Goal: Task Accomplishment & Management: Use online tool/utility

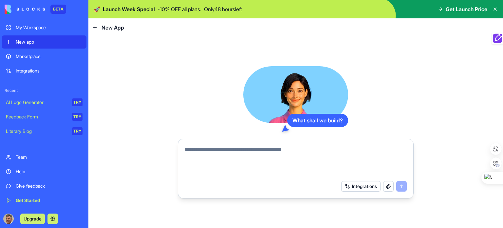
click at [34, 56] on div "Marketplace" at bounding box center [49, 56] width 67 height 7
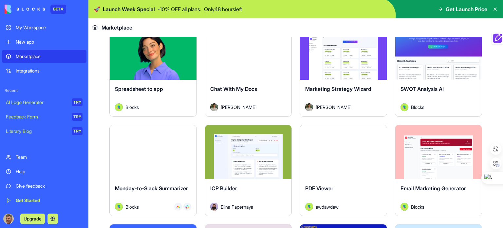
scroll to position [950, 0]
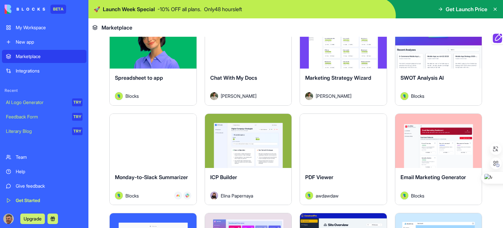
click at [439, 134] on button "Explore" at bounding box center [438, 140] width 49 height 13
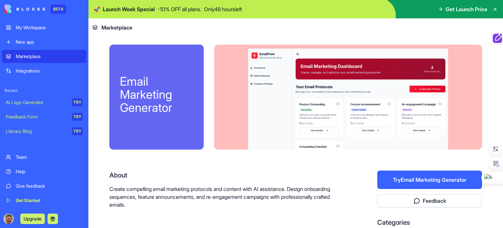
click at [426, 179] on button "Try Email Marketing Generator" at bounding box center [429, 179] width 105 height 18
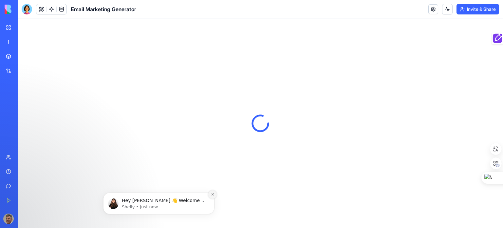
click at [214, 194] on icon "Dismiss notification" at bounding box center [213, 194] width 4 height 4
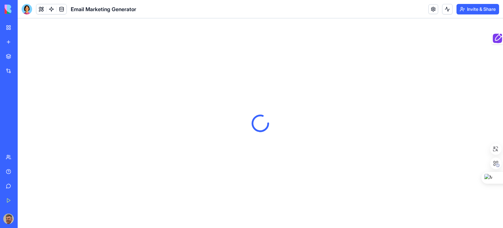
click at [304, 85] on div at bounding box center [260, 122] width 485 height 209
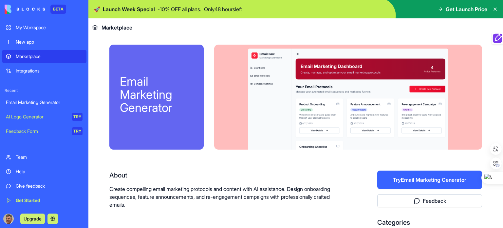
click at [434, 179] on button "Try Email Marketing Generator" at bounding box center [429, 179] width 105 height 18
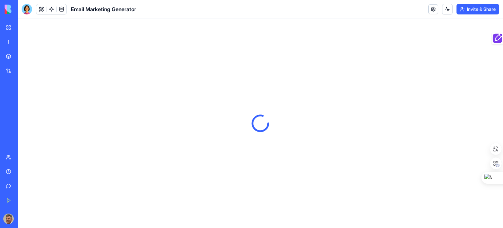
click at [24, 26] on div "My Workspace" at bounding box center [20, 27] width 9 height 7
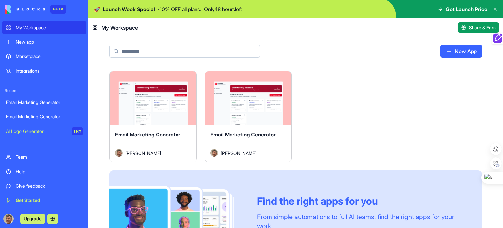
click at [285, 77] on html "BETA My Workspace New app Marketplace Integrations Recent Email Marketing Gener…" at bounding box center [251, 114] width 503 height 228
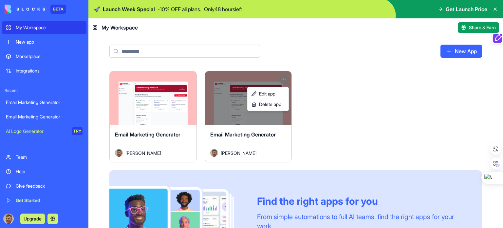
click at [169, 77] on html "BETA My Workspace New app Marketplace Integrations Recent Email Marketing Gener…" at bounding box center [251, 114] width 503 height 228
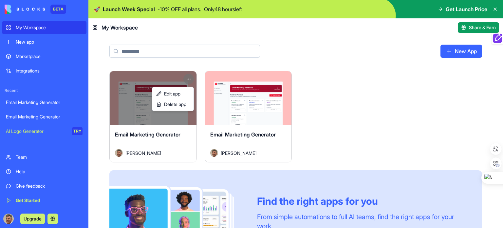
click at [187, 76] on html "BETA My Workspace New app Marketplace Integrations Recent Email Marketing Gener…" at bounding box center [251, 114] width 503 height 228
click at [177, 103] on span "Delete app" at bounding box center [175, 104] width 22 height 7
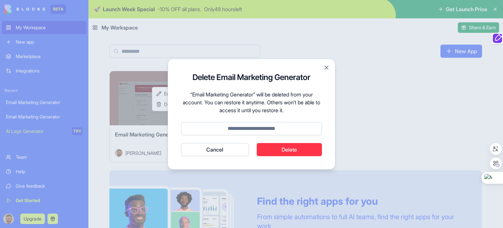
click at [282, 152] on button "Delete" at bounding box center [290, 149] width 66 height 13
type input "******"
click at [296, 150] on button "Delete" at bounding box center [290, 149] width 66 height 13
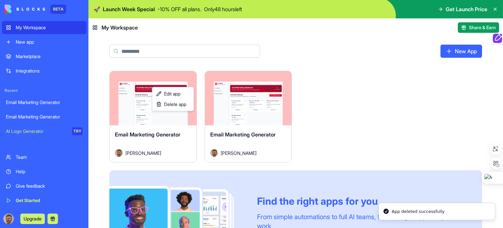
click at [240, 102] on html "BETA My Workspace New app Marketplace Integrations Recent Email Marketing Gener…" at bounding box center [251, 114] width 503 height 228
click at [246, 99] on button "Launch" at bounding box center [248, 98] width 49 height 13
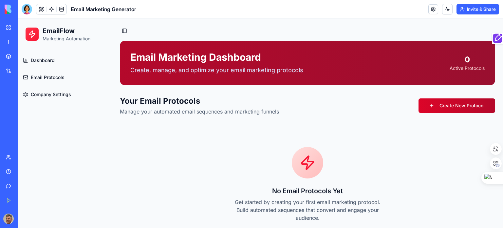
click at [466, 104] on link "Create New Protocol" at bounding box center [457, 105] width 77 height 14
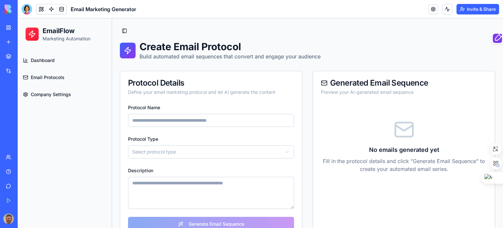
click at [199, 121] on input "Protocol Name" at bounding box center [211, 120] width 166 height 13
type input "**********"
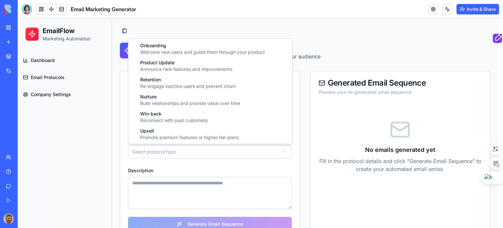
click at [162, 151] on html "**********" at bounding box center [260, 148] width 485 height 261
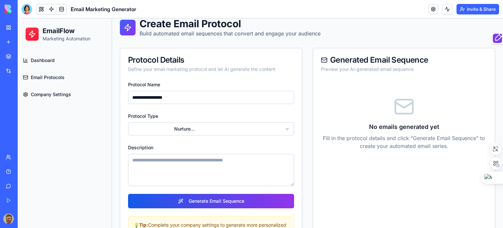
scroll to position [51, 0]
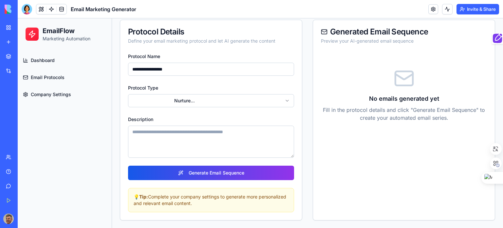
click at [192, 135] on textarea "Description" at bounding box center [211, 141] width 166 height 32
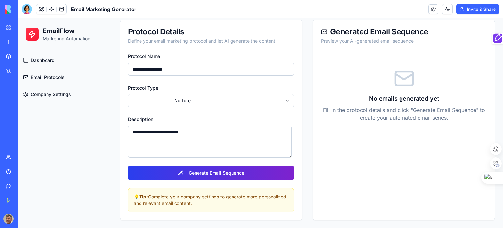
type textarea "**********"
click at [221, 171] on button "Generate Email Sequence" at bounding box center [211, 172] width 166 height 14
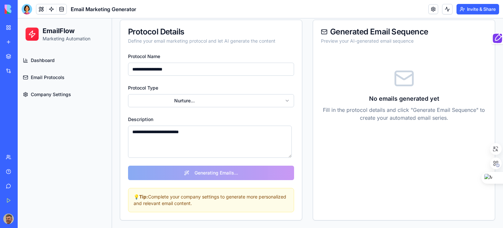
click at [54, 93] on span "Company Settings" at bounding box center [51, 94] width 40 height 7
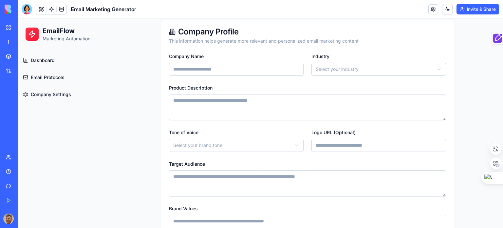
click at [217, 70] on input "Company Name" at bounding box center [236, 69] width 135 height 13
type input "**********"
click at [339, 68] on html "**********" at bounding box center [260, 127] width 485 height 320
click at [217, 106] on textarea "Product Description" at bounding box center [307, 107] width 277 height 26
type textarea "**********"
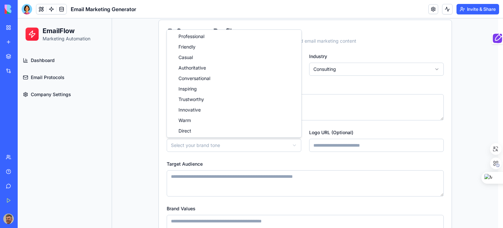
click at [213, 143] on html "**********" at bounding box center [260, 127] width 485 height 320
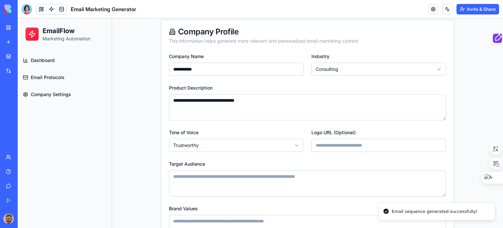
click at [361, 147] on input "Logo URL (Optional)" at bounding box center [379, 145] width 135 height 13
click at [329, 142] on input "Logo URL (Optional)" at bounding box center [379, 145] width 135 height 13
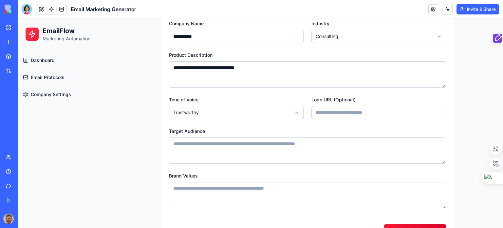
click at [236, 145] on textarea "Target Audience" at bounding box center [307, 150] width 277 height 26
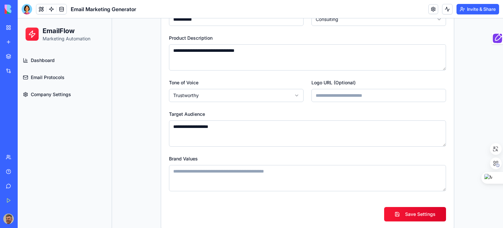
scroll to position [110, 0]
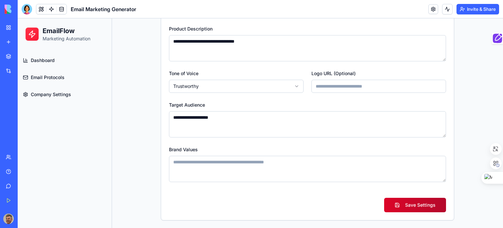
type textarea "**********"
click at [425, 206] on button "Save Settings" at bounding box center [415, 205] width 62 height 14
click at [45, 75] on span "Email Protocols" at bounding box center [48, 77] width 34 height 7
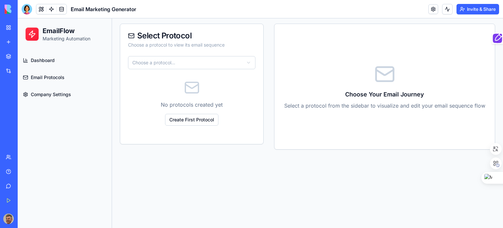
click at [249, 59] on html "EmailFlow Marketing Automation Dashboard Email Protocols Company Settings Toggl…" at bounding box center [260, 98] width 485 height 259
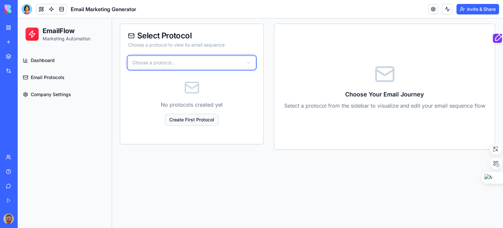
click at [199, 119] on html "EmailFlow Marketing Automation Dashboard Email Protocols Company Settings Toggl…" at bounding box center [260, 98] width 485 height 259
click at [183, 63] on html "EmailFlow Marketing Automation Dashboard Email Protocols Company Settings Toggl…" at bounding box center [260, 98] width 485 height 259
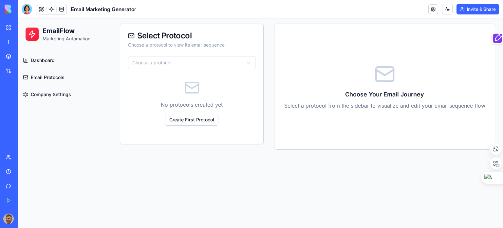
click at [250, 62] on html "EmailFlow Marketing Automation Dashboard Email Protocols Company Settings Toggl…" at bounding box center [260, 98] width 485 height 259
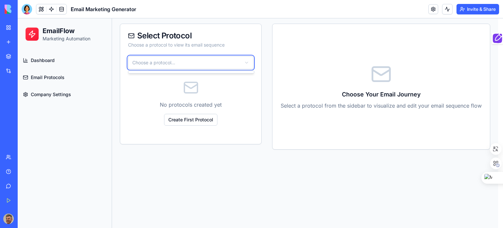
click at [164, 38] on html "EmailFlow Marketing Automation Dashboard Email Protocols Company Settings Toggl…" at bounding box center [260, 98] width 485 height 259
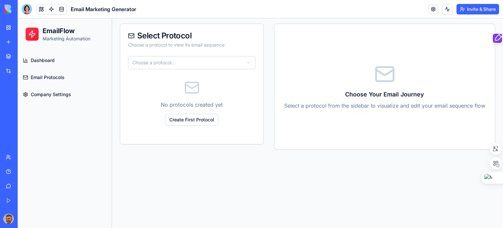
click at [383, 73] on icon at bounding box center [384, 72] width 17 height 5
click at [42, 59] on span "Dashboard" at bounding box center [43, 60] width 24 height 7
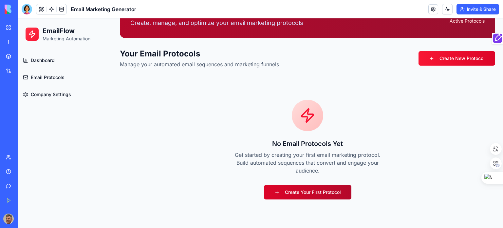
click at [304, 189] on link "Create Your First Protocol" at bounding box center [307, 192] width 87 height 14
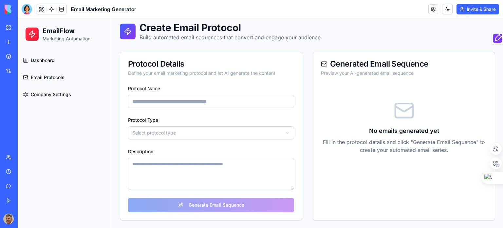
click at [155, 99] on input "Protocol Name" at bounding box center [211, 101] width 166 height 13
type input "*****"
click at [142, 132] on html "EmailFlow Marketing Automation Dashboard Email Protocols Company Settings Toggl…" at bounding box center [260, 113] width 485 height 229
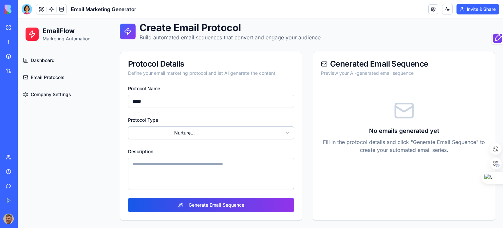
scroll to position [3, 0]
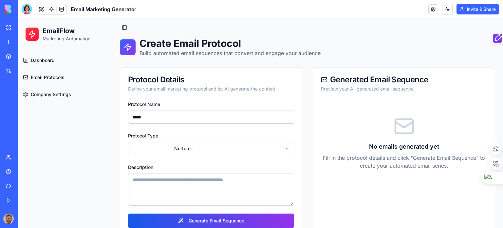
click at [176, 187] on textarea "Description" at bounding box center [211, 189] width 166 height 32
type textarea "*"
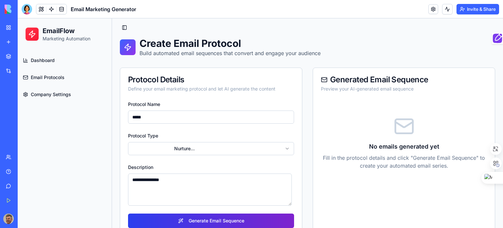
type textarea "**********"
click at [229, 220] on button "Generate Email Sequence" at bounding box center [211, 220] width 166 height 14
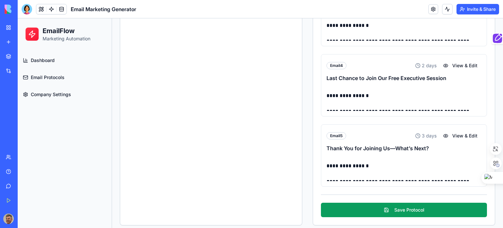
scroll to position [272, 0]
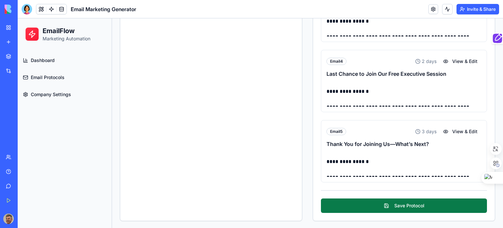
click at [404, 204] on button "Save Protocol" at bounding box center [404, 205] width 166 height 14
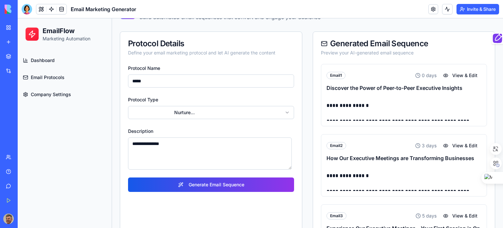
scroll to position [0, 0]
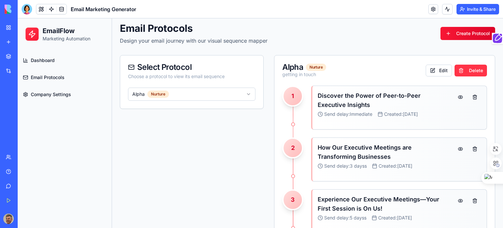
scroll to position [33, 0]
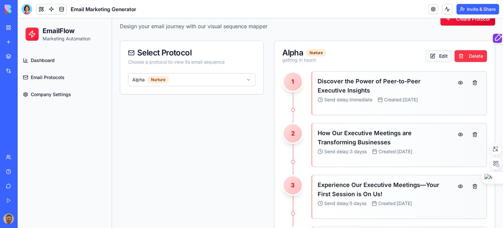
click at [438, 52] on button "Edit" at bounding box center [439, 56] width 26 height 12
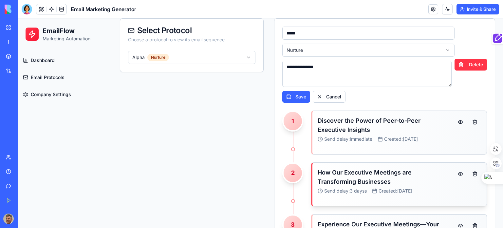
scroll to position [66, 0]
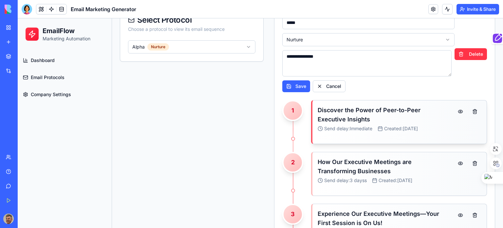
click at [355, 118] on h3 "Discover the Power of Peer-to-Peer Executive Insights" at bounding box center [383, 114] width 131 height 18
click at [455, 111] on button at bounding box center [460, 111] width 13 height 12
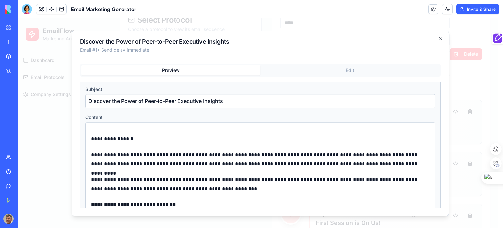
scroll to position [0, 0]
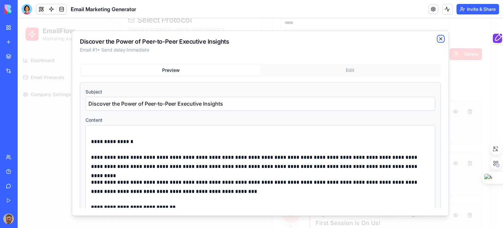
click at [439, 37] on icon "button" at bounding box center [440, 38] width 5 height 5
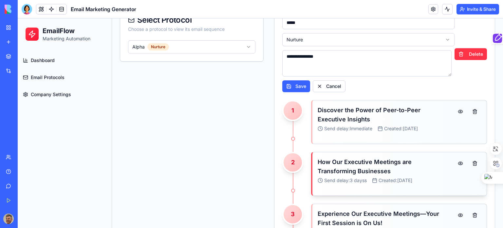
click at [454, 160] on button at bounding box center [460, 163] width 13 height 12
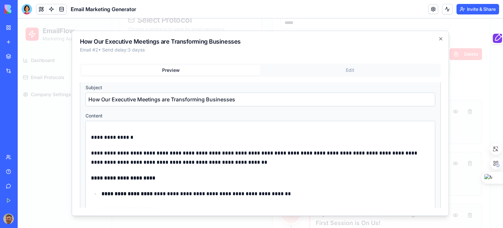
scroll to position [3, 0]
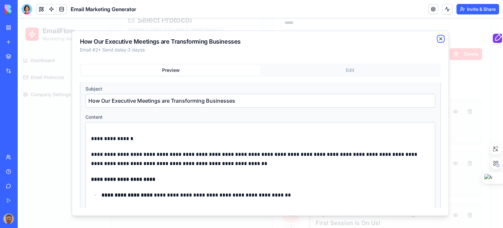
click at [442, 39] on icon "button" at bounding box center [440, 38] width 5 height 5
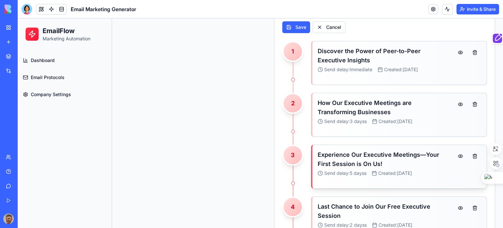
scroll to position [131, 0]
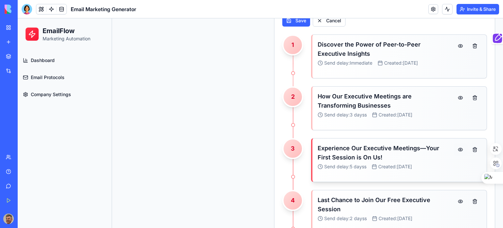
click at [456, 148] on button at bounding box center [460, 149] width 13 height 12
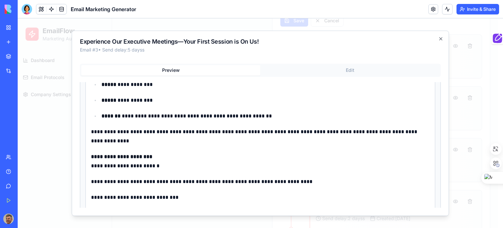
scroll to position [28, 0]
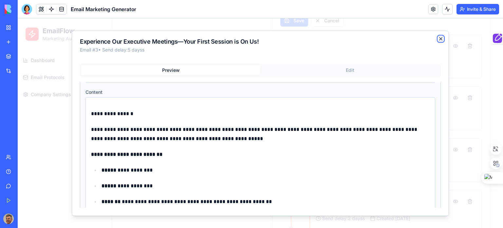
click at [442, 39] on icon "button" at bounding box center [440, 38] width 5 height 5
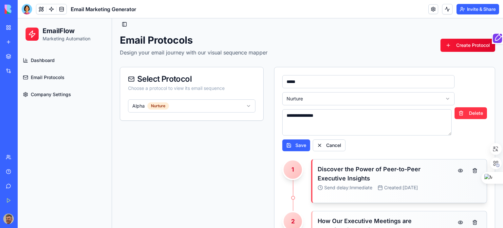
scroll to position [0, 0]
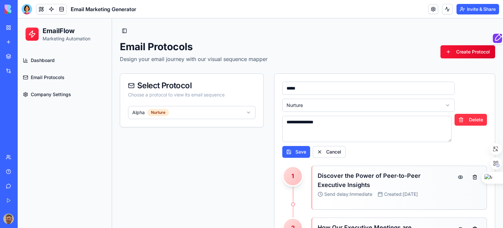
click at [24, 55] on div "Marketplace" at bounding box center [20, 56] width 9 height 7
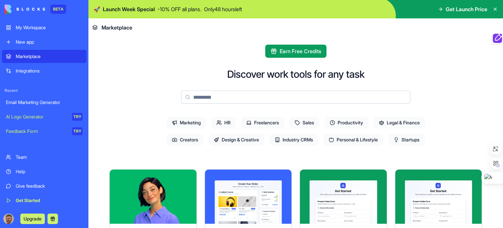
click at [37, 27] on div "My Workspace" at bounding box center [49, 27] width 67 height 7
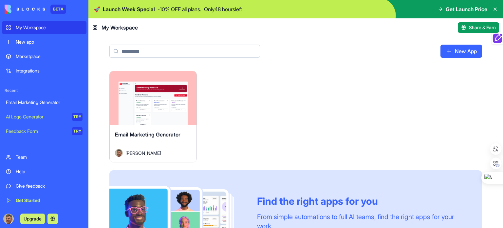
click at [33, 55] on div "Marketplace" at bounding box center [49, 56] width 67 height 7
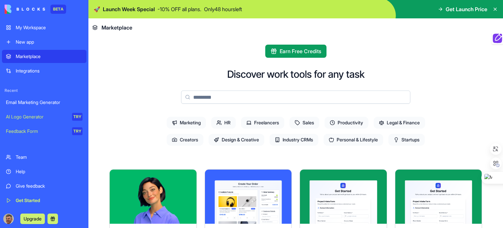
click at [186, 119] on span "Marketing" at bounding box center [186, 123] width 39 height 12
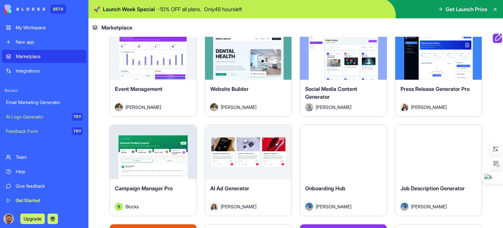
scroll to position [557, 0]
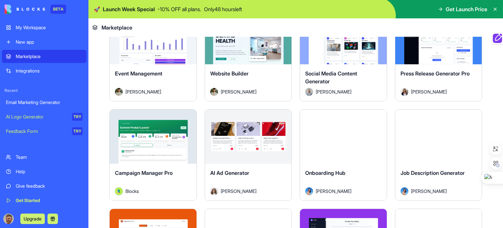
click at [320, 70] on span "Social Media Content Generator" at bounding box center [331, 77] width 52 height 14
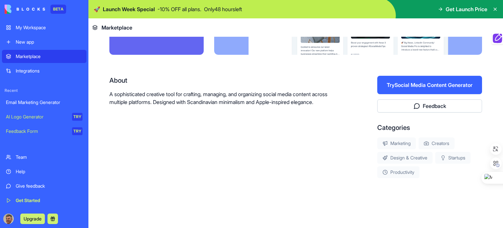
scroll to position [94, 0]
click at [426, 84] on button "Try Social Media Content Generator" at bounding box center [429, 85] width 105 height 18
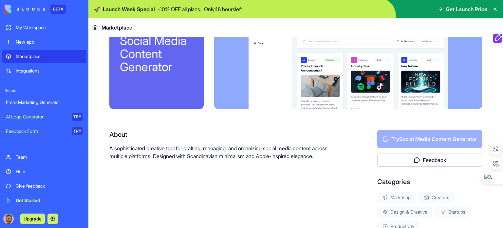
scroll to position [0, 0]
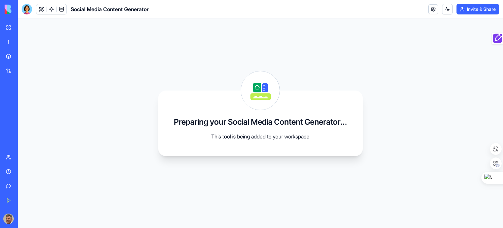
click at [24, 25] on div "My Workspace" at bounding box center [20, 27] width 9 height 7
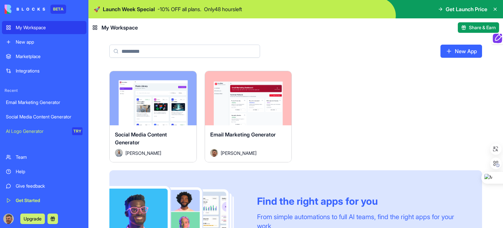
click at [159, 93] on button "Launch" at bounding box center [152, 98] width 49 height 13
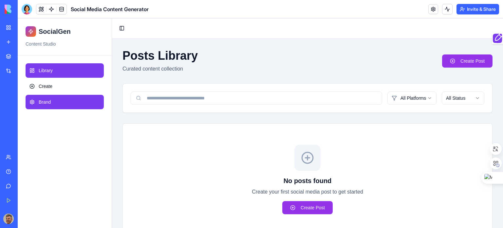
click at [41, 100] on span "Brand" at bounding box center [45, 102] width 12 height 7
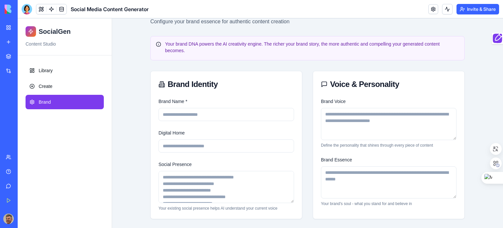
scroll to position [66, 0]
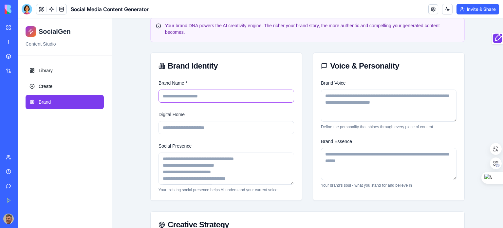
click at [218, 97] on input "Brand Name *" at bounding box center [227, 95] width 136 height 13
type input "**********"
click at [195, 123] on input "Digital Home" at bounding box center [227, 127] width 136 height 13
paste input "**********"
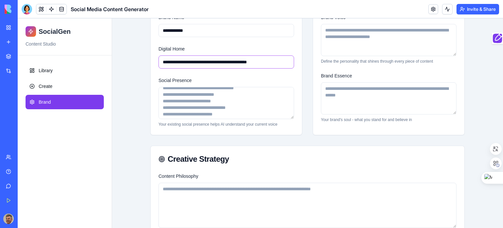
scroll to position [7, 0]
type input "**********"
paste textarea "**********"
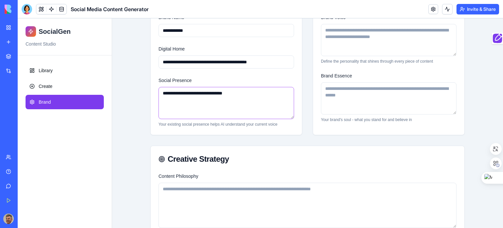
scroll to position [0, 0]
paste textarea "**********"
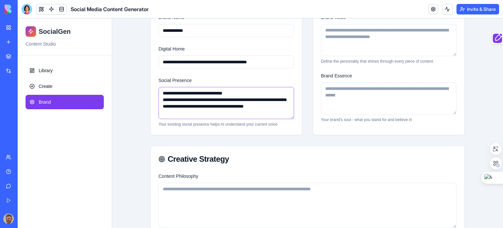
type textarea "**********"
drag, startPoint x: 274, startPoint y: 60, endPoint x: 147, endPoint y: 56, distance: 126.2
click at [147, 56] on div "**********" at bounding box center [307, 211] width 335 height 606
paste input
type input "**********"
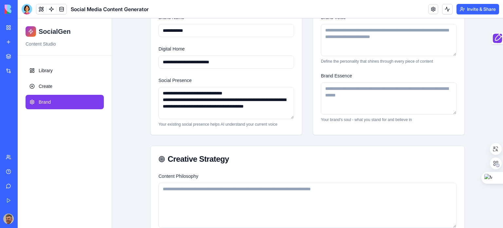
click at [141, 106] on div "**********" at bounding box center [307, 211] width 335 height 606
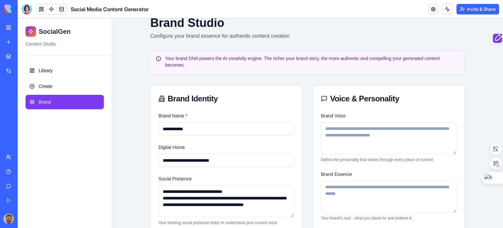
scroll to position [33, 0]
click at [366, 134] on textarea "Brand Voice" at bounding box center [389, 138] width 136 height 32
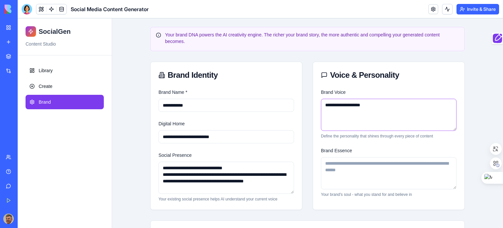
scroll to position [66, 0]
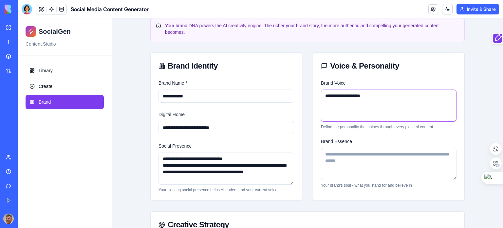
type textarea "**********"
click at [347, 160] on textarea "Brand Essence" at bounding box center [389, 164] width 136 height 32
paste textarea "**********"
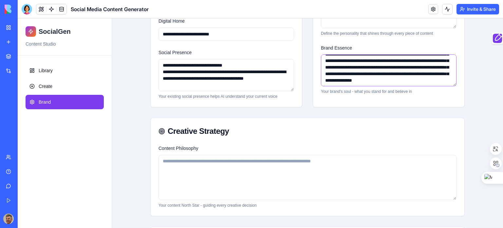
scroll to position [197, 0]
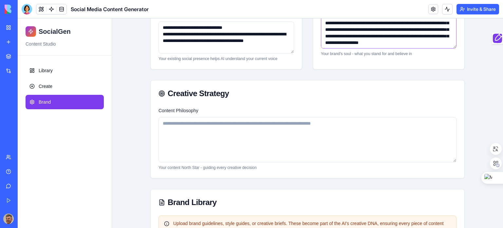
type textarea "**********"
click at [220, 141] on textarea "Content Philosophy" at bounding box center [308, 139] width 298 height 45
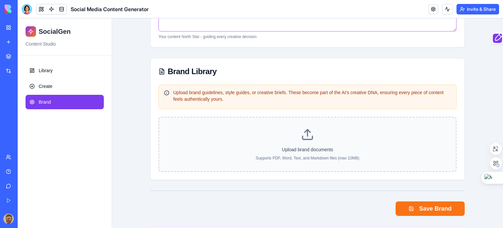
scroll to position [328, 0]
type textarea "**********"
drag, startPoint x: 280, startPoint y: 105, endPoint x: 303, endPoint y: 132, distance: 35.3
click at [303, 132] on icon at bounding box center [307, 133] width 13 height 13
click at [18, 18] on input "Upload brand documents Supports PDF, Word, Text, and Markdown files (max 10MB)" at bounding box center [18, 18] width 0 height 0
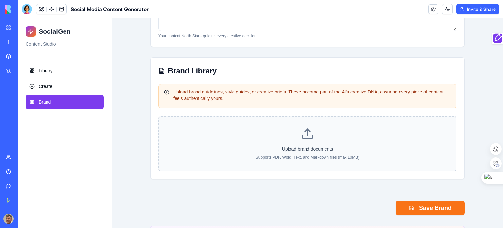
click at [309, 140] on label "Upload brand documents Supports PDF, Word, Text, and Markdown files (max 10MB)" at bounding box center [308, 143] width 276 height 33
click at [18, 18] on input "Upload brand documents Supports PDF, Word, Text, and Markdown files (max 10MB)" at bounding box center [18, 18] width 0 height 0
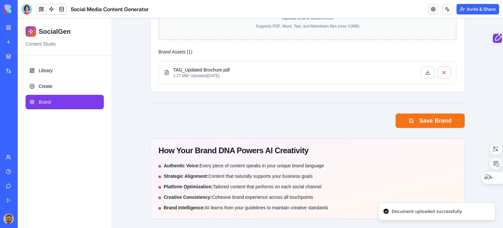
scroll to position [459, 0]
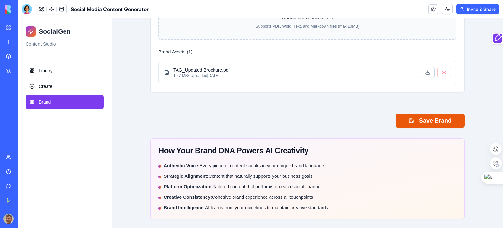
click at [422, 114] on button "Save Brand" at bounding box center [430, 120] width 69 height 14
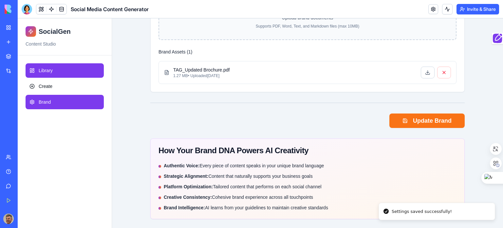
click at [47, 68] on span "Library" at bounding box center [46, 70] width 14 height 7
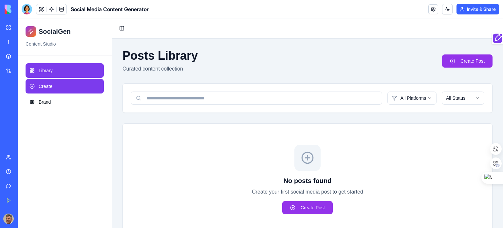
click at [50, 86] on span "Create" at bounding box center [46, 86] width 14 height 7
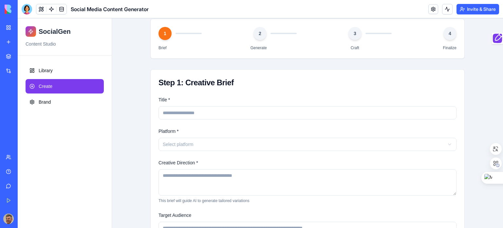
scroll to position [66, 0]
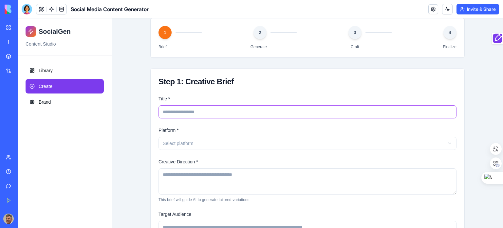
click at [191, 108] on input "Title *" at bounding box center [308, 111] width 298 height 13
type input "*"
type input "**********"
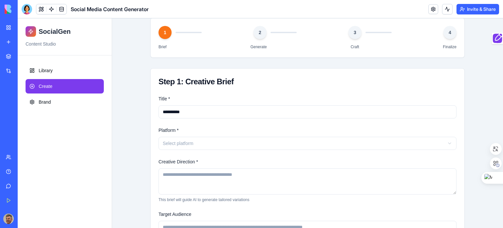
click at [220, 141] on html "**********" at bounding box center [260, 122] width 485 height 339
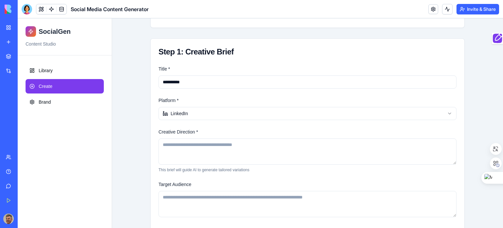
scroll to position [129, 0]
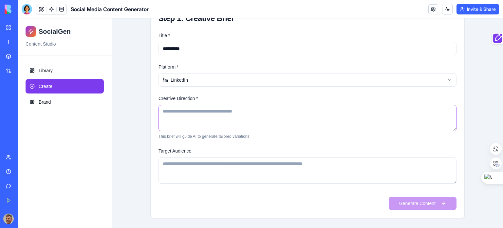
click at [204, 112] on textarea "Creative Direction *" at bounding box center [308, 118] width 298 height 26
click at [222, 166] on textarea "Target Audience" at bounding box center [308, 170] width 298 height 26
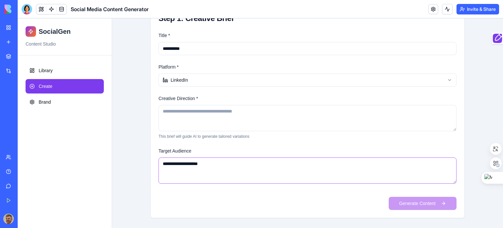
type textarea "**********"
click at [205, 107] on textarea "Creative Direction *" at bounding box center [308, 118] width 298 height 26
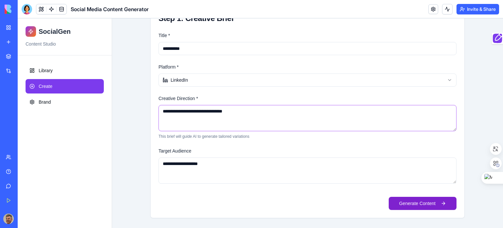
type textarea "**********"
click at [436, 201] on button "Generate Content" at bounding box center [423, 203] width 68 height 13
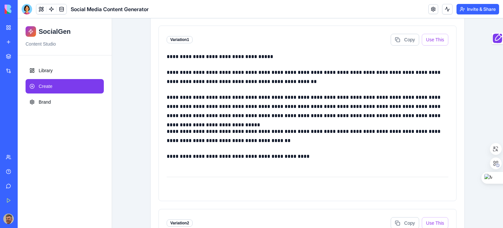
scroll to position [98, 0]
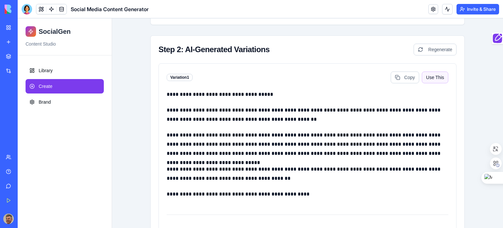
click at [436, 78] on button "Use This" at bounding box center [435, 77] width 27 height 12
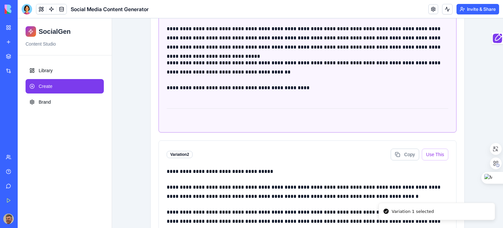
scroll to position [229, 0]
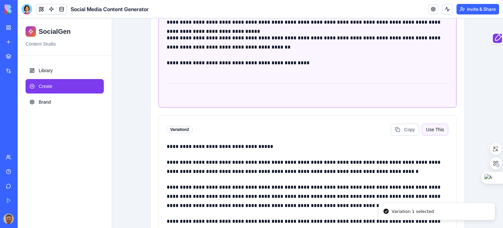
click at [441, 127] on button "Use This" at bounding box center [435, 130] width 27 height 12
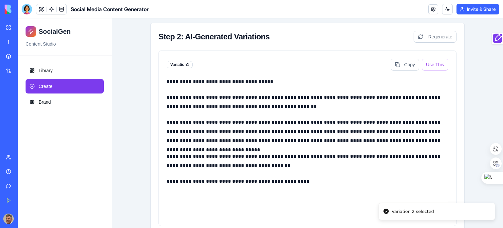
scroll to position [66, 0]
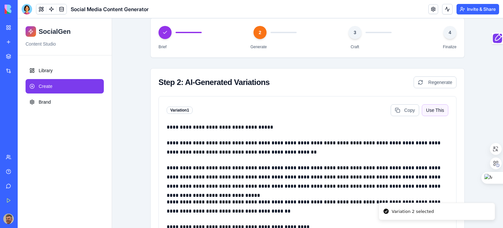
click at [436, 110] on button "Use This" at bounding box center [435, 110] width 27 height 12
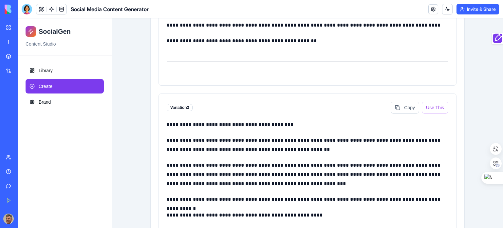
scroll to position [468, 0]
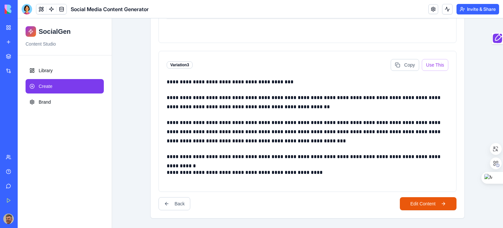
click at [421, 202] on button "Edit Content" at bounding box center [428, 203] width 57 height 13
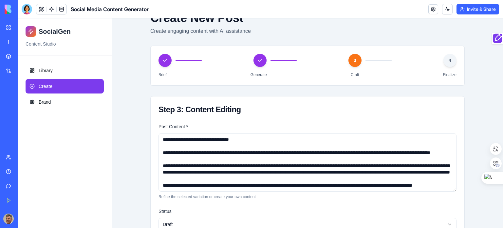
scroll to position [85, 0]
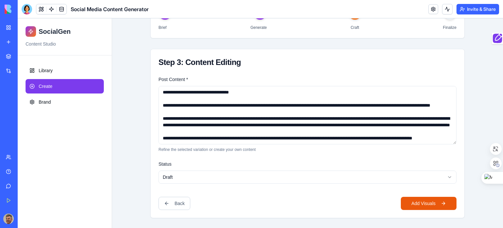
click at [436, 200] on button "Add Visuals" at bounding box center [429, 203] width 56 height 13
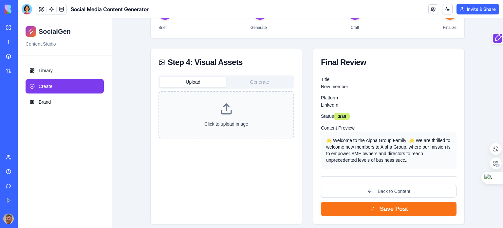
click at [222, 108] on icon at bounding box center [226, 108] width 13 height 13
click at [18, 18] on input "Click to upload image" at bounding box center [18, 18] width 0 height 0
click at [262, 77] on button "Generate" at bounding box center [259, 82] width 67 height 10
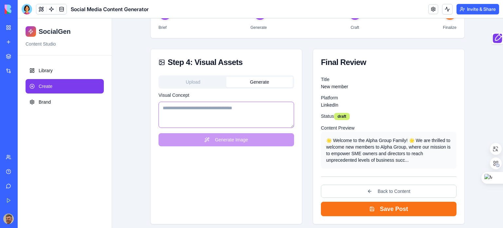
click at [241, 109] on textarea "Visual Concept" at bounding box center [227, 115] width 136 height 26
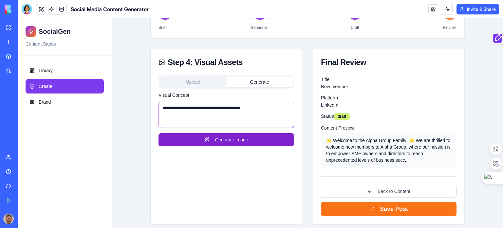
type textarea "**********"
click at [237, 141] on button "Generate Image" at bounding box center [227, 139] width 136 height 13
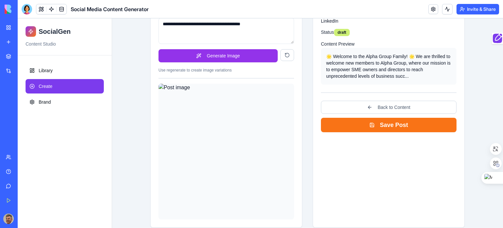
scroll to position [178, 0]
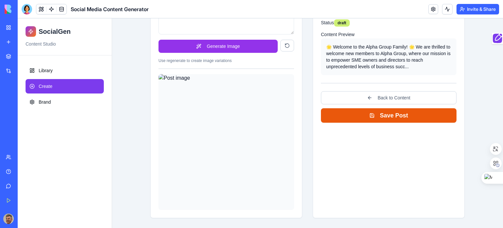
click at [395, 115] on button "Save Post" at bounding box center [389, 115] width 136 height 14
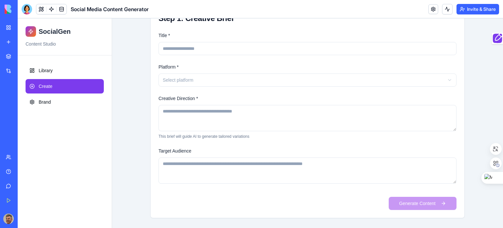
scroll to position [0, 0]
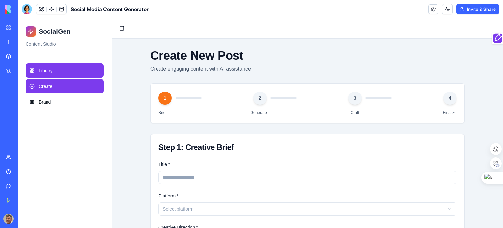
click at [57, 72] on link "Library" at bounding box center [65, 70] width 78 height 14
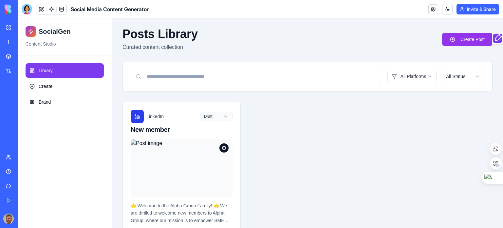
scroll to position [55, 0]
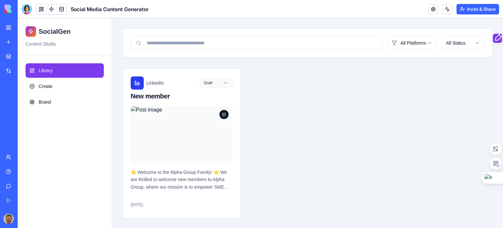
click at [24, 54] on div "Marketplace" at bounding box center [20, 56] width 9 height 7
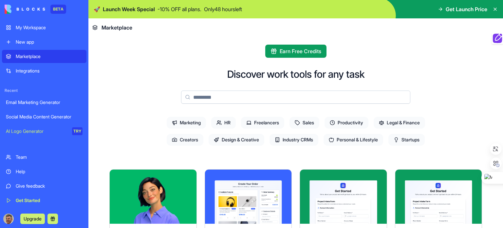
click at [296, 120] on icon at bounding box center [297, 122] width 5 height 5
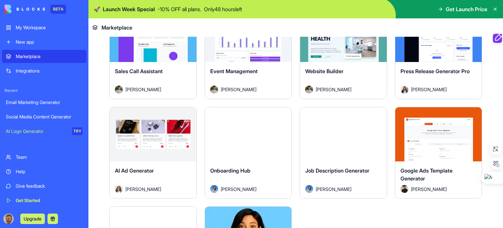
scroll to position [295, 0]
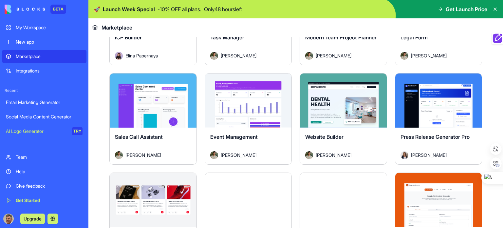
click at [149, 96] on button "Explore" at bounding box center [152, 100] width 49 height 13
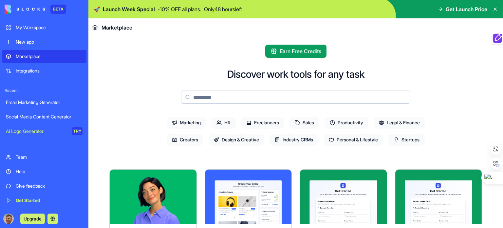
click at [299, 122] on span "Sales" at bounding box center [305, 123] width 30 height 12
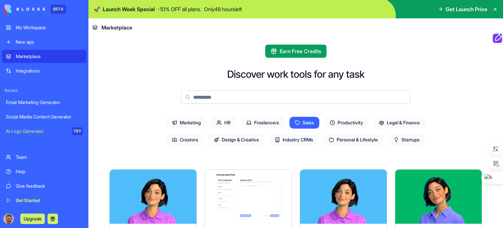
click at [290, 139] on span "Industry CRMs" at bounding box center [294, 140] width 49 height 12
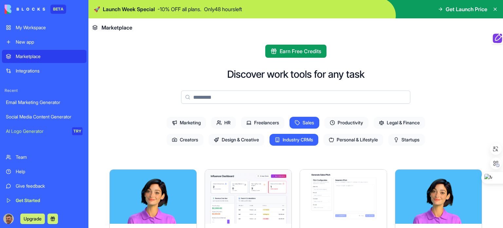
click at [305, 123] on span "Sales" at bounding box center [305, 123] width 30 height 12
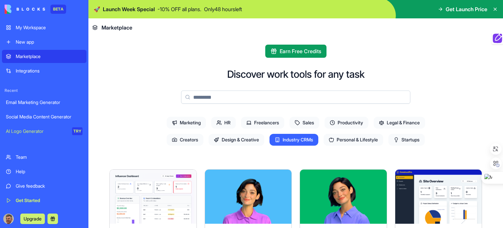
click at [350, 143] on span "Personal & Lifestyle" at bounding box center [354, 140] width 60 height 12
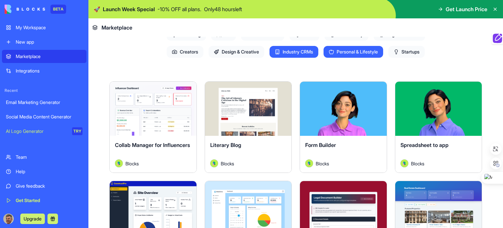
scroll to position [33, 0]
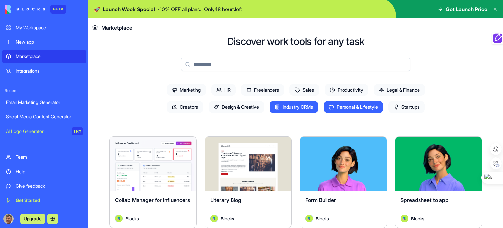
click at [303, 105] on span "Industry CRMs" at bounding box center [294, 107] width 49 height 12
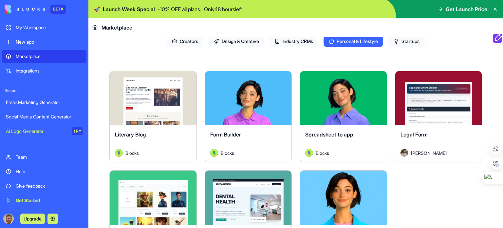
scroll to position [0, 0]
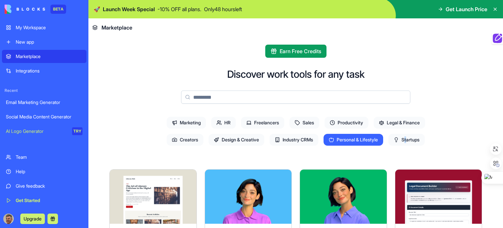
click at [406, 137] on span "Startups" at bounding box center [407, 140] width 36 height 12
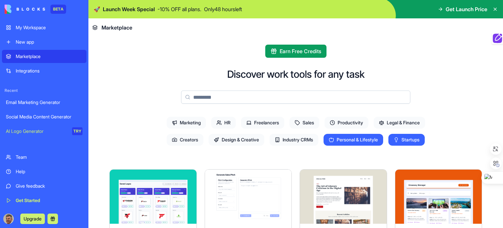
click at [360, 137] on span "Personal & Lifestyle" at bounding box center [354, 140] width 60 height 12
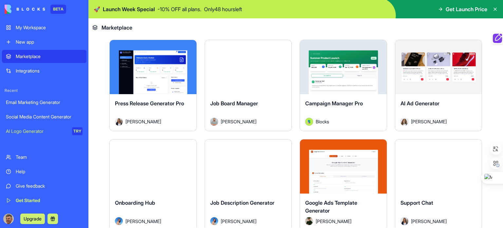
scroll to position [622, 0]
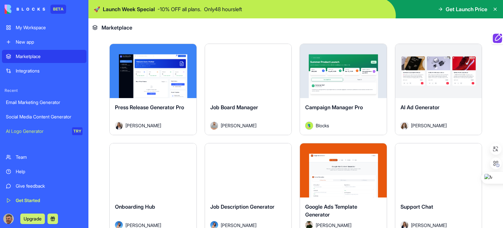
click at [151, 67] on button "Explore" at bounding box center [152, 70] width 49 height 13
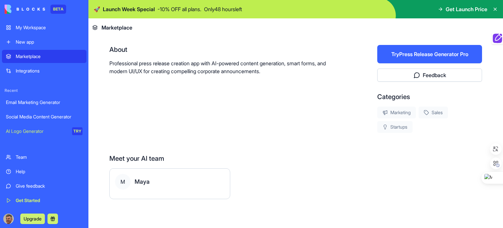
scroll to position [125, 0]
click at [430, 54] on button "Try Press Release Generator Pro" at bounding box center [429, 54] width 105 height 18
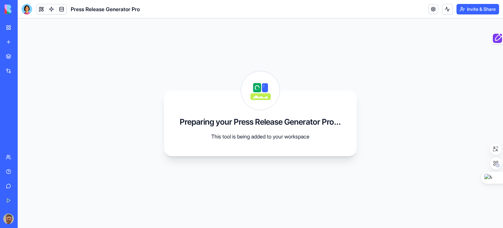
click at [24, 27] on div "My Workspace" at bounding box center [20, 27] width 9 height 7
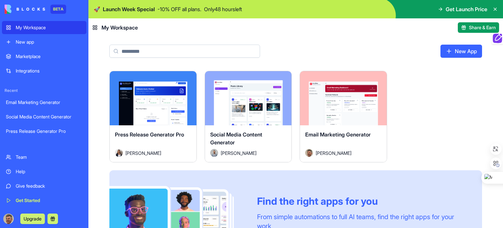
click at [159, 98] on button "Launch" at bounding box center [152, 98] width 49 height 13
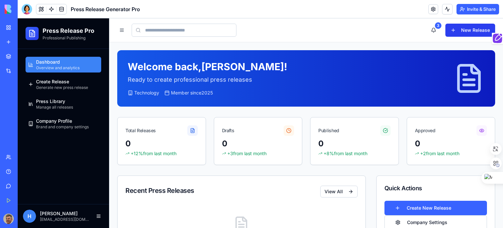
click at [469, 31] on button "New Release" at bounding box center [471, 30] width 50 height 13
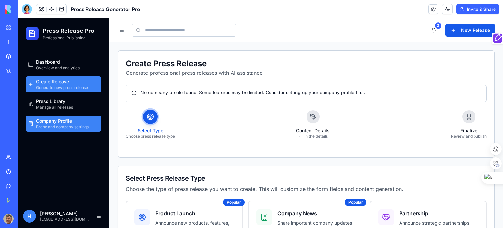
click at [54, 121] on span "Company Profile" at bounding box center [54, 121] width 36 height 7
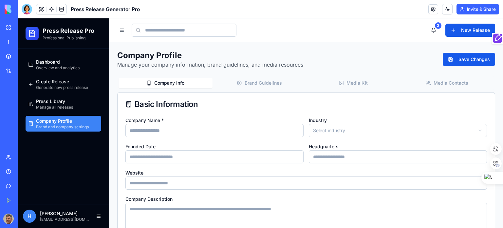
click at [171, 125] on input "Company Name *" at bounding box center [214, 130] width 178 height 13
type input "**********"
click at [347, 129] on html "**********" at bounding box center [260, 228] width 485 height 421
click at [24, 27] on div "My Workspace" at bounding box center [20, 27] width 9 height 7
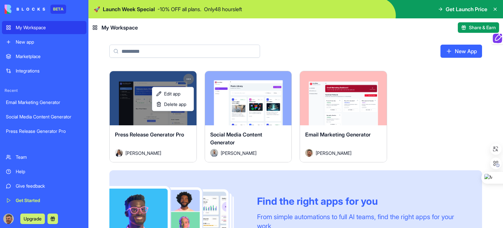
click at [189, 80] on html "BETA My Workspace New app Marketplace Integrations Recent Email Marketing Gener…" at bounding box center [251, 114] width 503 height 228
click at [173, 104] on span "Delete app" at bounding box center [175, 104] width 22 height 7
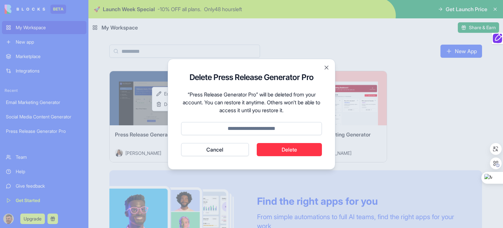
click at [291, 150] on button "Delete" at bounding box center [290, 149] width 66 height 13
type input "******"
click at [301, 152] on button "Delete" at bounding box center [290, 149] width 66 height 13
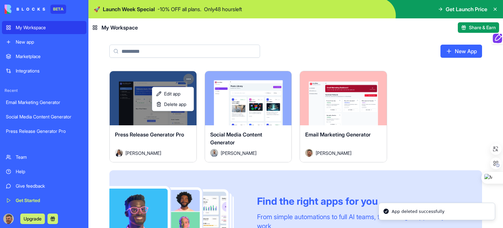
click at [37, 6] on html "BETA My Workspace New app Marketplace Integrations Recent Email Marketing Gener…" at bounding box center [251, 114] width 503 height 228
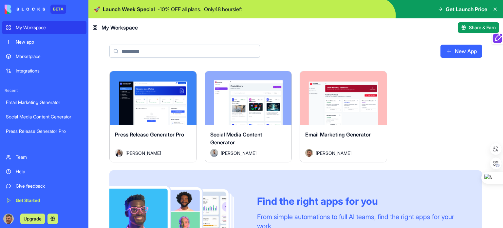
click at [457, 50] on link "New App" at bounding box center [462, 51] width 42 height 13
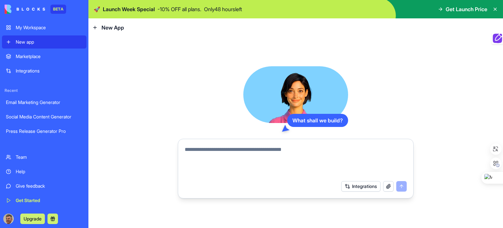
click at [234, 151] on textarea at bounding box center [296, 160] width 222 height 31
type textarea "*"
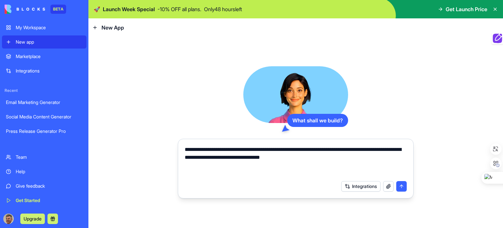
type textarea "**********"
click at [401, 185] on button "submit" at bounding box center [401, 186] width 10 height 10
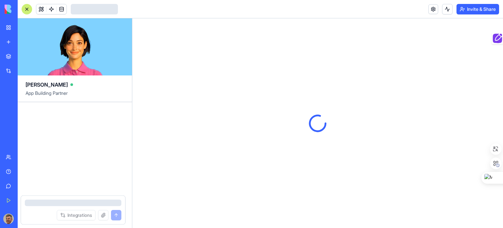
click at [366, 184] on div at bounding box center [317, 122] width 371 height 209
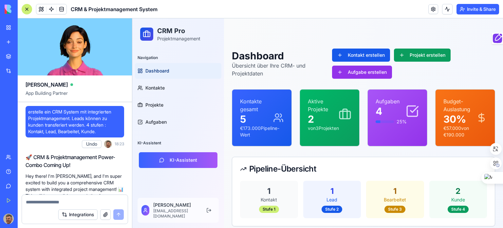
scroll to position [390, 0]
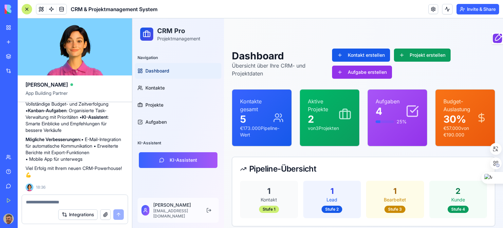
click at [81, 216] on button "Integrations" at bounding box center [77, 214] width 39 height 10
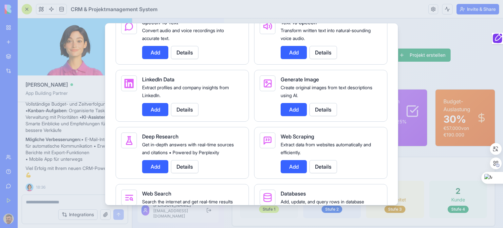
scroll to position [721, 0]
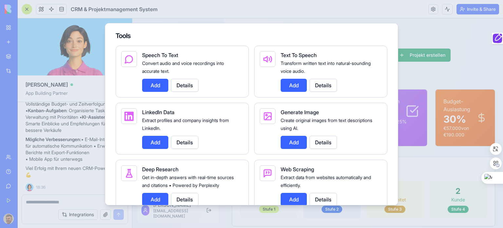
click at [157, 146] on button "Add" at bounding box center [155, 142] width 26 height 13
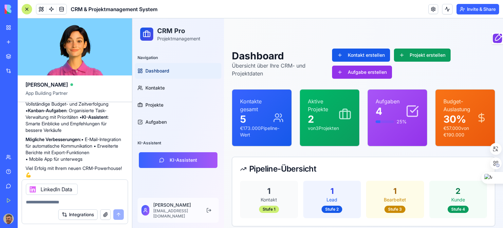
click at [80, 212] on button "Integrations" at bounding box center [77, 214] width 39 height 10
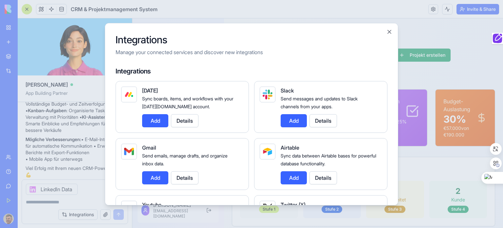
click at [156, 174] on button "Add" at bounding box center [155, 177] width 26 height 13
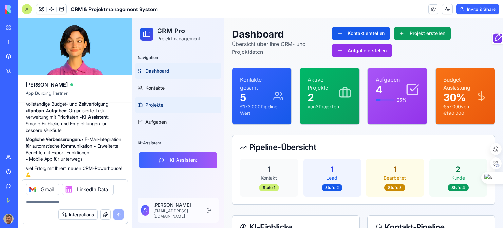
scroll to position [33, 0]
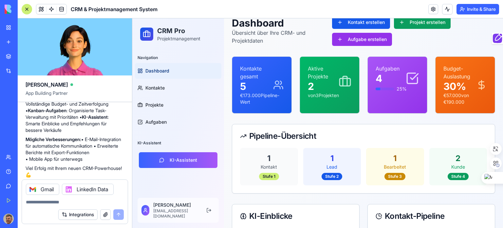
click at [86, 214] on button "Integrations" at bounding box center [77, 214] width 39 height 10
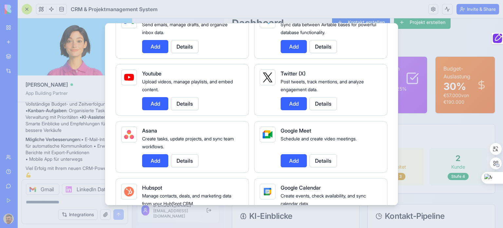
scroll to position [164, 0]
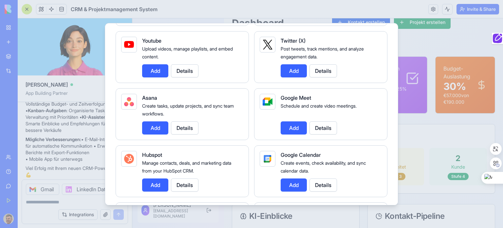
click at [296, 123] on button "Add" at bounding box center [294, 127] width 26 height 13
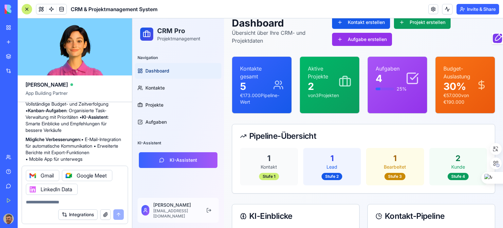
click at [80, 213] on button "Integrations" at bounding box center [77, 214] width 39 height 10
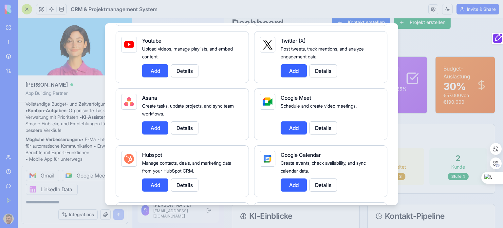
scroll to position [197, 0]
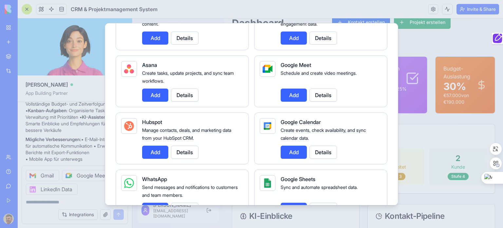
click at [296, 152] on button "Add" at bounding box center [294, 151] width 26 height 13
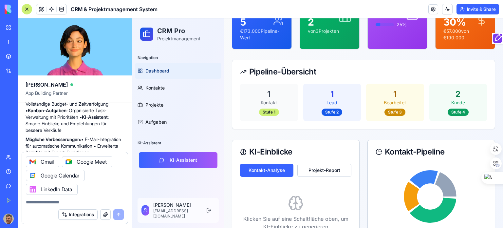
scroll to position [98, 0]
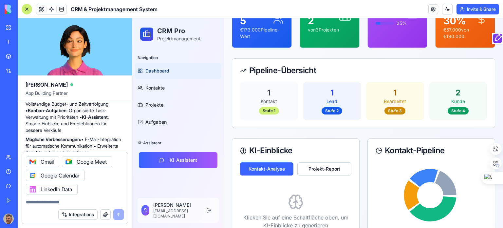
click at [74, 213] on button "Integrations" at bounding box center [77, 214] width 39 height 10
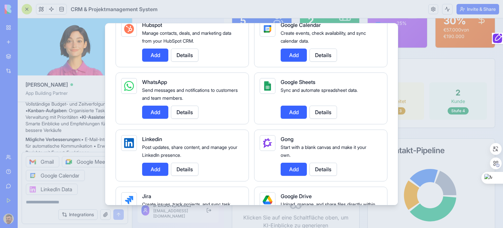
scroll to position [295, 0]
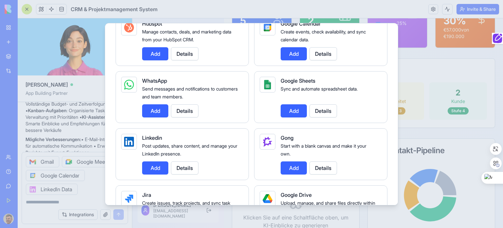
click at [154, 166] on button "Add" at bounding box center [155, 167] width 26 height 13
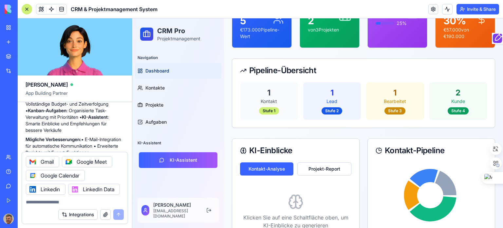
click at [80, 215] on button "Integrations" at bounding box center [77, 214] width 39 height 10
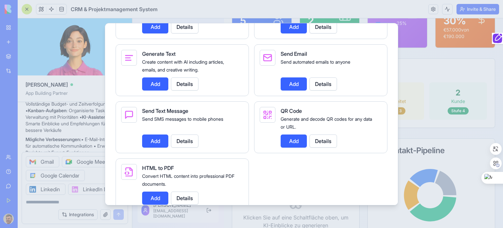
scroll to position [979, 0]
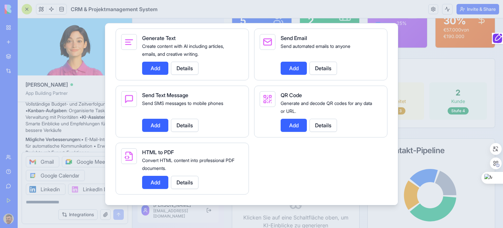
click at [415, 71] on div at bounding box center [251, 114] width 503 height 228
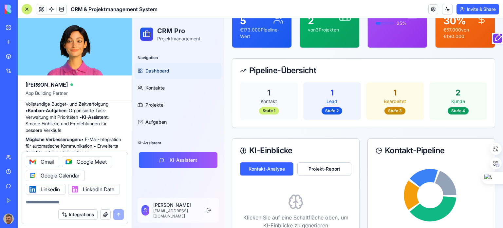
click at [51, 202] on textarea at bounding box center [75, 202] width 98 height 7
type textarea "**********"
click at [118, 212] on button "submit" at bounding box center [118, 214] width 10 height 10
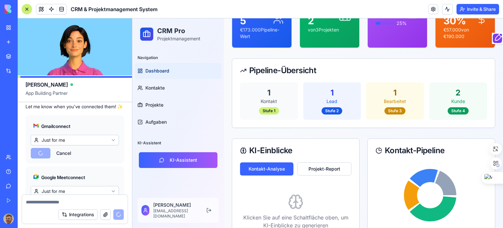
scroll to position [611, 0]
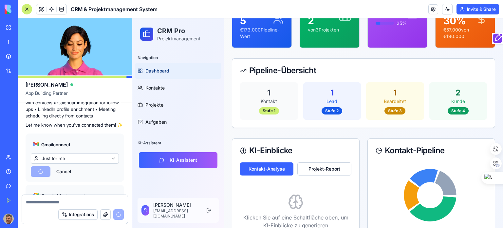
click at [110, 163] on html "BETA My Workspace New app Marketplace Integrations Recent Email Marketing Gener…" at bounding box center [251, 114] width 503 height 228
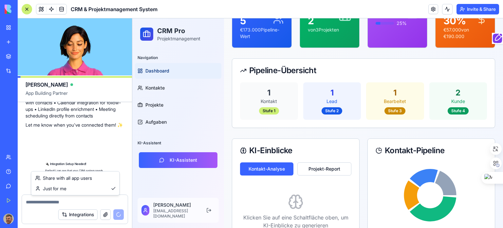
scroll to position [933, 0]
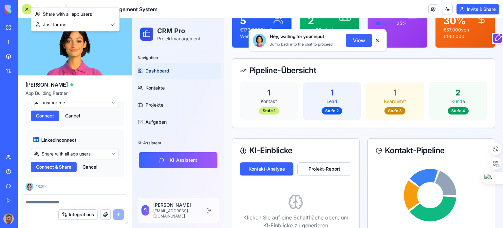
click at [355, 40] on html "BETA My Workspace New app Marketplace Integrations Recent Email Marketing Gener…" at bounding box center [251, 114] width 503 height 228
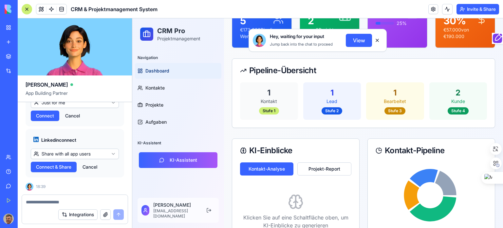
click at [102, 121] on div "Connect Cancel" at bounding box center [75, 115] width 88 height 10
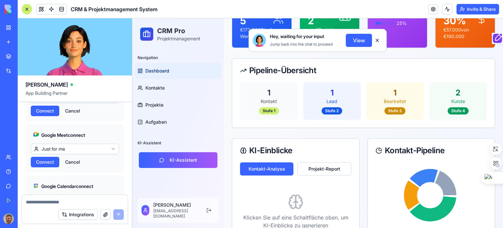
scroll to position [802, 0]
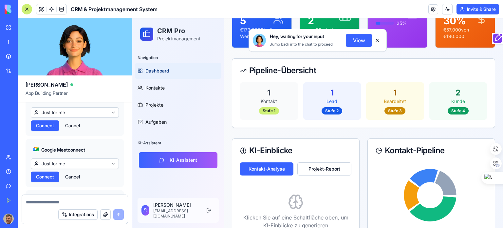
click at [47, 129] on span "Connect" at bounding box center [45, 125] width 18 height 7
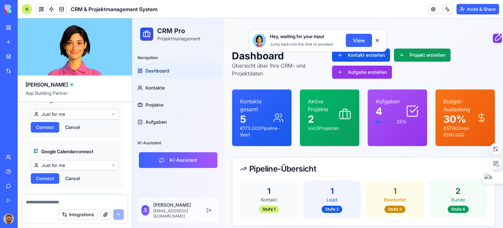
scroll to position [862, 0]
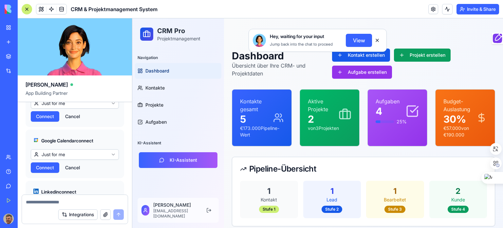
click at [39, 120] on span "Connect" at bounding box center [45, 116] width 18 height 7
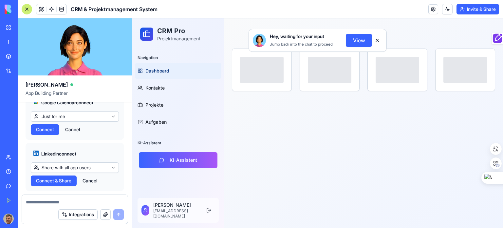
scroll to position [933, 0]
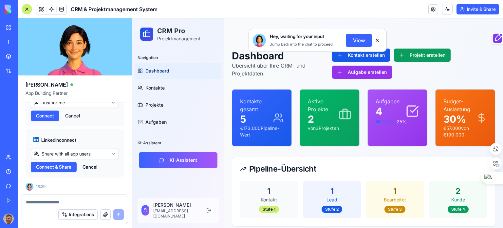
click at [111, 155] on html "BETA My Workspace New app Marketplace Integrations Recent Email Marketing Gener…" at bounding box center [251, 114] width 503 height 228
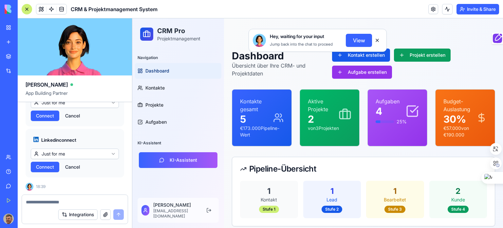
click at [49, 165] on span "Connect" at bounding box center [45, 166] width 18 height 7
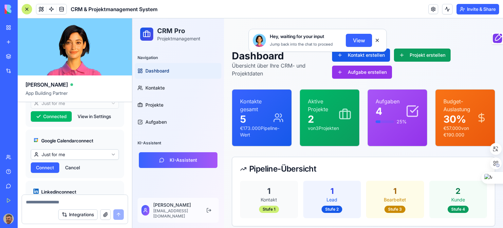
scroll to position [895, 0]
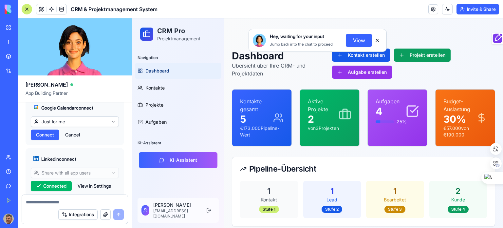
click at [48, 138] on span "Connect" at bounding box center [45, 134] width 18 height 7
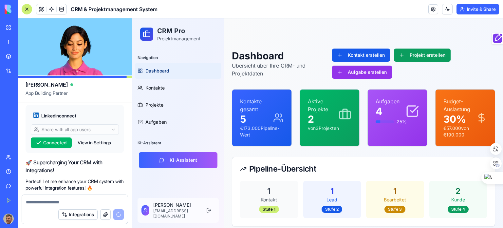
scroll to position [971, 0]
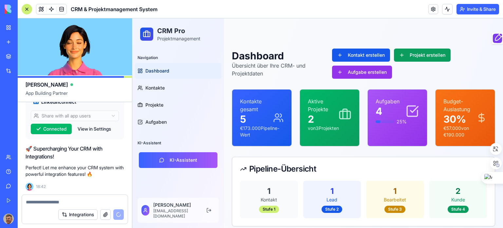
click at [82, 214] on button "Integrations" at bounding box center [77, 214] width 39 height 10
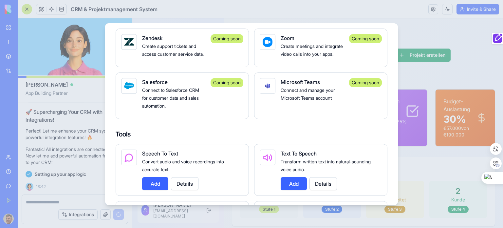
scroll to position [688, 0]
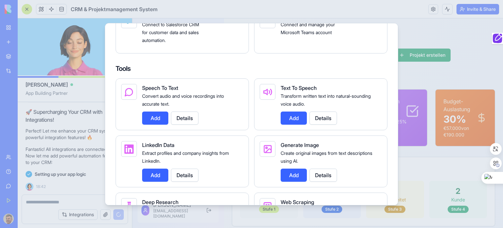
click at [158, 121] on button "Add" at bounding box center [155, 117] width 26 height 13
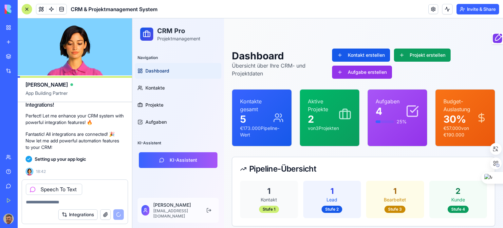
scroll to position [1023, 0]
click at [119, 215] on div "Integrations" at bounding box center [91, 214] width 66 height 10
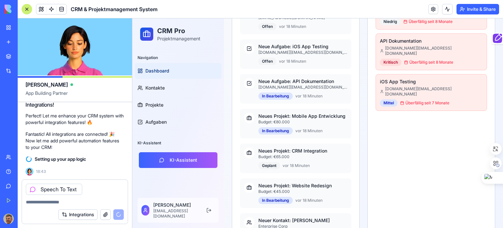
scroll to position [495, 0]
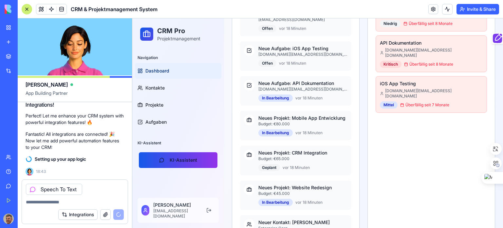
click at [181, 158] on button "KI-Assistent" at bounding box center [178, 160] width 79 height 16
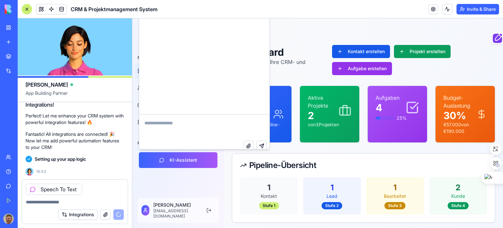
scroll to position [0, 0]
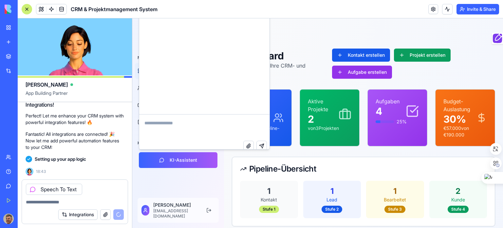
click at [185, 184] on div "Navigation Dashboard Kontakte Projekte Aufgaben KI-Assistent KI-Assistent" at bounding box center [178, 121] width 92 height 143
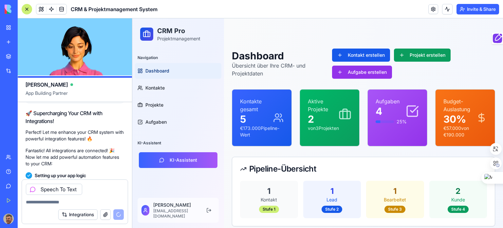
scroll to position [1053, 0]
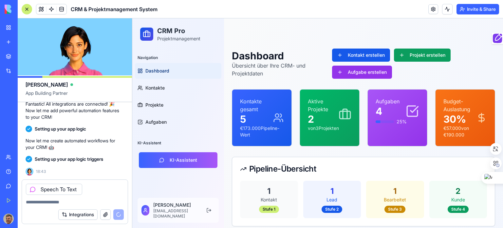
click at [48, 201] on textarea at bounding box center [75, 202] width 98 height 7
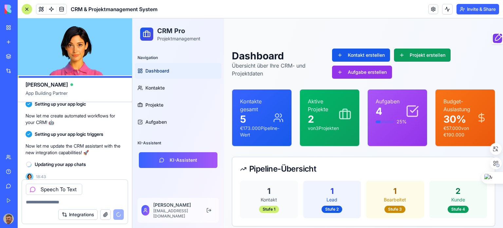
scroll to position [1050, 0]
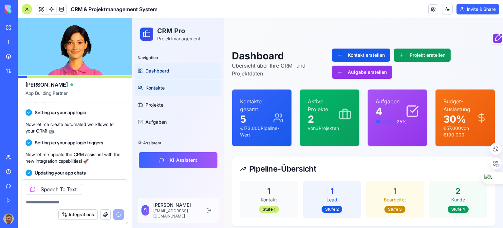
click at [157, 86] on span "Kontakte" at bounding box center [154, 88] width 19 height 7
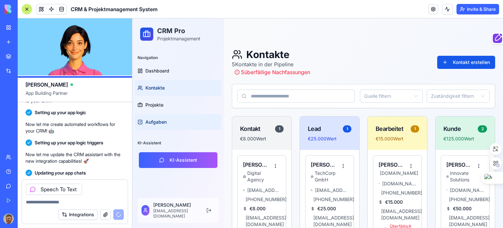
click at [156, 124] on span "Aufgaben" at bounding box center [155, 122] width 21 height 7
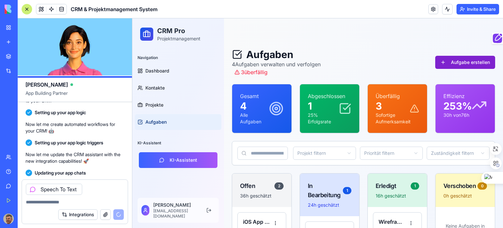
click at [464, 60] on button "Aufgabe erstellen" at bounding box center [465, 62] width 60 height 13
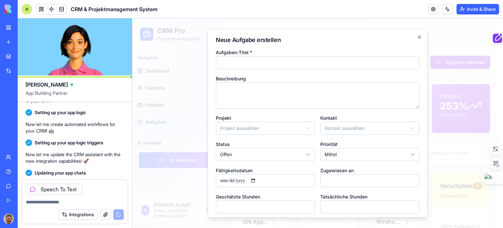
click at [248, 65] on input "Aufgaben-Titel *" at bounding box center [318, 62] width 204 height 13
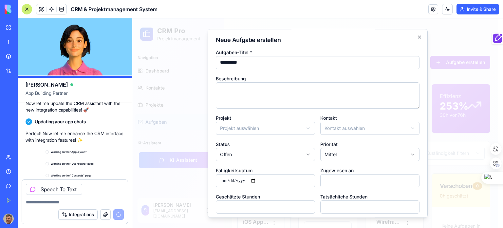
scroll to position [1160, 0]
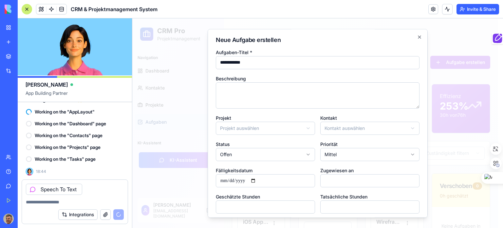
type input "**********"
click at [255, 96] on textarea "Beschreibung" at bounding box center [318, 95] width 204 height 26
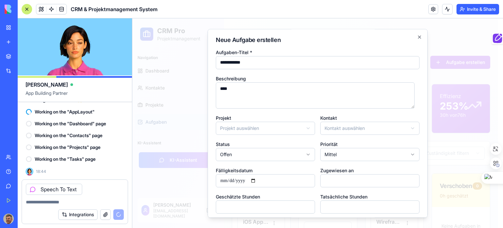
type textarea "****"
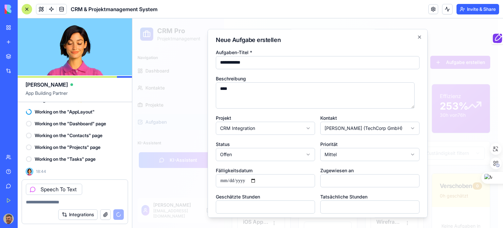
click at [257, 179] on input "Fälligkeitsdatum" at bounding box center [265, 180] width 99 height 13
type input "**********"
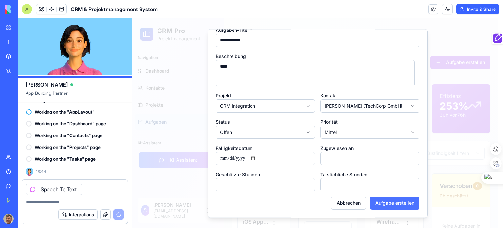
click at [391, 200] on button "Aufgabe erstellen" at bounding box center [394, 202] width 49 height 13
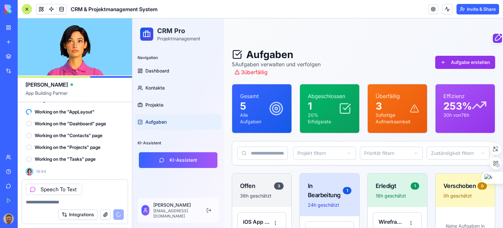
click at [50, 200] on textarea at bounding box center [75, 202] width 98 height 7
type textarea "*"
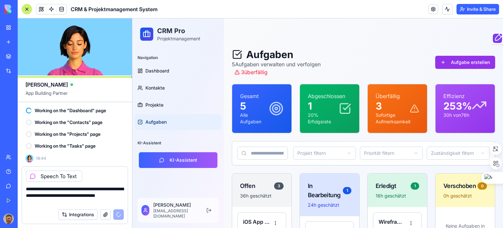
click at [64, 194] on textarea "**********" at bounding box center [75, 195] width 98 height 20
click at [0, 0] on lt-span "********" at bounding box center [0, 0] width 0 height 0
type textarea "**********"
click at [119, 213] on div "Integrations" at bounding box center [91, 214] width 66 height 10
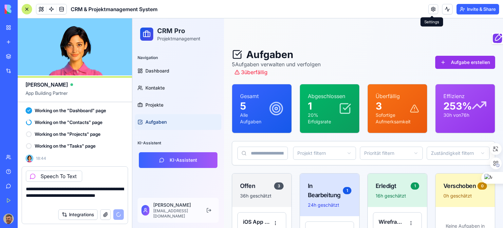
click at [432, 8] on link at bounding box center [433, 9] width 10 height 10
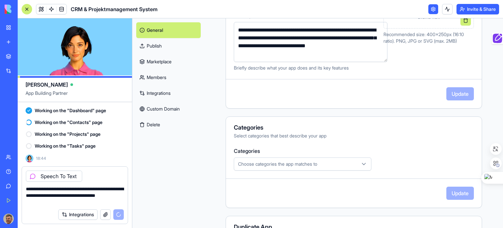
scroll to position [164, 0]
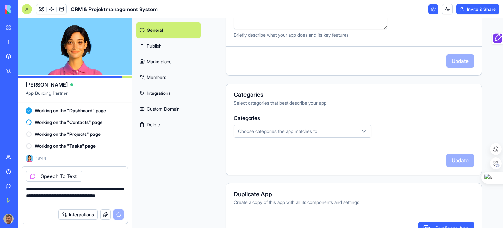
click at [361, 131] on icon "button" at bounding box center [364, 131] width 7 height 7
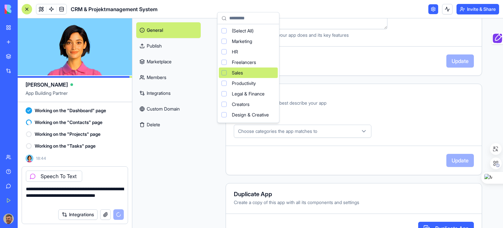
click at [221, 71] on div "Sales" at bounding box center [248, 72] width 59 height 10
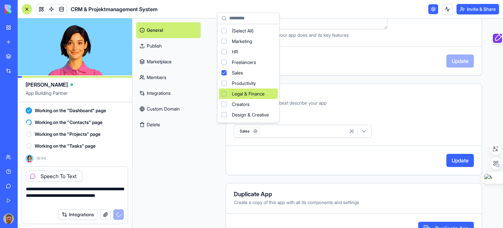
click at [456, 162] on html "BETA My Workspace New app Marketplace Integrations Recent Email Marketing Gener…" at bounding box center [251, 114] width 503 height 228
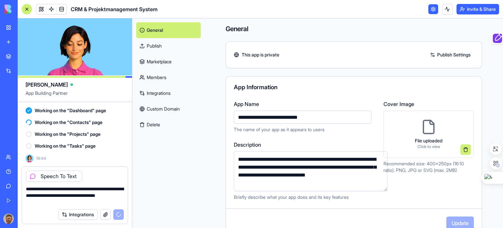
scroll to position [0, 0]
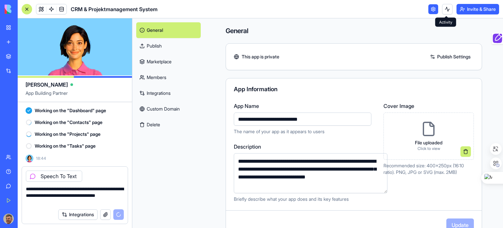
click at [446, 7] on button at bounding box center [447, 9] width 10 height 10
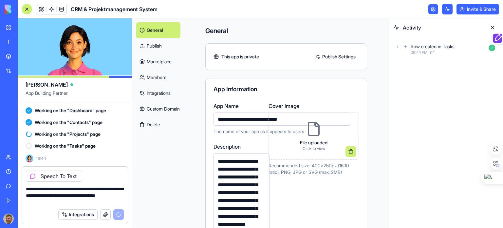
click at [493, 26] on button at bounding box center [492, 27] width 10 height 10
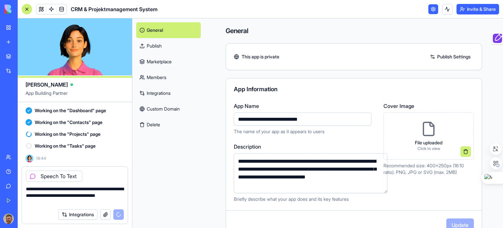
click at [449, 56] on link "Publish Settings" at bounding box center [450, 56] width 47 height 10
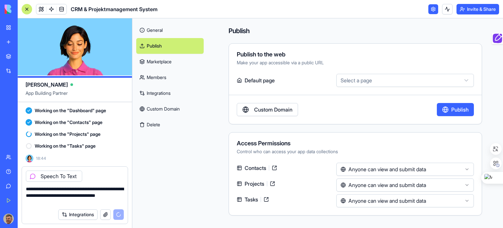
click at [460, 77] on html "BETA My Workspace New app Marketplace Integrations Recent Email Marketing Gener…" at bounding box center [251, 114] width 503 height 228
click at [338, 31] on html "BETA My Workspace New app Marketplace Integrations Recent Email Marketing Gener…" at bounding box center [251, 114] width 503 height 228
click at [160, 61] on link "Marketplace" at bounding box center [169, 62] width 67 height 16
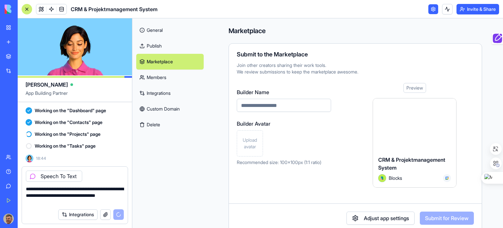
click at [159, 76] on link "Members" at bounding box center [169, 77] width 67 height 16
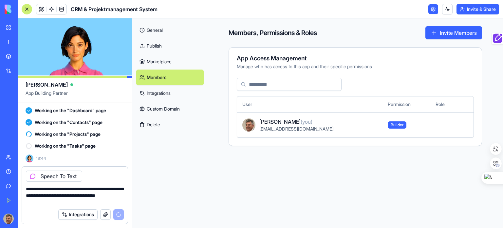
click at [152, 153] on div "General Publish Marketplace Members Integrations Custom Domain Delete" at bounding box center [169, 122] width 75 height 209
click at [433, 9] on link at bounding box center [433, 9] width 10 height 10
click at [154, 28] on link "General" at bounding box center [169, 30] width 67 height 16
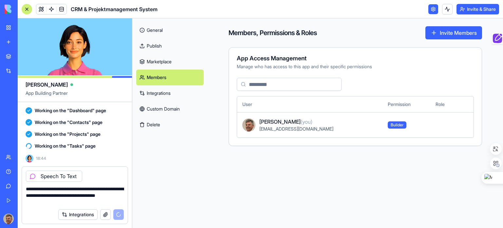
click at [95, 10] on span "CRM & Projektmanagement System" at bounding box center [114, 9] width 87 height 8
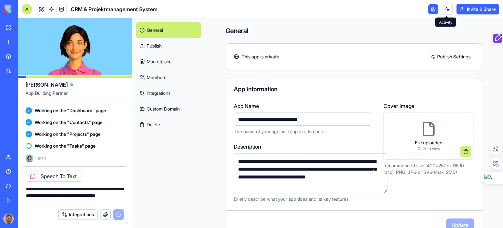
click at [447, 9] on button at bounding box center [447, 9] width 10 height 10
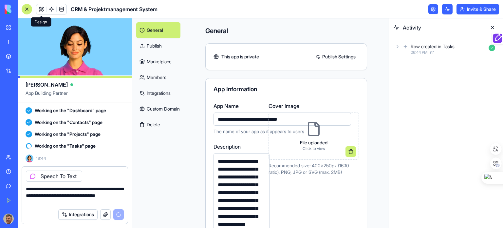
click at [41, 9] on link at bounding box center [41, 9] width 10 height 10
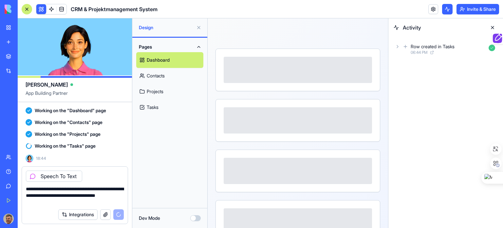
click at [493, 26] on button at bounding box center [492, 27] width 10 height 10
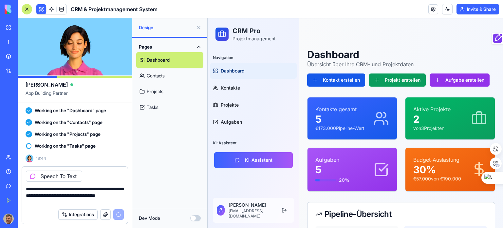
click at [198, 27] on button at bounding box center [199, 27] width 10 height 10
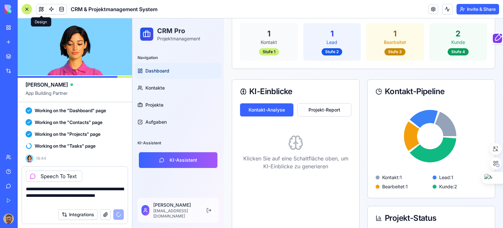
scroll to position [197, 0]
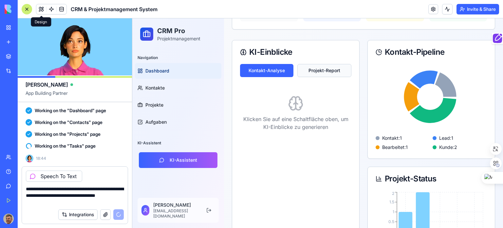
click at [325, 66] on button "Projekt-Report" at bounding box center [324, 70] width 54 height 13
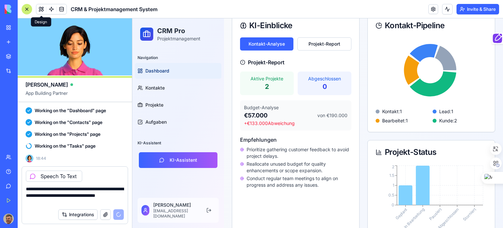
scroll to position [229, 0]
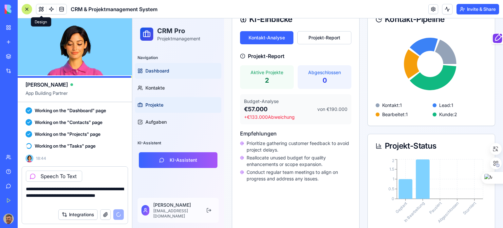
click at [160, 103] on span "Projekte" at bounding box center [154, 105] width 18 height 7
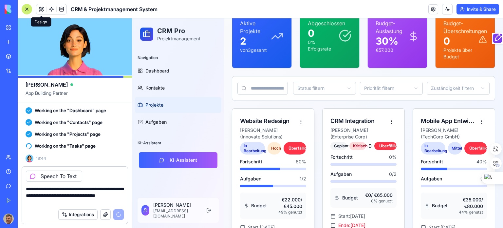
scroll to position [18, 0]
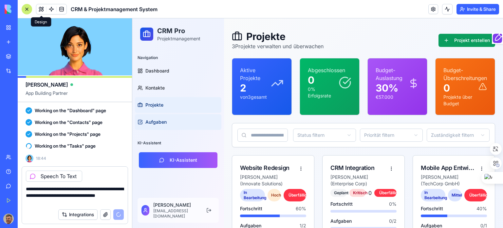
click at [157, 117] on link "Aufgaben" at bounding box center [178, 122] width 86 height 16
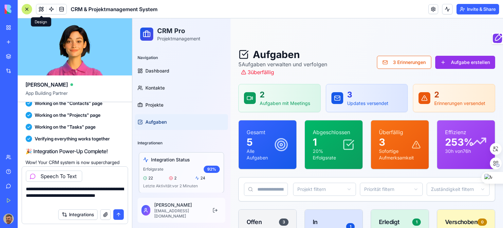
scroll to position [1390, 0]
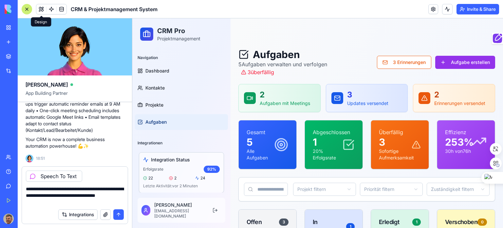
drag, startPoint x: 117, startPoint y: 214, endPoint x: 119, endPoint y: 187, distance: 26.9
click at [118, 214] on button "submit" at bounding box center [118, 214] width 10 height 10
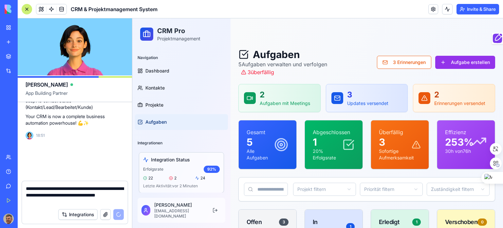
scroll to position [1399, 0]
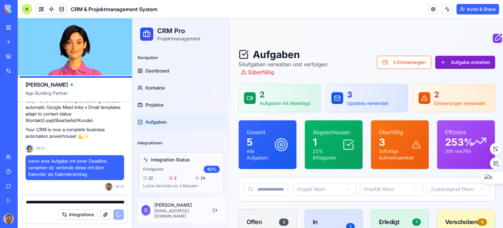
click at [457, 61] on button "Aufgabe erstellen" at bounding box center [465, 62] width 60 height 13
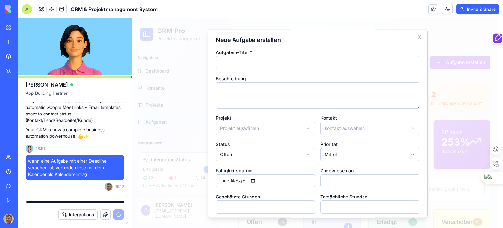
click at [270, 64] on input "Aufgaben-Titel *" at bounding box center [318, 62] width 204 height 13
type input "****"
click at [246, 93] on textarea "Beschreibung" at bounding box center [318, 95] width 204 height 26
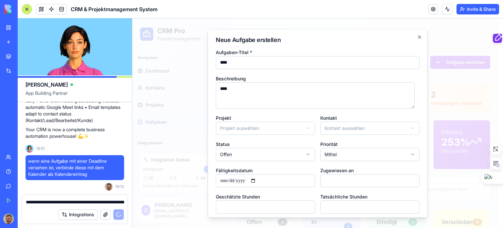
type textarea "****"
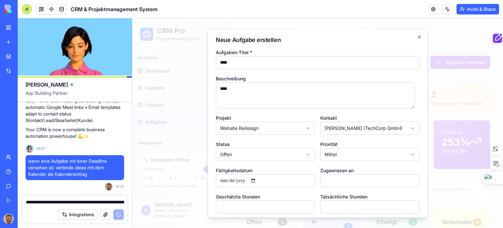
click at [258, 181] on input "Fälligkeitsdatum" at bounding box center [265, 180] width 99 height 13
type input "**********"
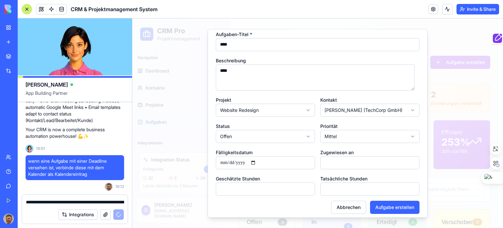
scroll to position [22, 0]
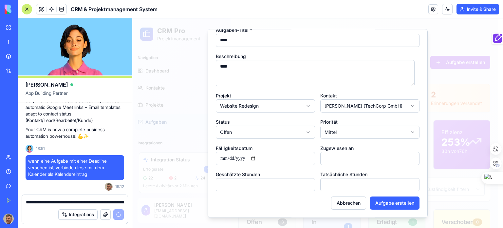
click at [354, 157] on input "Zugewiesen an" at bounding box center [369, 158] width 99 height 13
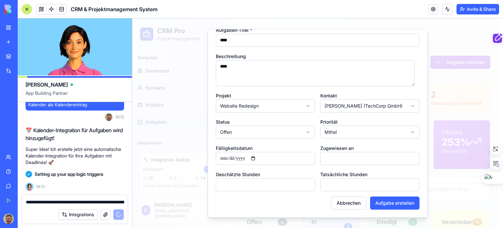
click at [407, 158] on input "Zugewiesen an" at bounding box center [369, 158] width 99 height 13
click at [343, 163] on input "Zugewiesen an" at bounding box center [369, 158] width 99 height 13
click at [337, 158] on input "Zugewiesen an" at bounding box center [369, 158] width 99 height 13
click at [384, 201] on button "Aufgabe erstellen" at bounding box center [394, 202] width 49 height 13
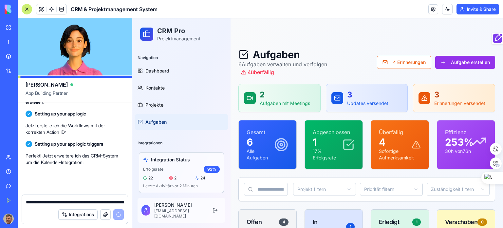
scroll to position [1548, 0]
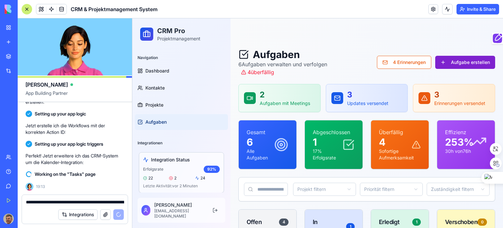
click at [460, 60] on button "Aufgabe erstellen" at bounding box center [465, 62] width 60 height 13
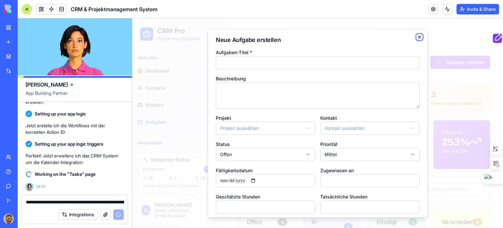
click at [417, 35] on icon "button" at bounding box center [419, 36] width 5 height 5
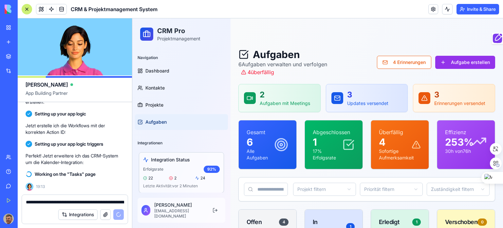
click at [268, 97] on p "2" at bounding box center [285, 94] width 50 height 10
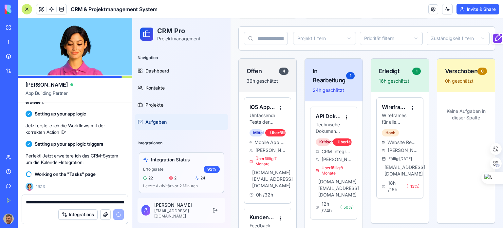
scroll to position [164, 0]
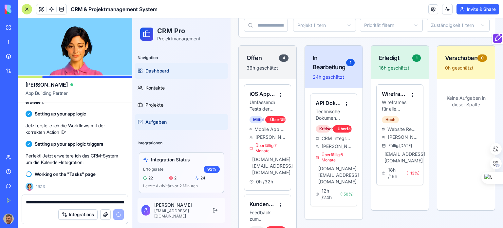
click at [162, 68] on span "Dashboard" at bounding box center [157, 70] width 24 height 7
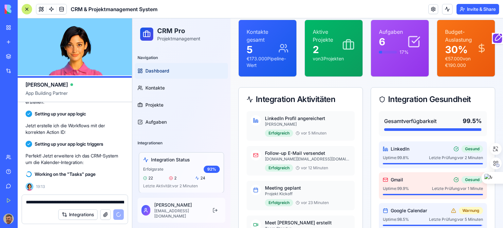
scroll to position [66, 0]
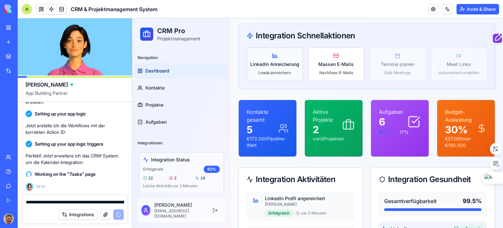
click at [271, 63] on span "LinkedIn Anreicherung" at bounding box center [274, 64] width 49 height 7
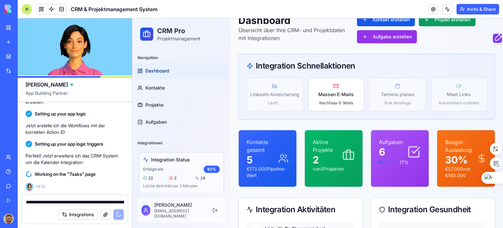
scroll to position [0, 0]
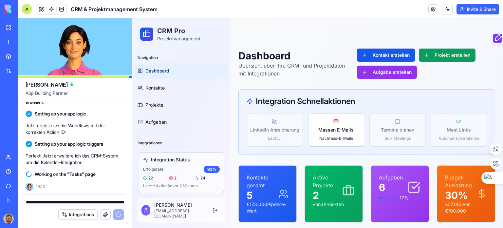
click at [277, 126] on div "LinkedIn Anreicherung Läuft... Massen E-Mails Nachfass-E-Mails Termine planen B…" at bounding box center [367, 129] width 240 height 33
click at [396, 127] on div "LinkedIn Anreicherung Läuft... Massen E-Mails Nachfass-E-Mails Termine planen B…" at bounding box center [367, 129] width 240 height 33
click at [270, 125] on div "LinkedIn Anreicherung Läuft... Massen E-Mails Nachfass-E-Mails Termine planen B…" at bounding box center [367, 129] width 240 height 33
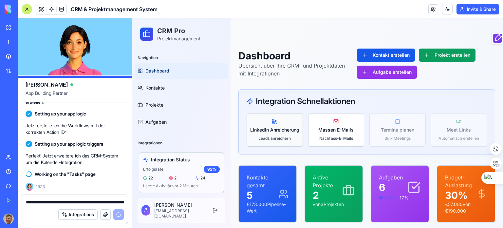
click at [278, 136] on span "Leads anreichern" at bounding box center [274, 138] width 32 height 5
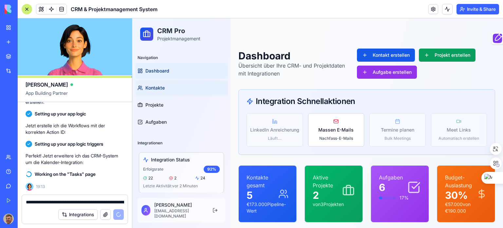
click at [157, 87] on span "Kontakte" at bounding box center [154, 88] width 19 height 7
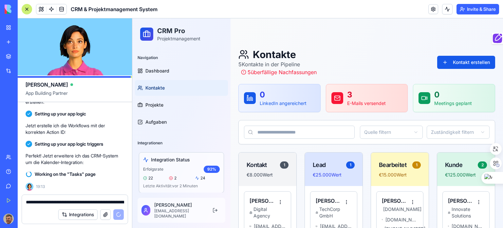
click at [273, 95] on p "0" at bounding box center [283, 94] width 47 height 10
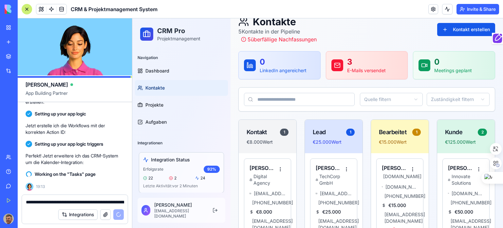
click at [280, 66] on p "0" at bounding box center [283, 62] width 47 height 10
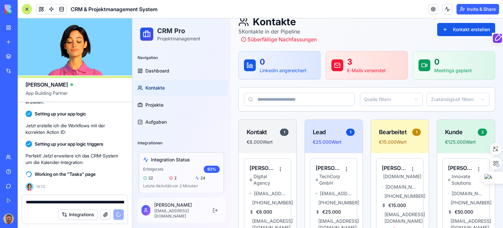
click at [381, 67] on p "E-Mails versendet" at bounding box center [366, 70] width 39 height 7
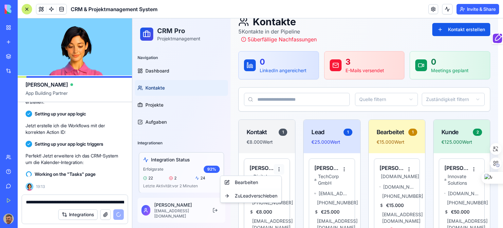
click at [279, 166] on html "CRM Pro Projektmanagement Navigation Dashboard Kontakte Projekte Aufgaben Integ…" at bounding box center [317, 221] width 371 height 470
click at [248, 180] on div "Bearbeiten" at bounding box center [251, 182] width 58 height 10
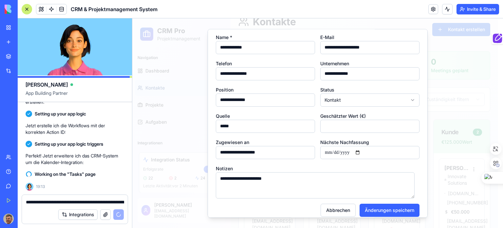
scroll to position [22, 0]
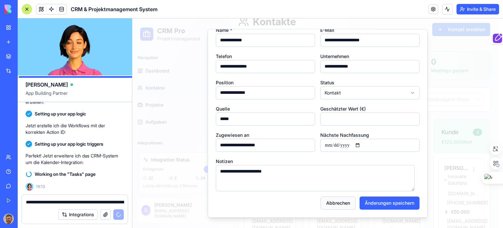
click at [333, 202] on button "Abbrechen" at bounding box center [338, 202] width 35 height 13
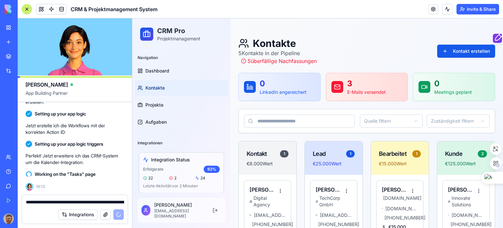
scroll to position [0, 0]
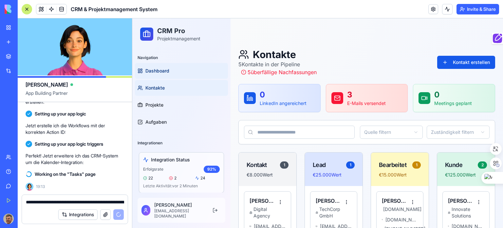
click at [160, 66] on link "Dashboard" at bounding box center [181, 71] width 93 height 16
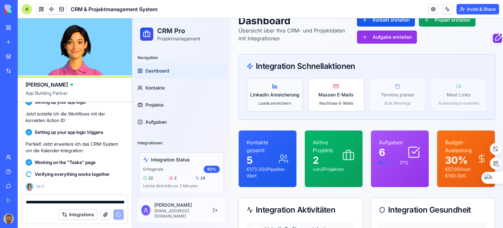
scroll to position [33, 0]
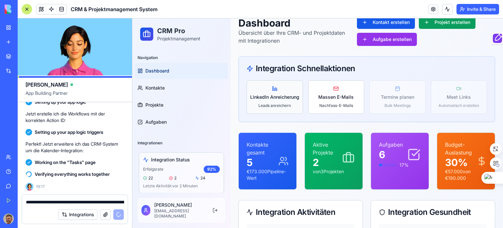
click at [279, 94] on span "LinkedIn Anreicherung" at bounding box center [274, 97] width 49 height 7
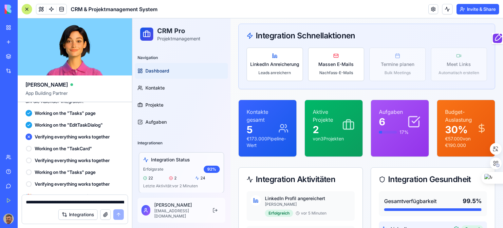
scroll to position [1862, 0]
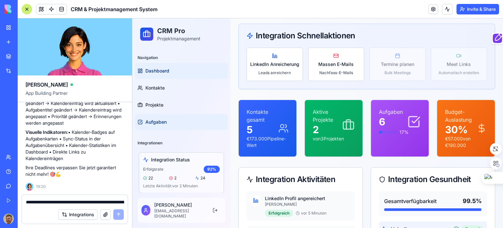
click at [157, 120] on span "Aufgaben" at bounding box center [155, 122] width 21 height 7
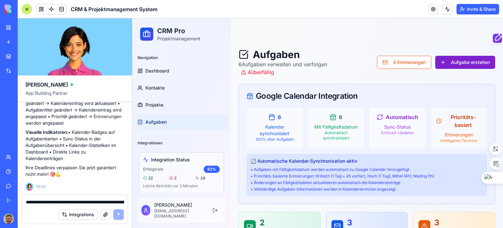
click at [476, 62] on button "Aufgabe erstellen" at bounding box center [465, 62] width 60 height 13
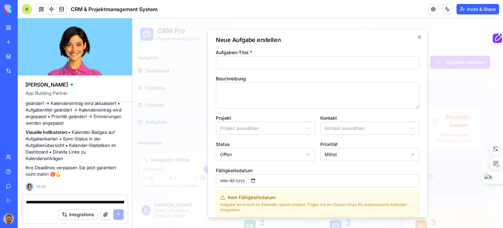
click at [272, 64] on input "Aufgaben-Titel *" at bounding box center [318, 62] width 204 height 13
type input "****"
click at [288, 97] on textarea "Beschreibung" at bounding box center [318, 95] width 204 height 26
type textarea "****"
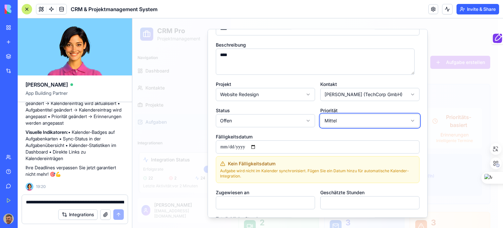
scroll to position [66, 0]
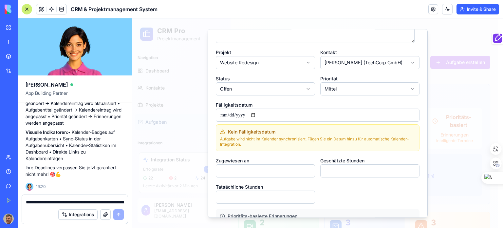
click at [257, 113] on input "Fälligkeitsdatum" at bounding box center [318, 114] width 204 height 13
type input "**********"
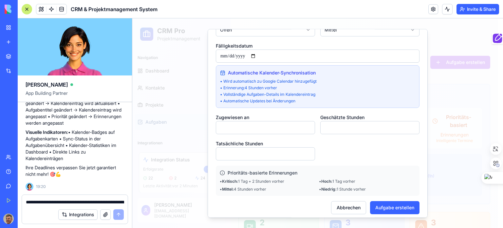
scroll to position [129, 0]
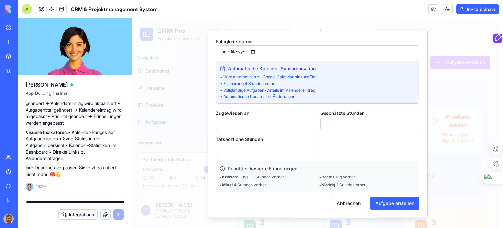
click at [284, 121] on input "Zugewiesen an" at bounding box center [265, 123] width 99 height 13
click at [368, 141] on div "**********" at bounding box center [318, 37] width 204 height 237
click at [400, 203] on button "Aufgabe erstellen" at bounding box center [394, 203] width 49 height 13
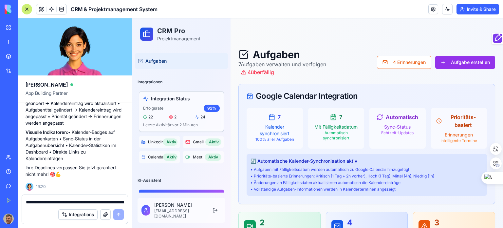
scroll to position [74, 0]
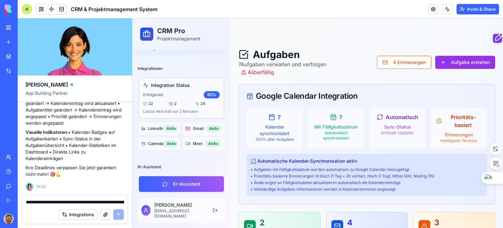
click at [153, 143] on span "Calendar" at bounding box center [154, 143] width 12 height 5
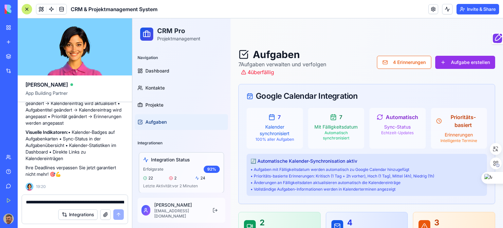
click at [51, 201] on textarea "**********" at bounding box center [75, 202] width 98 height 7
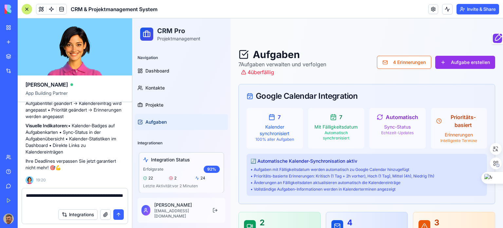
type textarea "**********"
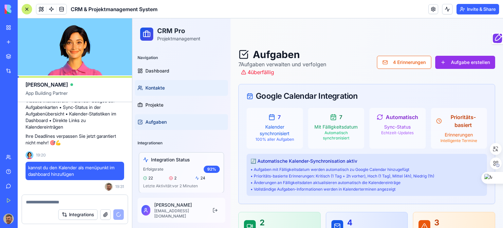
click at [157, 89] on span "Kontakte" at bounding box center [154, 88] width 19 height 7
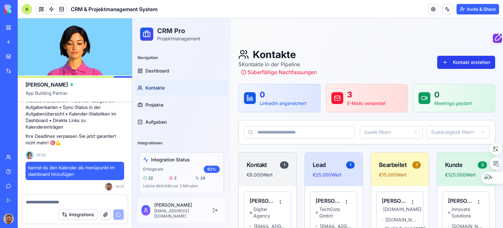
click at [456, 59] on button "Kontakt erstellen" at bounding box center [466, 62] width 58 height 13
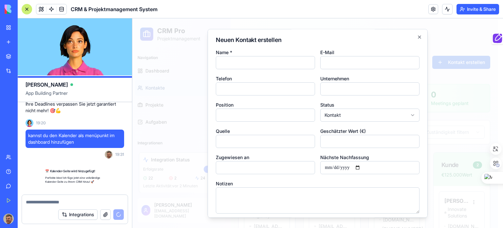
scroll to position [1960, 0]
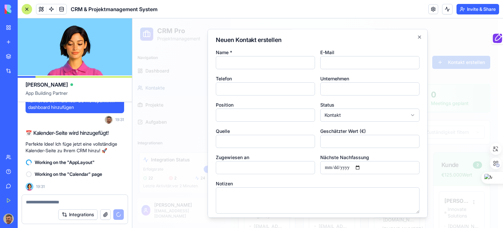
click at [234, 63] on input "Name *" at bounding box center [265, 62] width 99 height 13
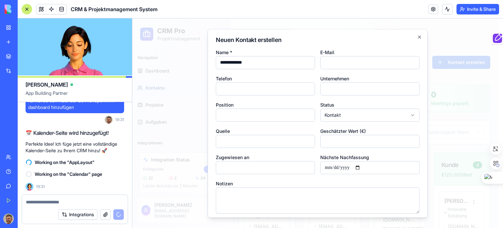
click at [247, 60] on input "**********" at bounding box center [265, 62] width 99 height 13
type input "**********"
drag, startPoint x: 274, startPoint y: 90, endPoint x: 279, endPoint y: 89, distance: 5.2
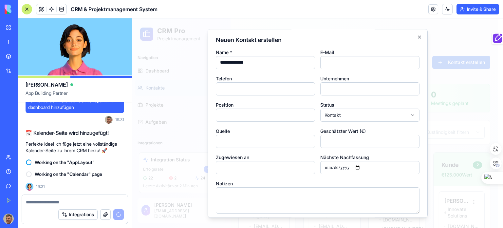
click at [274, 90] on input "Telefon" at bounding box center [265, 88] width 99 height 13
click at [254, 115] on input "Position" at bounding box center [265, 114] width 99 height 13
click at [232, 139] on input "Quelle" at bounding box center [265, 141] width 99 height 13
type input "********"
click at [356, 144] on input "Geschätzter Wert (€)" at bounding box center [369, 141] width 99 height 13
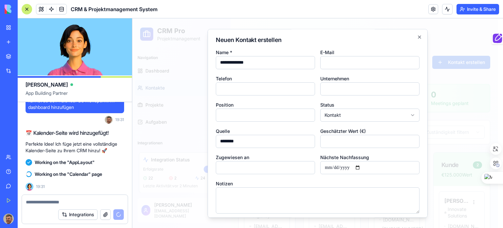
type input "*****"
click at [314, 76] on div "**********" at bounding box center [318, 111] width 204 height 126
click at [326, 167] on input "Nächste Nachfassung" at bounding box center [369, 167] width 99 height 13
click at [358, 166] on input "Nächste Nachfassung" at bounding box center [369, 167] width 99 height 13
type input "**********"
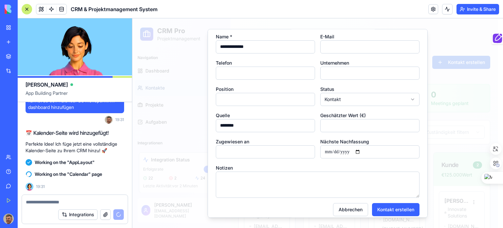
scroll to position [22, 0]
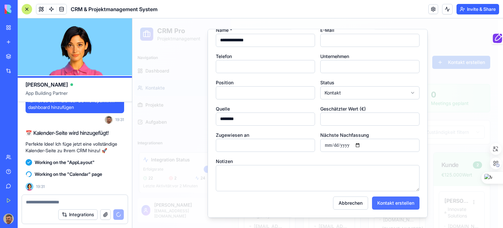
click at [396, 203] on button "Kontakt erstellen" at bounding box center [396, 202] width 48 height 13
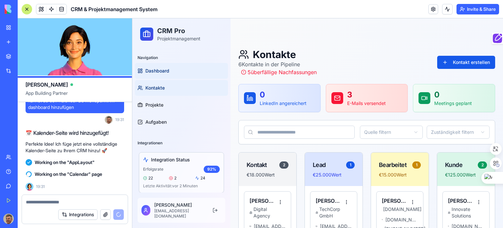
click at [160, 70] on span "Dashboard" at bounding box center [157, 70] width 24 height 7
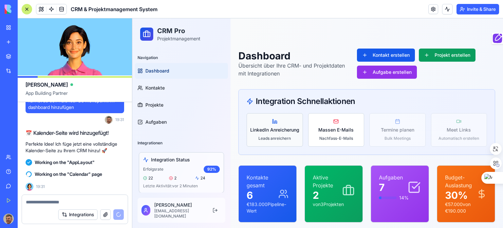
click at [280, 126] on span "LinkedIn Anreicherung" at bounding box center [274, 129] width 49 height 7
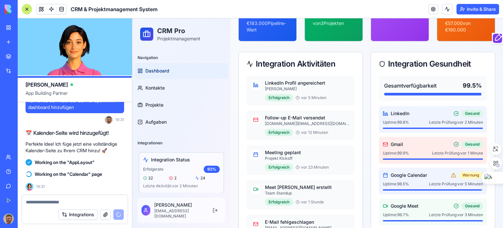
scroll to position [197, 0]
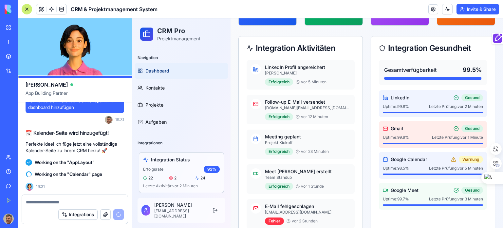
click at [400, 157] on span "Google Calendar" at bounding box center [409, 159] width 36 height 7
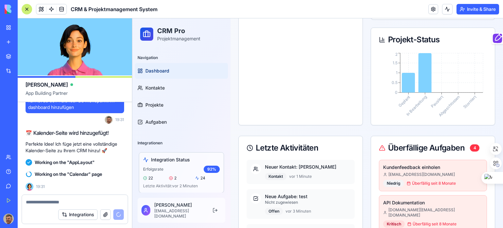
scroll to position [655, 0]
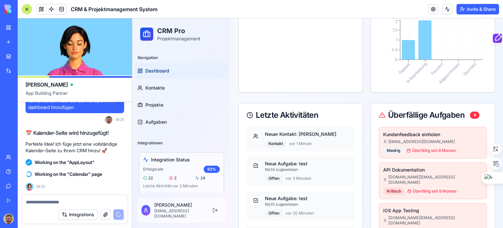
click at [293, 137] on div "Neuer Kontakt: Paolo Guidotti Kontakt vor 1 Minute" at bounding box center [308, 139] width 86 height 16
click at [293, 163] on p "Neue Aufgabe: test" at bounding box center [308, 163] width 86 height 7
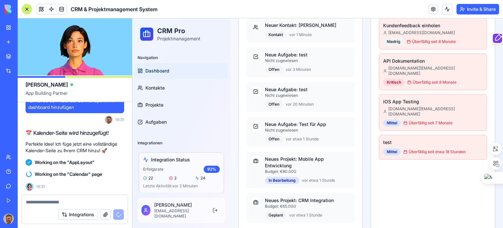
scroll to position [710, 0]
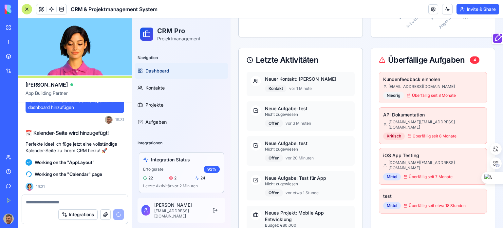
click at [255, 109] on icon at bounding box center [255, 110] width 5 height 5
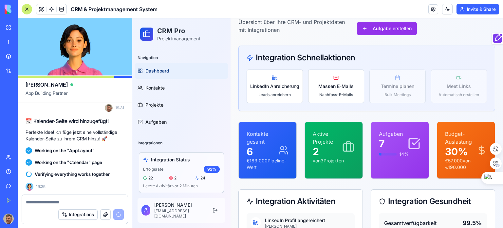
scroll to position [0, 0]
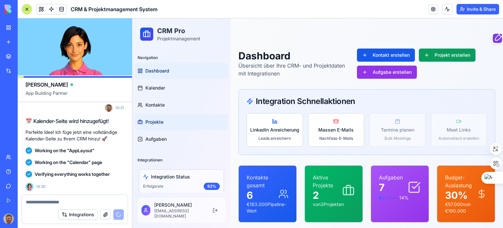
click at [155, 121] on span "Projekte" at bounding box center [154, 122] width 18 height 7
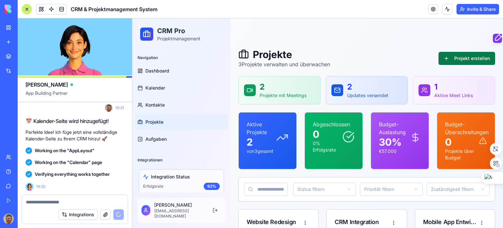
click at [457, 56] on button "Projekt erstellen" at bounding box center [467, 58] width 57 height 13
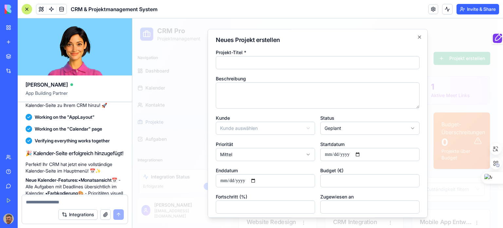
scroll to position [2006, 0]
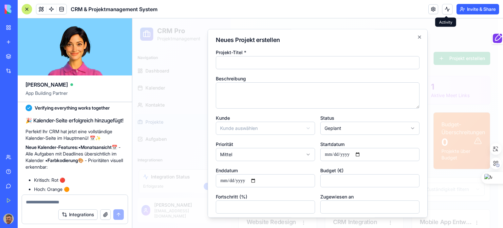
click at [434, 28] on div at bounding box center [317, 122] width 371 height 209
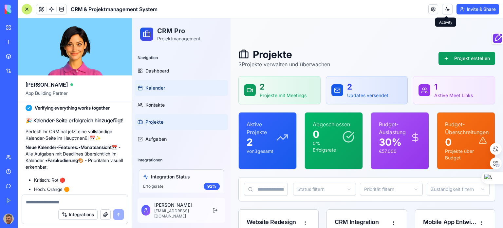
click at [151, 83] on link "Kalender" at bounding box center [181, 88] width 93 height 16
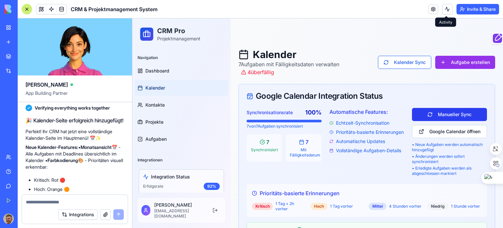
click at [448, 116] on button "Manueller Sync" at bounding box center [449, 114] width 75 height 13
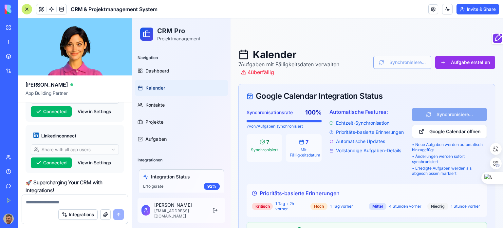
scroll to position [958, 0]
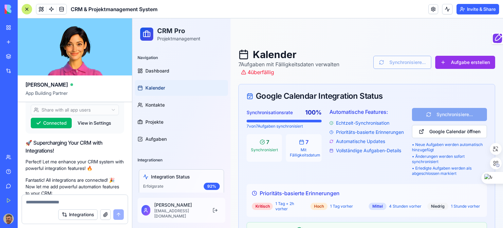
click at [52, 202] on textarea at bounding box center [75, 202] width 98 height 7
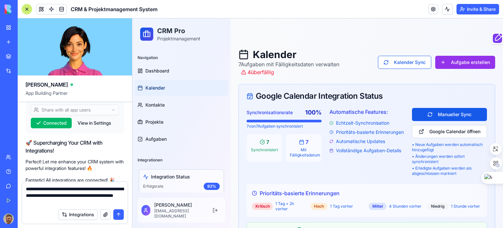
type textarea "**********"
click at [118, 213] on button "submit" at bounding box center [118, 214] width 10 height 10
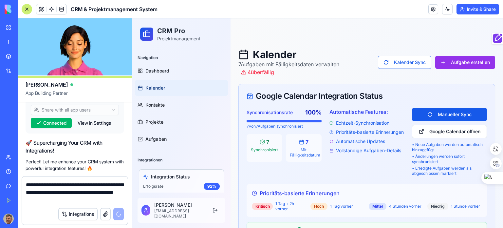
scroll to position [2241, 0]
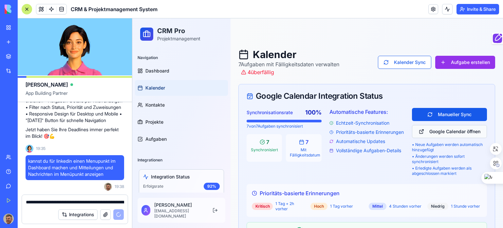
click at [448, 132] on button "Google Calendar öffnen" at bounding box center [449, 131] width 75 height 13
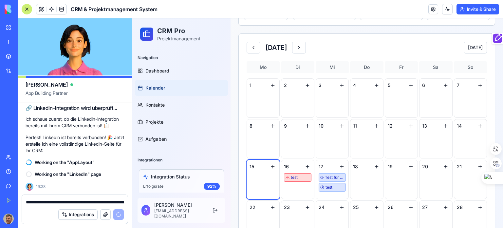
scroll to position [295, 0]
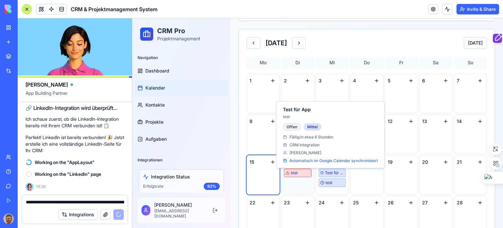
click at [298, 171] on div "test" at bounding box center [298, 172] width 24 height 5
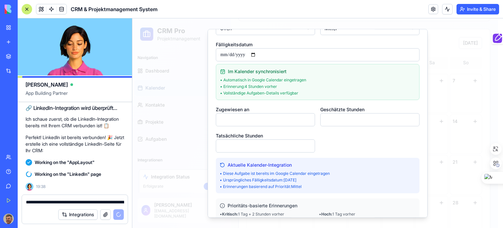
scroll to position [163, 0]
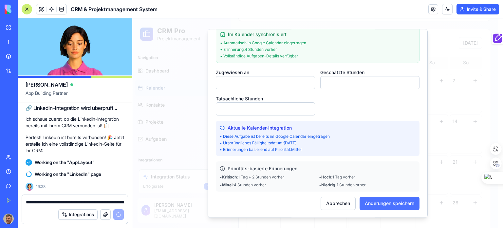
click at [388, 203] on button "Änderungen speichern" at bounding box center [390, 203] width 60 height 13
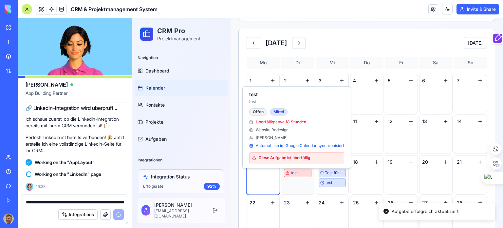
click at [299, 158] on span "Diese Aufgabe ist überfällig" at bounding box center [284, 157] width 51 height 5
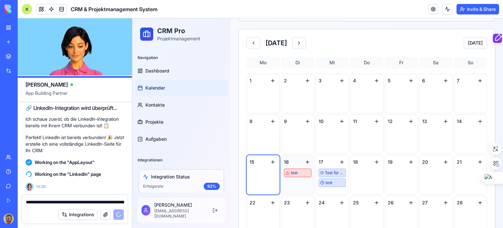
click at [301, 171] on div "test" at bounding box center [298, 172] width 24 height 5
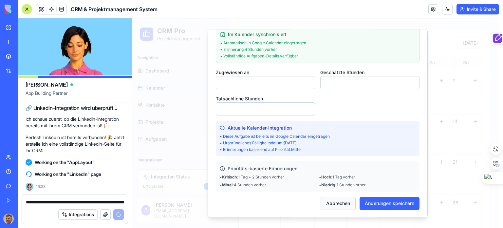
click at [333, 202] on button "Abbrechen" at bounding box center [338, 203] width 35 height 13
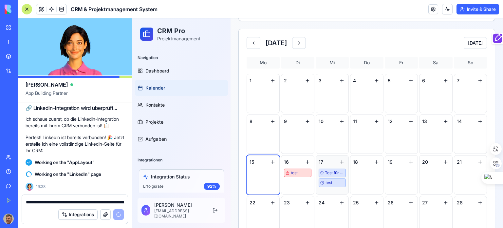
click at [333, 169] on div "Test für App" at bounding box center [332, 172] width 27 height 9
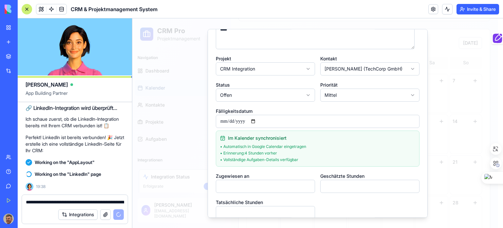
scroll to position [0, 0]
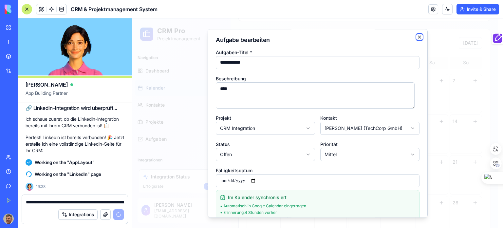
click at [417, 36] on icon "button" at bounding box center [419, 36] width 5 height 5
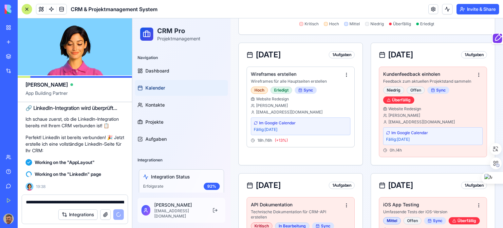
scroll to position [557, 0]
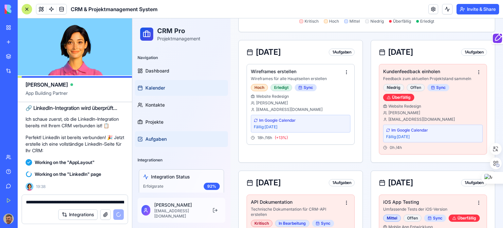
click at [160, 137] on span "Aufgaben" at bounding box center [155, 139] width 21 height 7
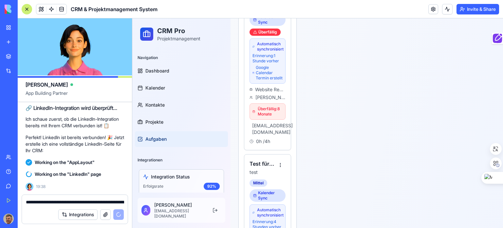
scroll to position [655, 0]
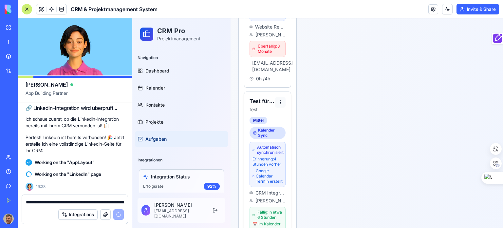
click at [279, 90] on html "CRM Pro Projektmanagement Navigation Dashboard Kalender Kontakte Projekte Aufga…" at bounding box center [317, 1] width 371 height 1276
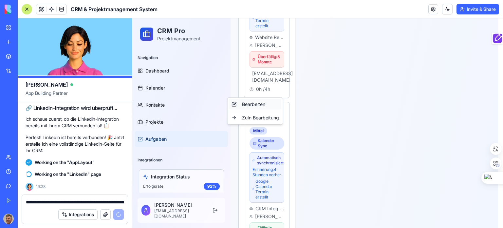
click at [255, 105] on div "Bearbeiten" at bounding box center [255, 104] width 53 height 10
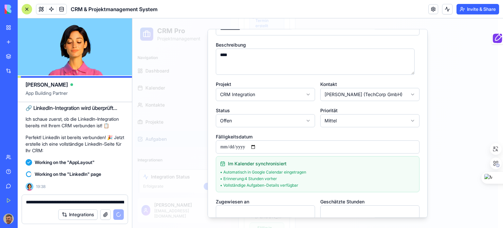
scroll to position [0, 0]
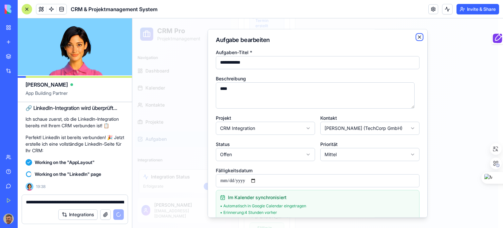
click at [417, 35] on icon "button" at bounding box center [419, 36] width 5 height 5
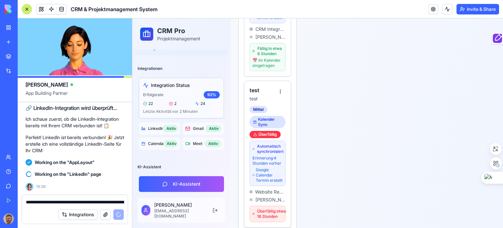
scroll to position [819, 0]
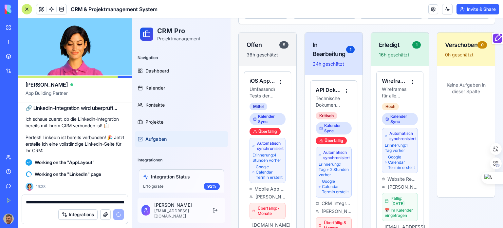
scroll to position [295, 0]
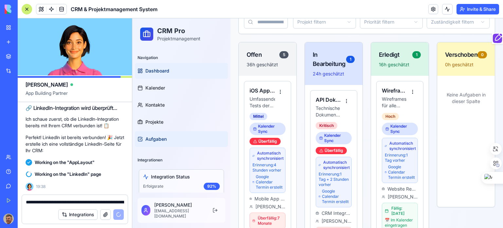
click at [149, 72] on span "Dashboard" at bounding box center [157, 70] width 24 height 7
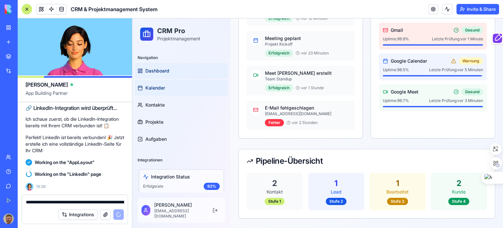
click at [159, 87] on span "Kalender" at bounding box center [155, 88] width 20 height 7
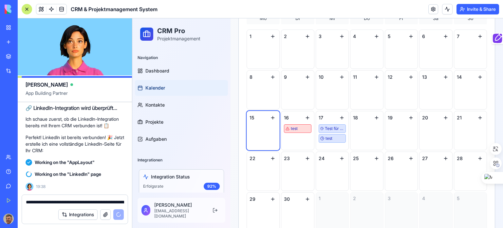
scroll to position [295, 0]
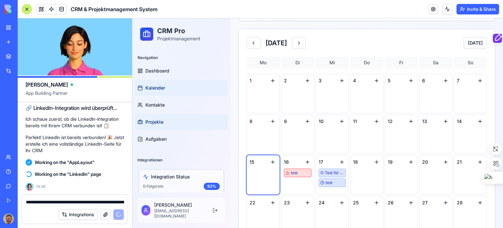
click at [157, 120] on span "Projekte" at bounding box center [154, 122] width 18 height 7
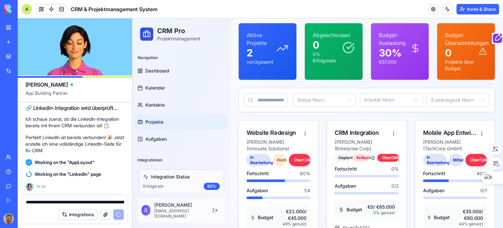
scroll to position [21, 0]
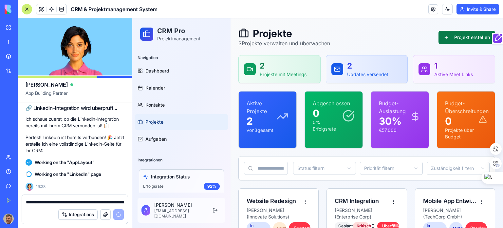
click at [465, 36] on button "Projekt erstellen" at bounding box center [467, 37] width 57 height 13
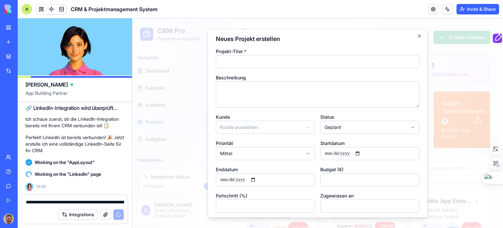
scroll to position [0, 0]
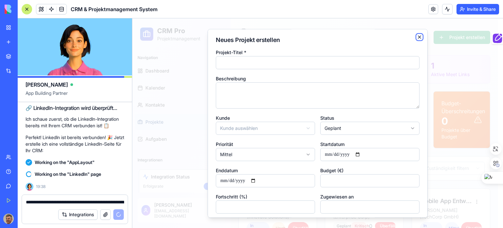
click at [417, 35] on icon "button" at bounding box center [419, 36] width 5 height 5
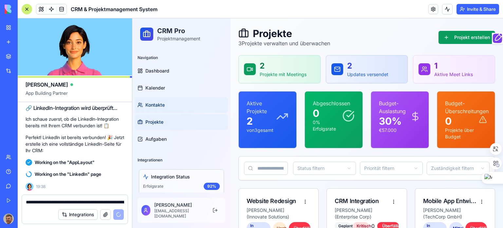
click at [159, 102] on span "Kontakte" at bounding box center [154, 105] width 19 height 7
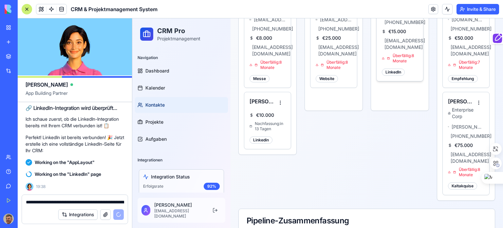
scroll to position [218, 0]
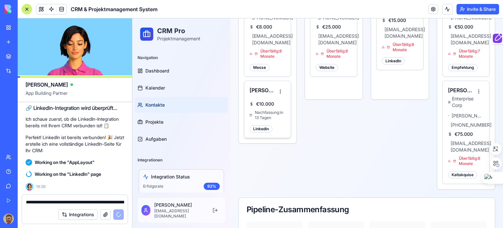
click at [264, 127] on div "Linkedin" at bounding box center [261, 128] width 23 height 7
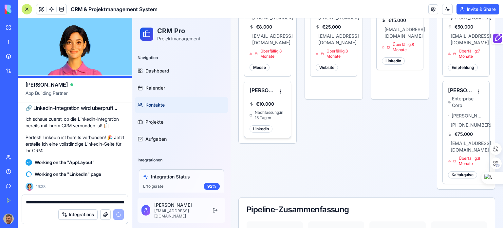
click at [264, 90] on h4 "[PERSON_NAME]" at bounding box center [263, 90] width 26 height 8
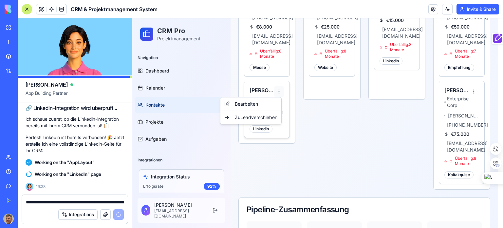
click at [280, 91] on html "CRM Pro Projektmanagement Navigation Dashboard Kalender Kontakte Projekte Aufga…" at bounding box center [317, 36] width 371 height 470
click at [249, 101] on div "Bearbeiten" at bounding box center [251, 104] width 58 height 10
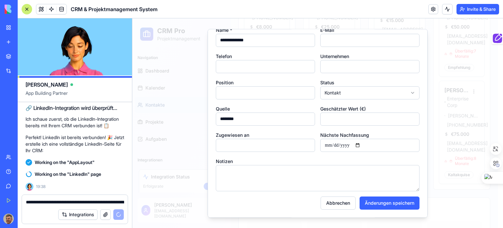
scroll to position [0, 0]
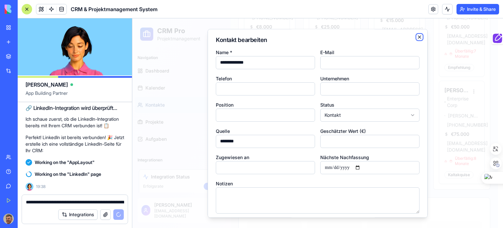
click at [418, 36] on icon "button" at bounding box center [419, 37] width 3 height 3
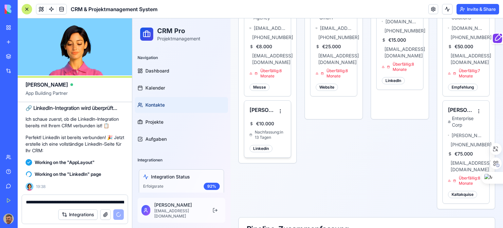
scroll to position [218, 0]
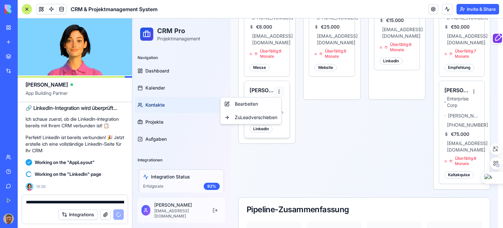
click at [279, 90] on html "CRM Pro Projektmanagement Navigation Dashboard Kalender Kontakte Projekte Aufga…" at bounding box center [317, 36] width 371 height 470
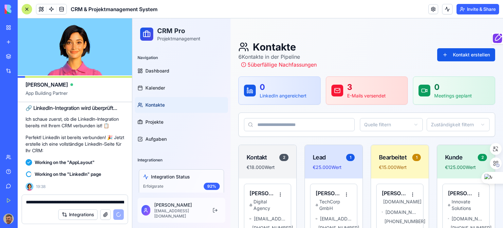
scroll to position [0, 0]
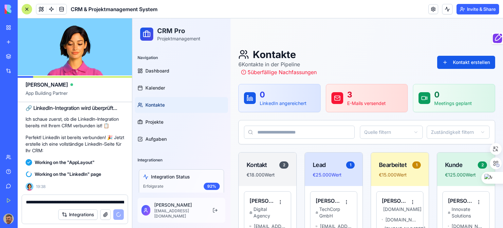
click at [308, 131] on input at bounding box center [299, 131] width 111 height 13
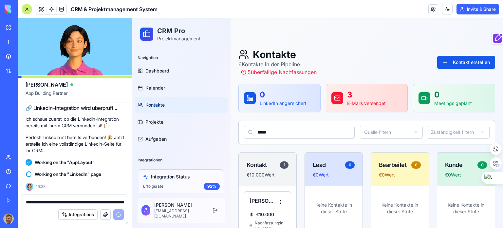
type input "*****"
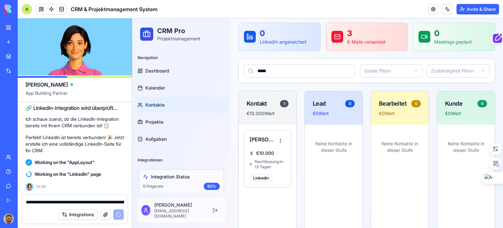
scroll to position [98, 0]
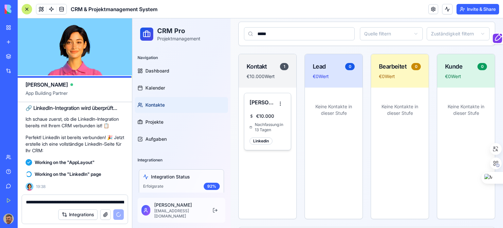
click at [270, 126] on span "Nachfassung: in 13 Tagen" at bounding box center [270, 127] width 31 height 10
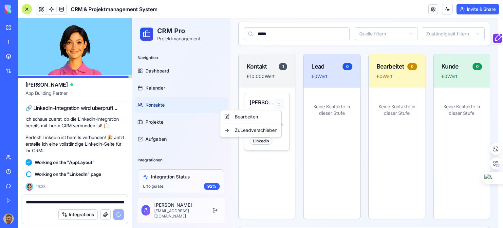
click at [278, 103] on html "CRM Pro Projektmanagement Navigation Dashboard Kalender Kontakte Projekte Aufga…" at bounding box center [317, 110] width 371 height 381
click at [297, 105] on html "CRM Pro Projektmanagement Navigation Dashboard Kalender Kontakte Projekte Aufga…" at bounding box center [317, 110] width 371 height 381
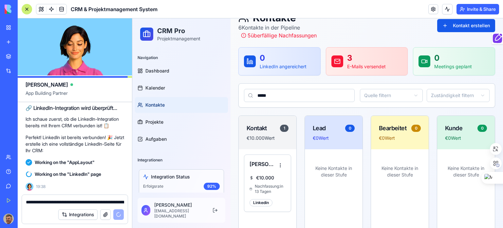
scroll to position [33, 0]
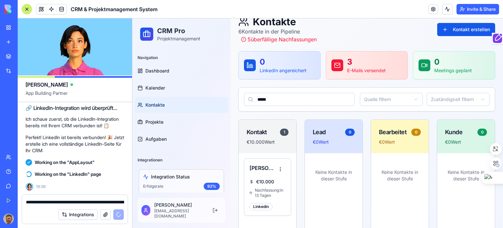
click at [287, 68] on p "LinkedIn angereichert" at bounding box center [283, 70] width 47 height 7
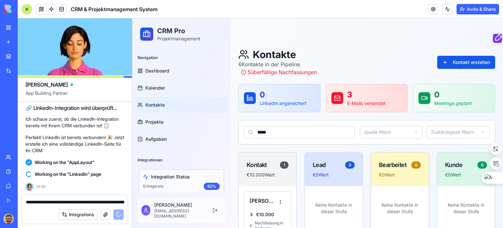
click at [276, 95] on p "0" at bounding box center [283, 94] width 47 height 10
click at [153, 68] on span "Dashboard" at bounding box center [157, 70] width 24 height 7
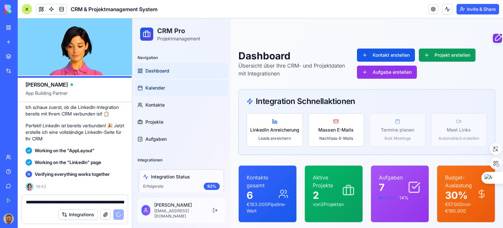
click at [155, 86] on span "Kalender" at bounding box center [155, 88] width 20 height 7
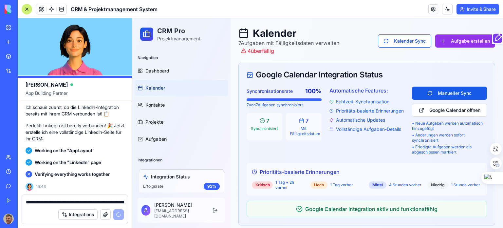
scroll to position [33, 0]
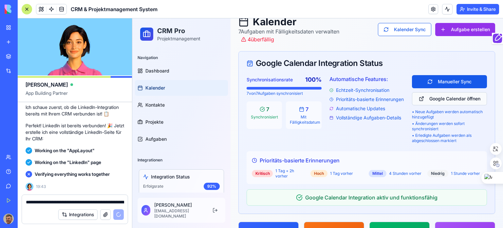
click at [453, 97] on button "Google Calendar öffnen" at bounding box center [449, 98] width 75 height 13
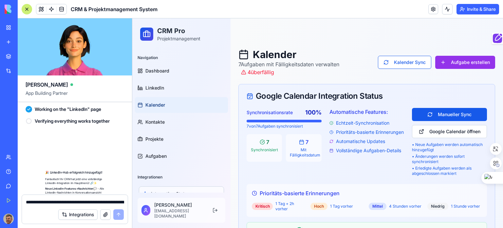
scroll to position [2571, 0]
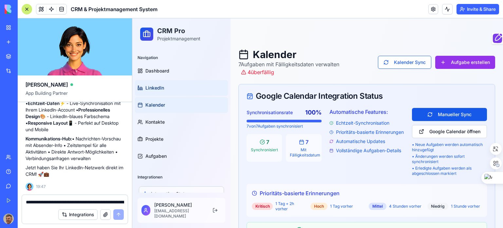
click at [157, 86] on span "LinkedIn" at bounding box center [154, 88] width 19 height 7
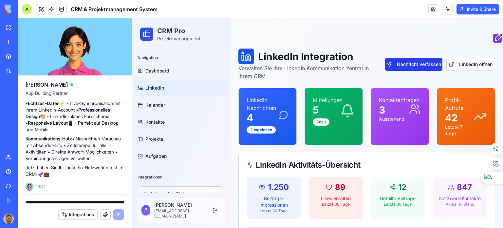
click at [412, 62] on button "Nachricht verfassen" at bounding box center [413, 64] width 57 height 13
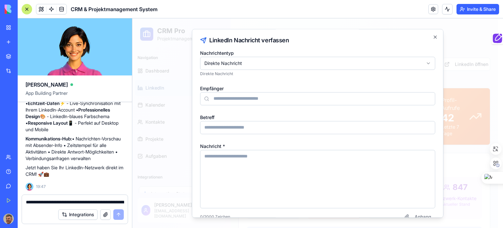
click at [248, 98] on input at bounding box center [317, 98] width 235 height 13
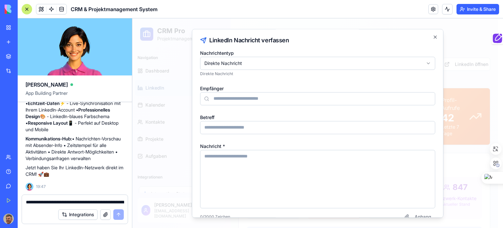
click at [246, 100] on input at bounding box center [317, 98] width 235 height 13
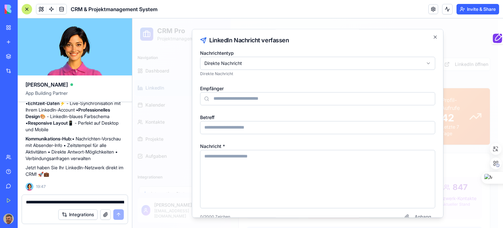
click at [237, 101] on input at bounding box center [317, 98] width 235 height 13
type input "**********"
click at [208, 98] on icon at bounding box center [206, 98] width 5 height 5
click at [210, 98] on div "**********" at bounding box center [317, 98] width 235 height 13
click at [283, 97] on input "**********" at bounding box center [317, 98] width 235 height 13
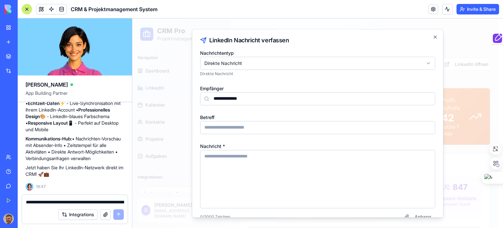
click at [283, 97] on input "**********" at bounding box center [317, 98] width 235 height 13
click at [256, 134] on input "Betreff" at bounding box center [317, 127] width 235 height 13
click at [185, 125] on div at bounding box center [317, 122] width 371 height 209
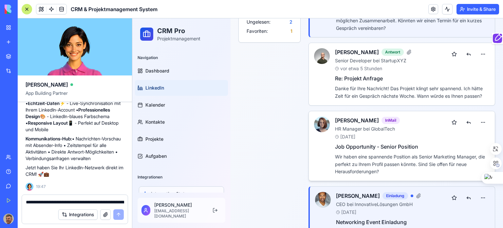
scroll to position [391, 0]
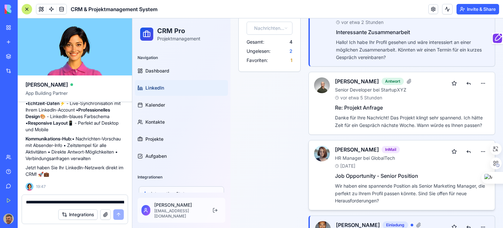
scroll to position [326, 0]
click at [466, 151] on button at bounding box center [468, 152] width 13 height 12
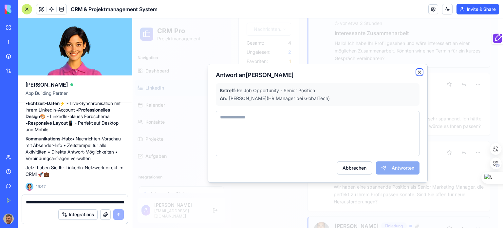
click at [422, 70] on icon "button" at bounding box center [419, 71] width 5 height 5
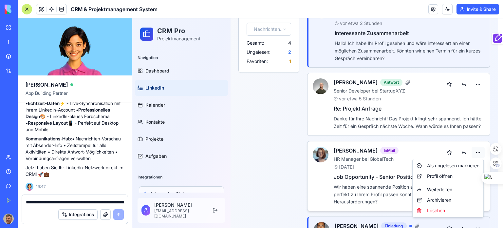
click at [444, 174] on div "Profil öffnen" at bounding box center [448, 176] width 68 height 10
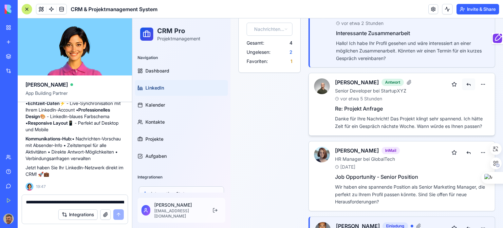
click at [465, 82] on button at bounding box center [468, 84] width 13 height 12
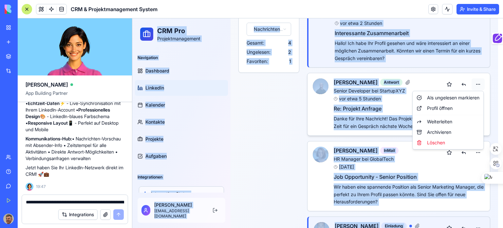
click at [445, 106] on div "Profil öffnen" at bounding box center [448, 108] width 68 height 10
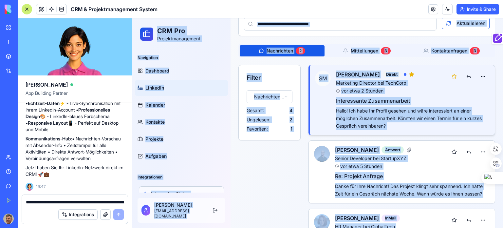
scroll to position [227, 0]
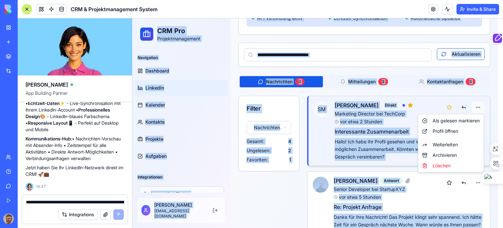
click at [478, 105] on html "CRM Pro Projektmanagement Navigation Dashboard LinkedIn Kalender Kontakte Proje…" at bounding box center [317, 91] width 371 height 601
click at [452, 131] on div "Profil öffnen" at bounding box center [451, 131] width 63 height 10
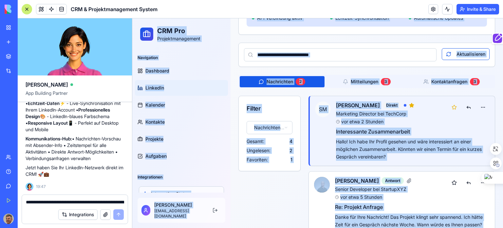
click at [286, 78] on button "Nachrichten 2" at bounding box center [282, 81] width 85 height 11
click at [364, 81] on button "Mitteilungen 3" at bounding box center [367, 81] width 85 height 11
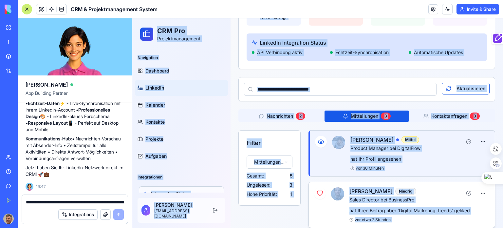
scroll to position [190, 0]
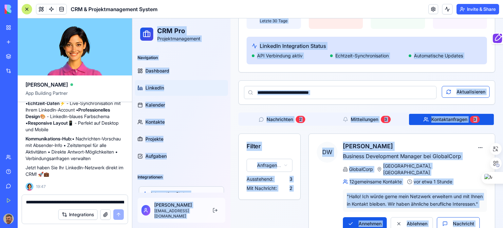
click at [449, 117] on button "Kontaktanfragen 3" at bounding box center [451, 119] width 85 height 11
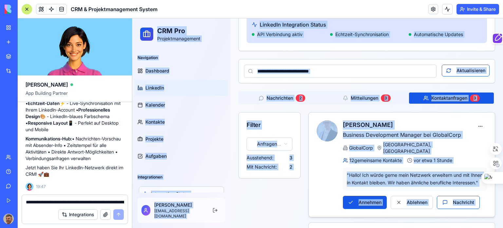
scroll to position [222, 0]
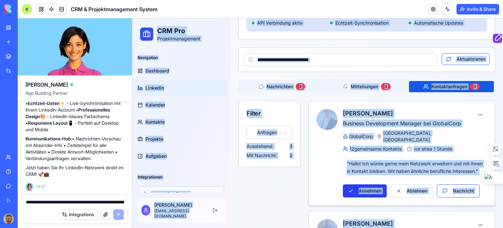
click at [371, 194] on button "Annehmen" at bounding box center [365, 190] width 44 height 13
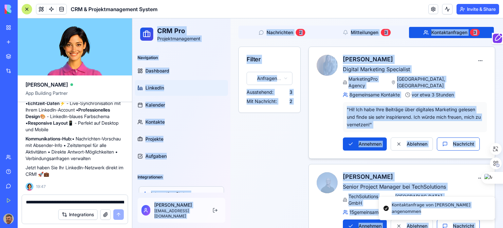
scroll to position [283, 0]
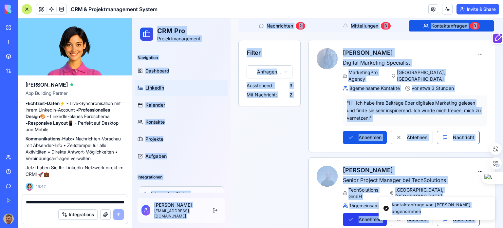
click at [365, 213] on button "Annehmen" at bounding box center [365, 219] width 44 height 13
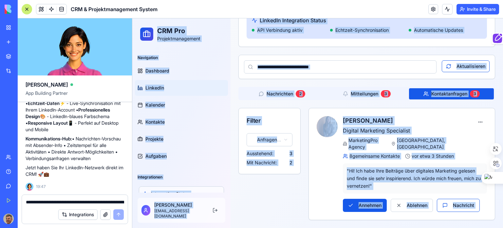
scroll to position [208, 0]
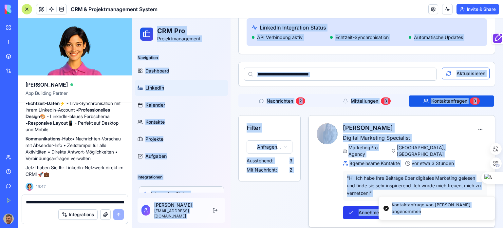
click at [367, 206] on button "Annehmen" at bounding box center [365, 212] width 44 height 13
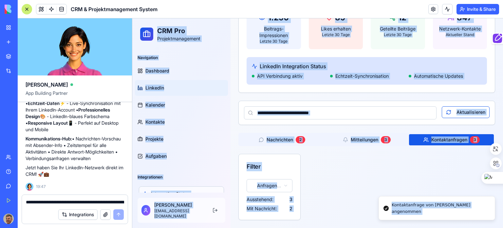
scroll to position [169, 0]
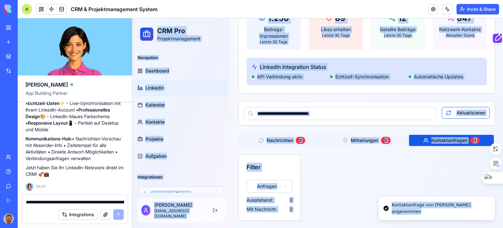
click at [451, 137] on button "Kontaktanfragen 3" at bounding box center [451, 140] width 85 height 11
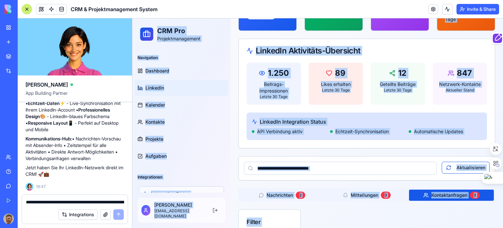
scroll to position [5, 0]
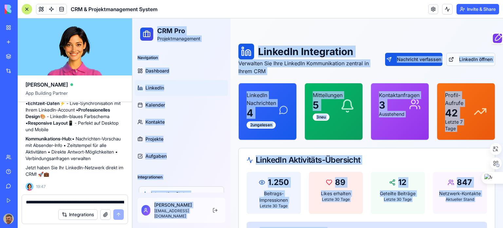
click at [477, 57] on button "LinkedIn öffnen" at bounding box center [471, 59] width 49 height 13
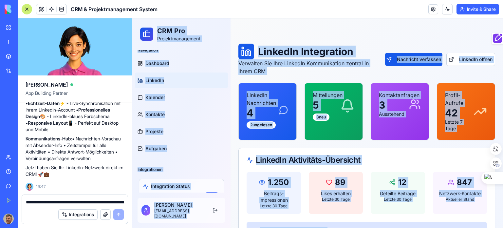
scroll to position [0, 0]
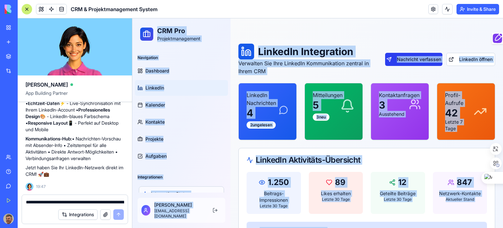
click at [419, 57] on button "Nachricht verfassen" at bounding box center [413, 59] width 57 height 13
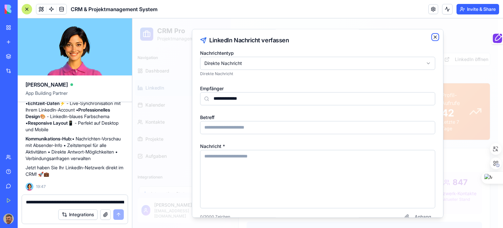
click at [433, 36] on icon "button" at bounding box center [435, 36] width 5 height 5
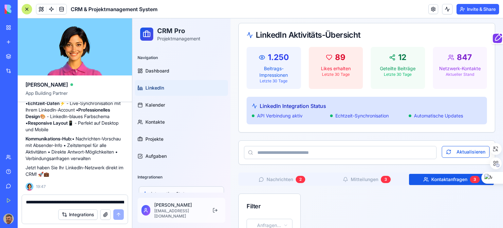
scroll to position [136, 0]
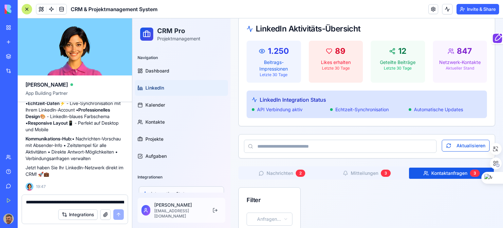
click at [297, 143] on input at bounding box center [340, 146] width 193 height 13
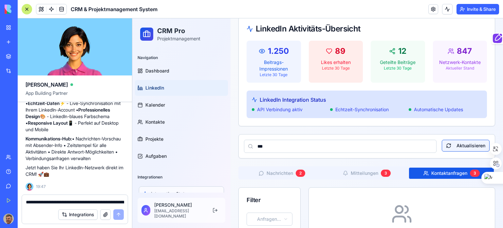
type input "***"
click at [469, 145] on button "Aktualisieren" at bounding box center [466, 146] width 48 height 12
click at [275, 145] on input "***" at bounding box center [340, 146] width 193 height 13
click at [453, 142] on button "Aktualisieren" at bounding box center [466, 146] width 48 height 12
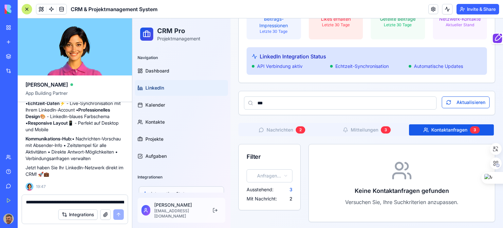
scroll to position [181, 0]
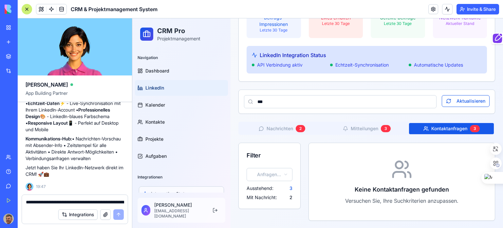
click at [46, 200] on textarea "**********" at bounding box center [75, 202] width 98 height 7
type textarea "**********"
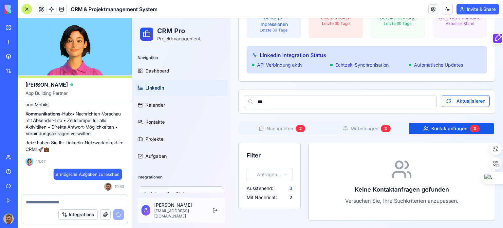
scroll to position [2596, 0]
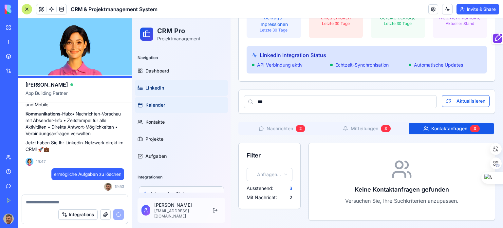
click at [161, 106] on span "Kalender" at bounding box center [155, 105] width 20 height 7
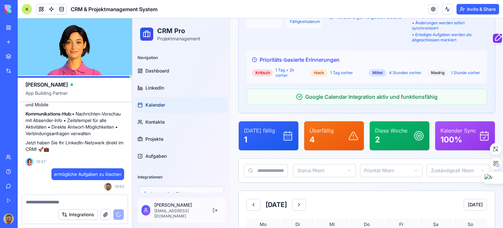
scroll to position [49, 0]
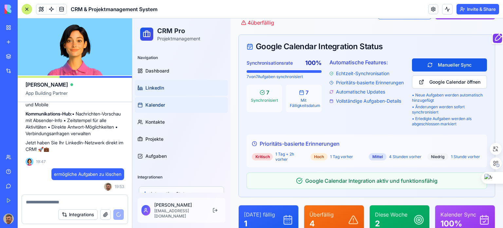
click at [160, 87] on span "LinkedIn" at bounding box center [154, 88] width 19 height 7
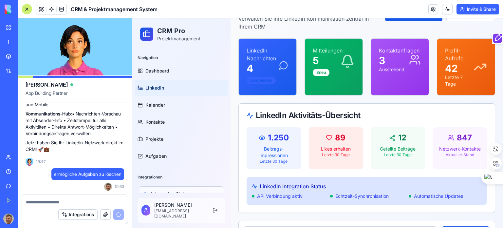
click at [262, 77] on div "2 ungelesen" at bounding box center [261, 80] width 29 height 7
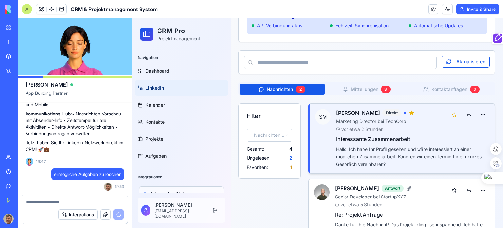
scroll to position [229, 0]
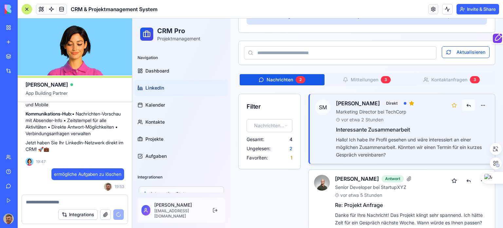
click at [465, 104] on button at bounding box center [468, 105] width 13 height 12
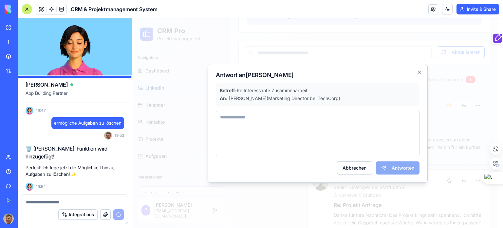
scroll to position [2663, 0]
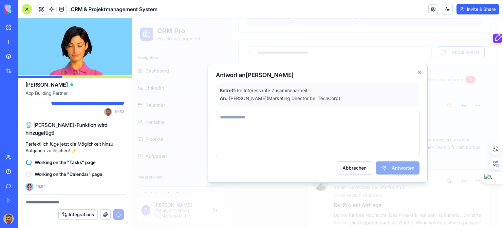
click at [275, 124] on textarea at bounding box center [318, 133] width 204 height 45
click at [359, 168] on button "Abbrechen" at bounding box center [354, 167] width 35 height 13
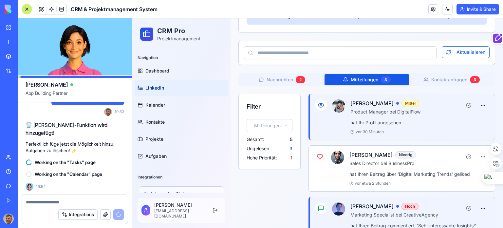
click at [381, 78] on div "3" at bounding box center [386, 79] width 10 height 7
click at [319, 103] on icon at bounding box center [321, 105] width 7 height 7
click at [464, 104] on button at bounding box center [468, 105] width 13 height 12
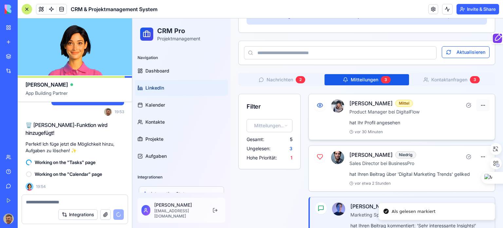
click at [480, 104] on html "CRM Pro Projektmanagement Navigation Dashboard LinkedIn Kalender Kontakte Proje…" at bounding box center [317, 71] width 371 height 564
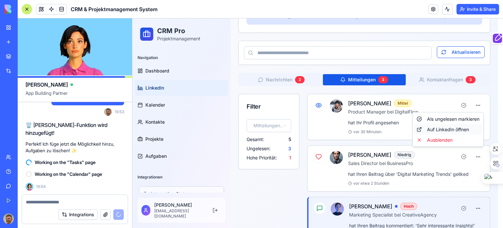
click at [451, 127] on div "Auf LinkedIn öffnen" at bounding box center [448, 129] width 68 height 10
click at [478, 104] on html "CRM Pro Projektmanagement Navigation Dashboard LinkedIn Kalender Kontakte Proje…" at bounding box center [317, 71] width 371 height 564
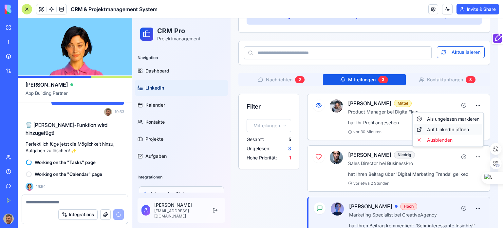
click at [445, 129] on div "Auf LinkedIn öffnen" at bounding box center [448, 129] width 68 height 10
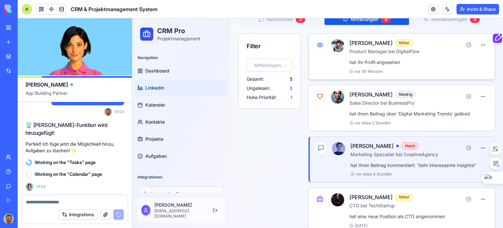
scroll to position [295, 0]
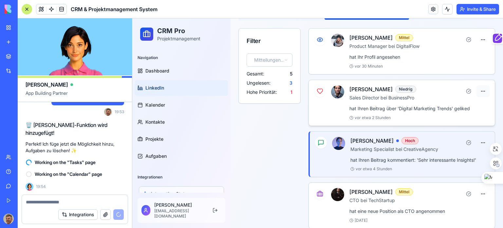
click at [479, 89] on html "CRM Pro Projektmanagement Navigation Dashboard LinkedIn Kalender Kontakte Proje…" at bounding box center [317, 6] width 371 height 564
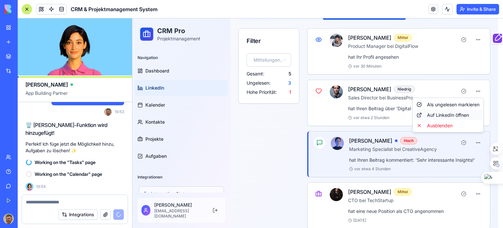
click at [446, 113] on div "Auf LinkedIn öffnen" at bounding box center [448, 115] width 68 height 10
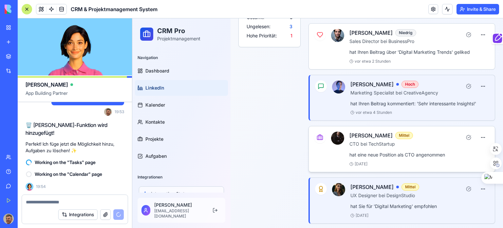
scroll to position [353, 0]
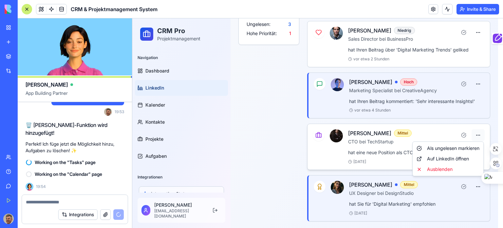
click at [447, 167] on div "Ausblenden" at bounding box center [448, 169] width 68 height 10
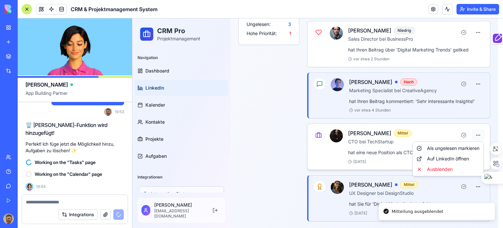
click at [448, 171] on div "Ausblenden" at bounding box center [448, 169] width 68 height 10
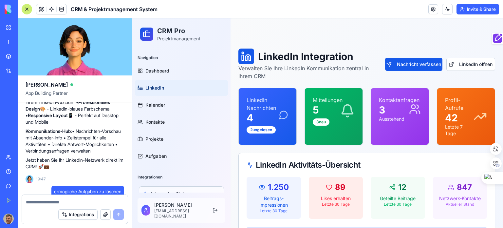
scroll to position [2494, 0]
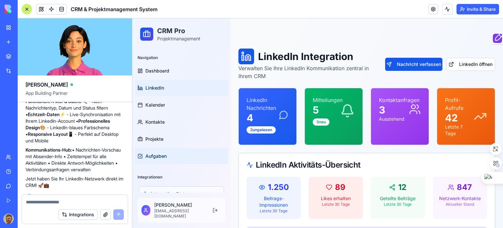
click at [165, 157] on span "Aufgaben" at bounding box center [155, 156] width 21 height 7
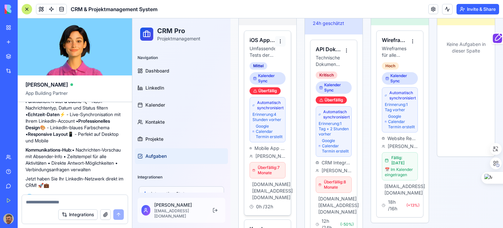
scroll to position [262, 0]
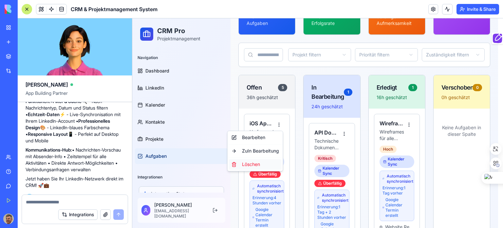
click at [255, 164] on div "Löschen" at bounding box center [255, 164] width 53 height 10
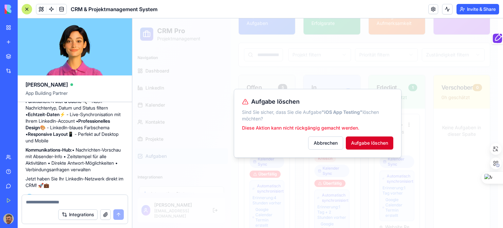
click at [382, 141] on button "Aufgabe löschen" at bounding box center [370, 142] width 48 height 13
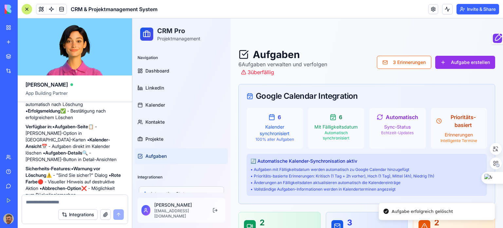
scroll to position [2854, 0]
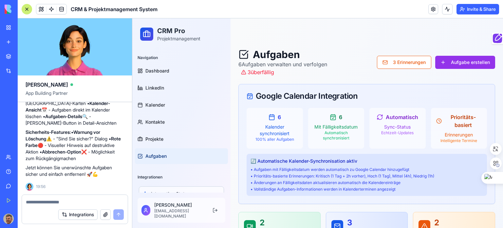
click at [43, 200] on textarea at bounding box center [75, 202] width 98 height 7
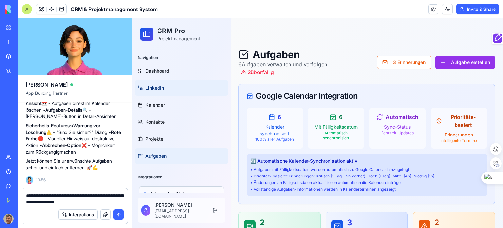
click at [165, 84] on link "LinkedIn" at bounding box center [181, 88] width 93 height 16
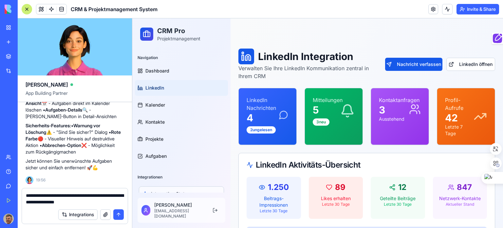
click at [95, 202] on textarea "**********" at bounding box center [75, 198] width 98 height 13
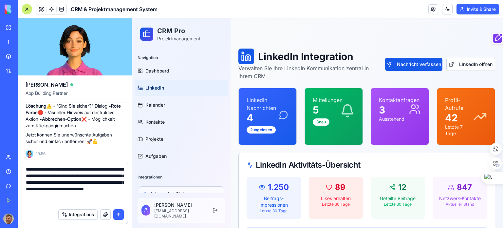
type textarea "**********"
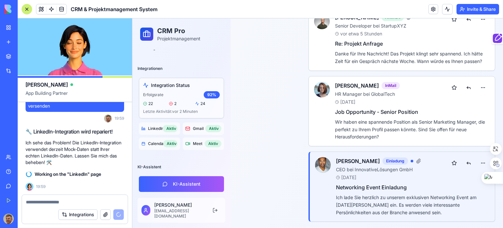
scroll to position [391, 0]
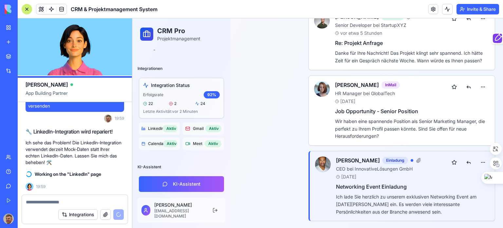
click at [75, 216] on button "Integrations" at bounding box center [77, 214] width 39 height 10
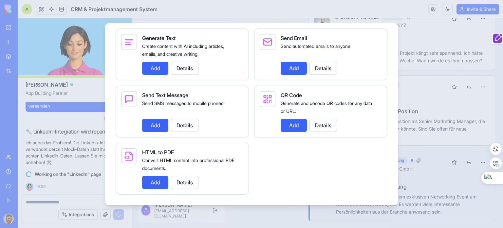
scroll to position [946, 0]
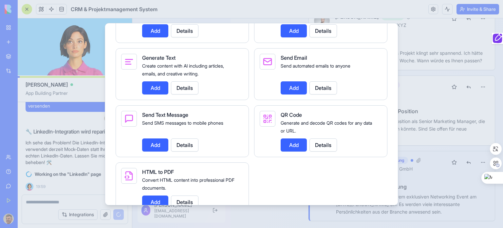
click at [265, 213] on div at bounding box center [251, 114] width 503 height 228
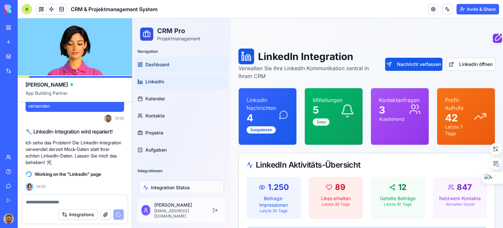
scroll to position [0, 0]
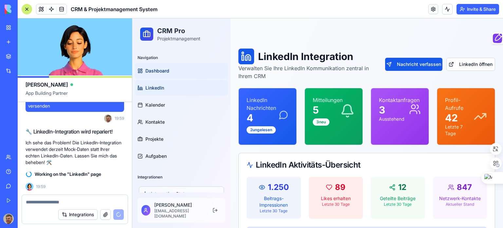
click at [157, 71] on span "Dashboard" at bounding box center [157, 70] width 24 height 7
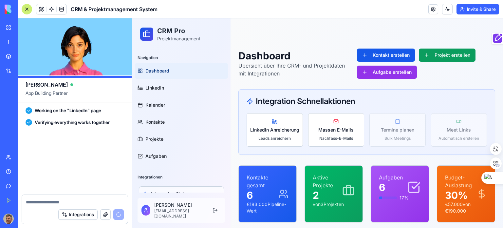
scroll to position [3210, 0]
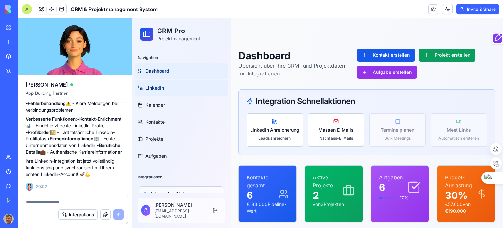
click at [161, 86] on span "LinkedIn" at bounding box center [154, 88] width 19 height 7
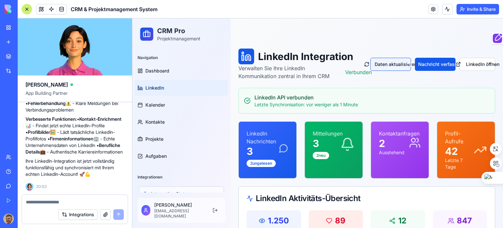
click at [387, 65] on button "Daten aktualisieren" at bounding box center [391, 64] width 41 height 13
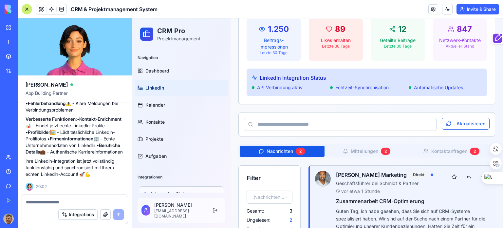
scroll to position [197, 0]
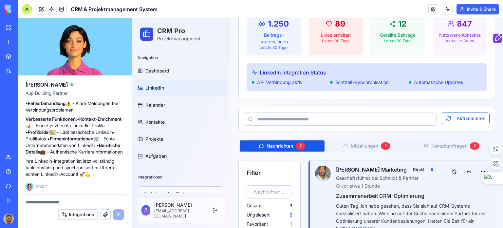
click at [278, 143] on button "Nachrichten 2" at bounding box center [282, 145] width 85 height 11
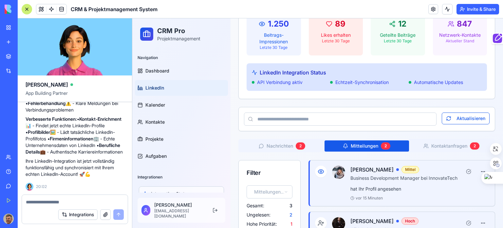
click at [360, 142] on button "Mitteilungen 2" at bounding box center [367, 145] width 85 height 11
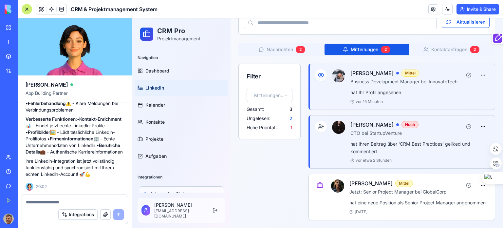
scroll to position [299, 0]
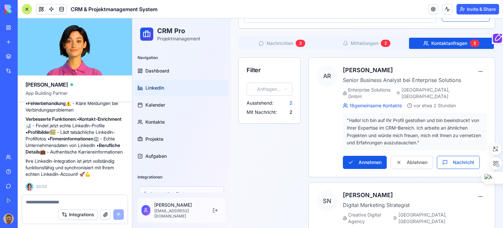
click at [431, 42] on button "Kontaktanfragen 2" at bounding box center [451, 43] width 85 height 11
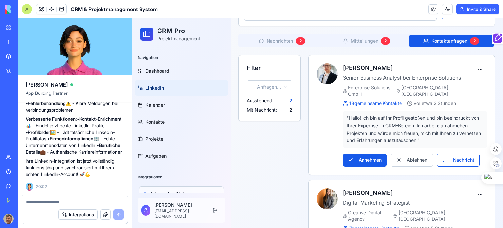
scroll to position [235, 0]
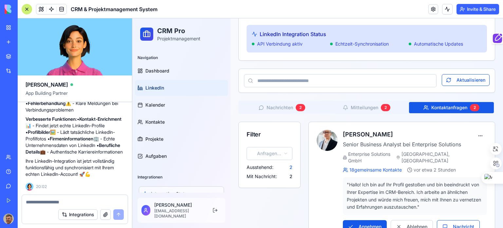
click at [48, 200] on textarea at bounding box center [75, 202] width 98 height 7
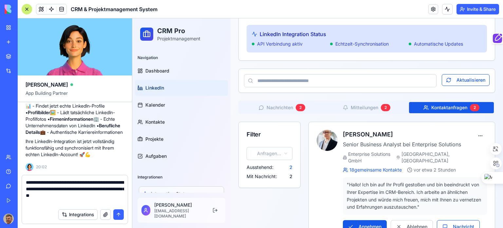
type textarea "**********"
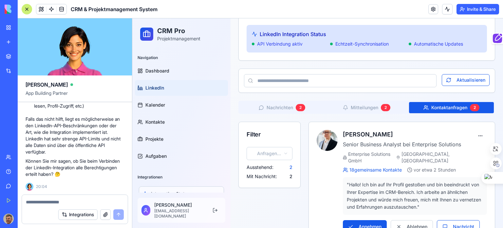
scroll to position [3479, 0]
click at [86, 213] on button "Integrations" at bounding box center [77, 214] width 39 height 10
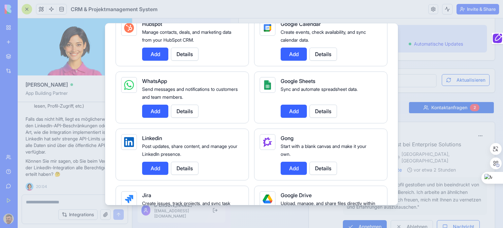
scroll to position [295, 0]
click at [156, 167] on button "Add" at bounding box center [155, 167] width 26 height 13
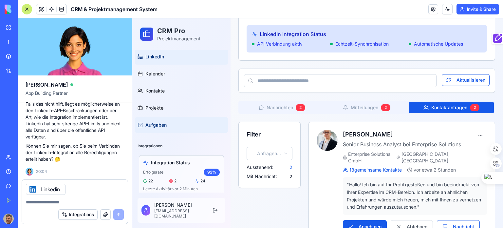
scroll to position [98, 0]
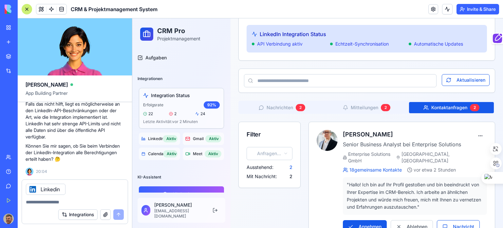
click at [158, 138] on span "LinkedIn" at bounding box center [154, 138] width 12 height 5
click at [167, 138] on div "Aktiv" at bounding box center [170, 138] width 15 height 7
click at [153, 138] on span "LinkedIn" at bounding box center [154, 138] width 12 height 5
click at [166, 138] on div "Aktiv" at bounding box center [170, 138] width 15 height 7
click at [166, 137] on div "Aktiv" at bounding box center [170, 138] width 15 height 7
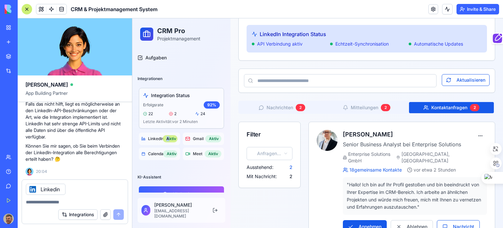
click at [168, 137] on div "Aktiv" at bounding box center [170, 138] width 15 height 7
drag, startPoint x: 168, startPoint y: 137, endPoint x: 156, endPoint y: 138, distance: 12.2
click at [156, 138] on span "LinkedIn" at bounding box center [154, 138] width 12 height 5
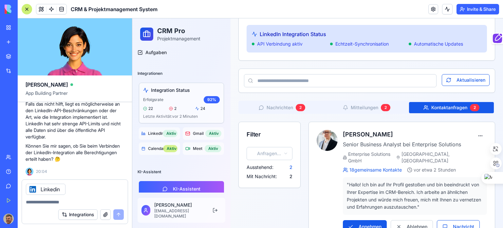
scroll to position [108, 0]
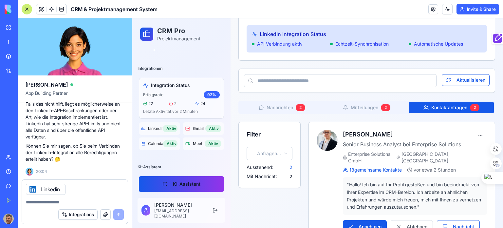
click at [181, 185] on button "KI-Assistent" at bounding box center [181, 184] width 85 height 16
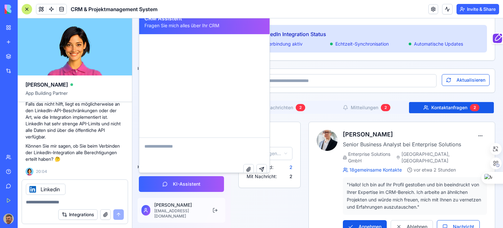
scroll to position [202, 0]
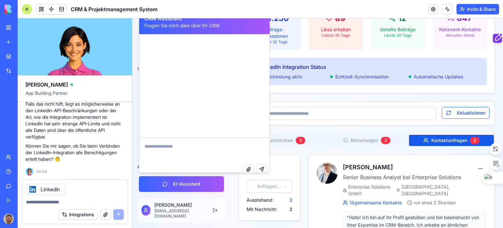
click at [166, 143] on textarea at bounding box center [204, 151] width 130 height 26
type textarea "**********"
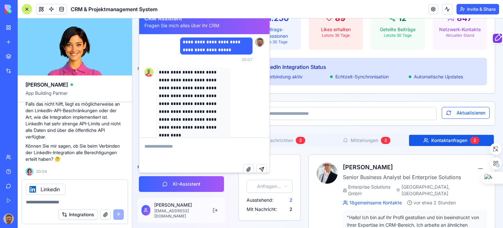
scroll to position [0, 0]
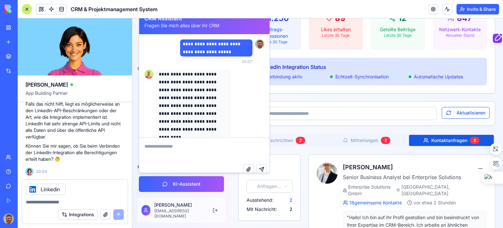
click at [217, 161] on textarea at bounding box center [204, 151] width 130 height 26
click at [202, 182] on button "KI-Assistent" at bounding box center [181, 184] width 85 height 16
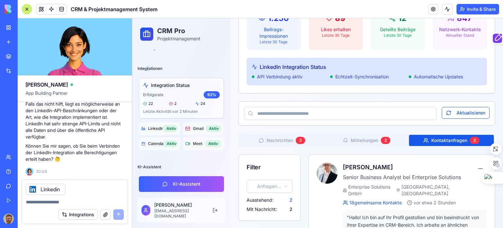
click at [148, 68] on div "Integrationen" at bounding box center [181, 68] width 93 height 10
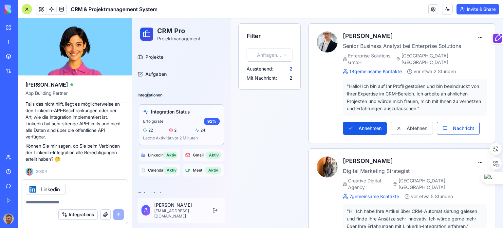
scroll to position [10, 0]
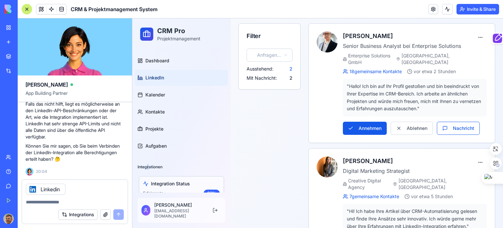
click at [170, 74] on link "LinkedIn" at bounding box center [181, 78] width 93 height 16
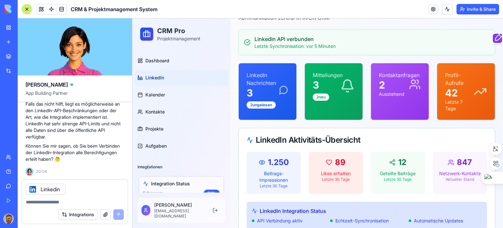
scroll to position [0, 0]
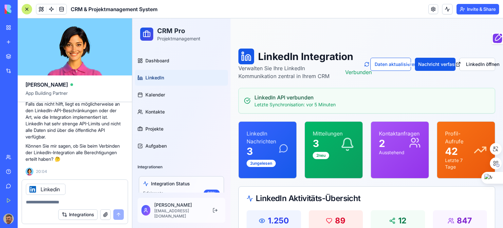
click at [293, 96] on p "LinkedIn API verbunden" at bounding box center [295, 97] width 81 height 8
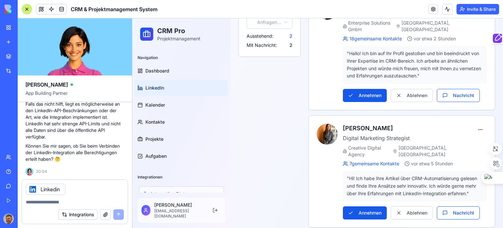
click at [156, 176] on div "Integrationen" at bounding box center [181, 177] width 93 height 10
click at [188, 190] on div "Integration Status Erfolgsrate 92 % 22 2 24 Letzte Aktivität: vor 2 Minuten" at bounding box center [181, 206] width 85 height 40
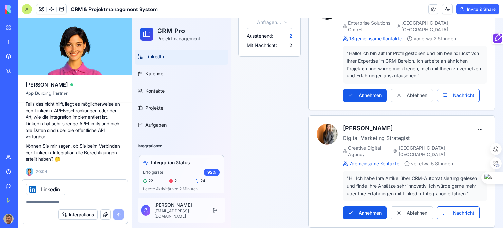
scroll to position [98, 0]
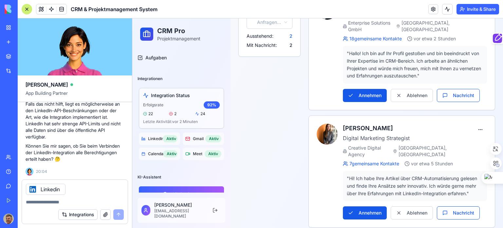
click at [185, 97] on span "Integration Status" at bounding box center [170, 95] width 39 height 7
click at [207, 101] on div "92 %" at bounding box center [212, 104] width 16 height 7
click at [168, 138] on div "Aktiv" at bounding box center [170, 138] width 15 height 7
drag, startPoint x: 167, startPoint y: 138, endPoint x: 149, endPoint y: 138, distance: 18.4
click at [149, 138] on span "LinkedIn" at bounding box center [154, 138] width 12 height 5
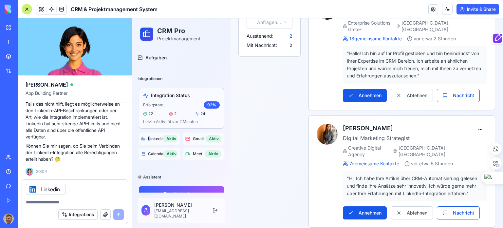
click at [149, 138] on span "LinkedIn" at bounding box center [154, 138] width 12 height 5
click at [150, 138] on span "LinkedIn" at bounding box center [154, 138] width 12 height 5
click at [73, 213] on button "Integrations" at bounding box center [77, 214] width 39 height 10
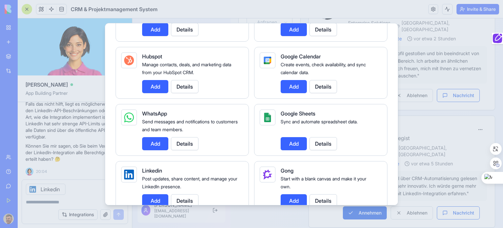
scroll to position [328, 0]
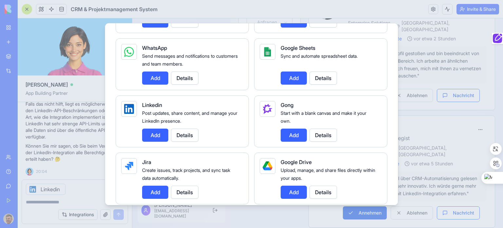
click at [185, 133] on button "Details" at bounding box center [185, 134] width 28 height 13
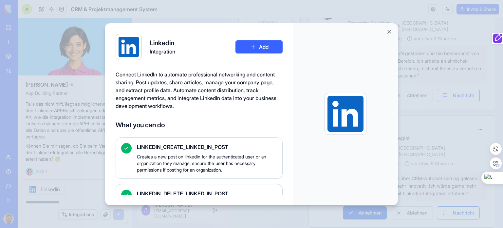
click at [260, 50] on button "Add" at bounding box center [259, 46] width 47 height 13
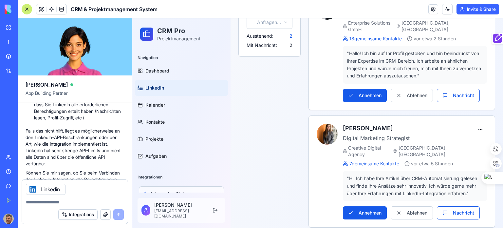
scroll to position [3527, 0]
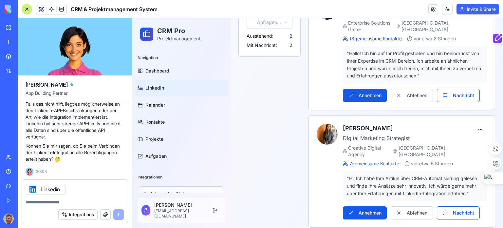
click at [51, 202] on textarea at bounding box center [75, 202] width 98 height 7
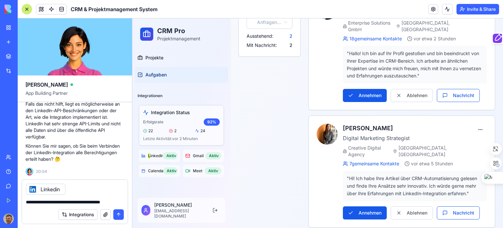
scroll to position [98, 0]
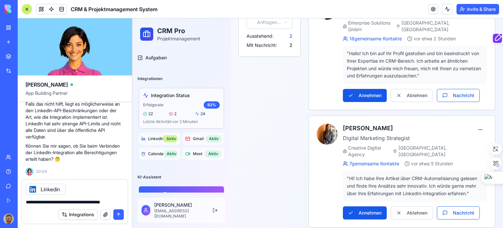
click at [163, 137] on div "Aktiv" at bounding box center [170, 138] width 15 height 7
click at [111, 167] on div "Die LinkedIn-Integration ist verbunden, aber die Daten kommen trotzdem nicht ri…" at bounding box center [75, 81] width 99 height 187
click at [114, 199] on textarea "**********" at bounding box center [75, 202] width 98 height 7
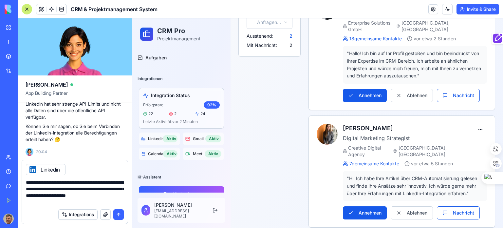
type textarea "**********"
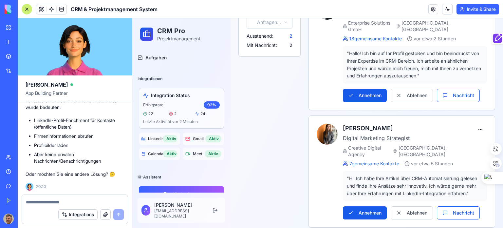
scroll to position [3843, 0]
click at [64, 202] on textarea at bounding box center [75, 202] width 98 height 7
type textarea "**********"
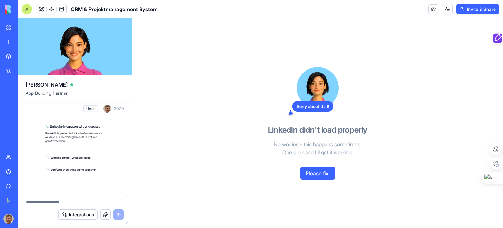
scroll to position [4111, 0]
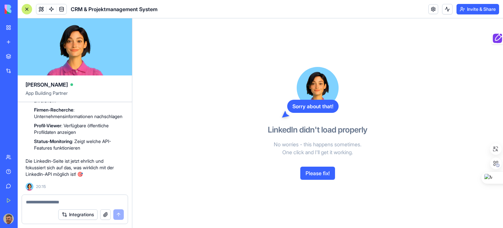
click at [322, 172] on button "Please fix!" at bounding box center [317, 172] width 35 height 13
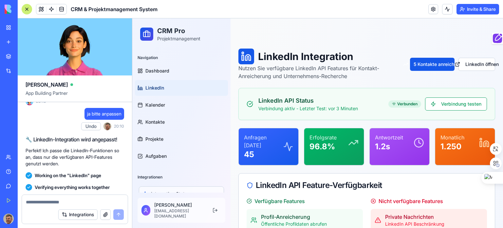
scroll to position [3760, 0]
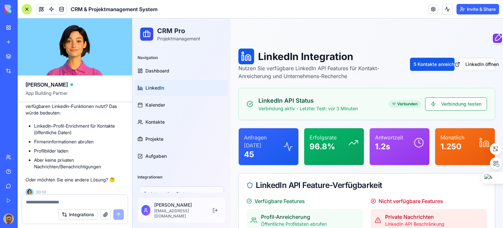
click at [263, 142] on p "Anfragen [DATE]" at bounding box center [263, 141] width 39 height 16
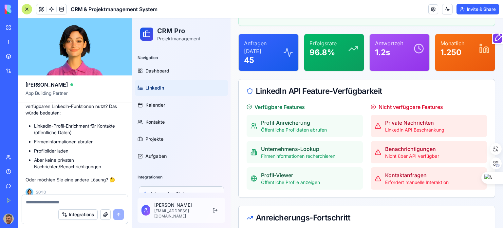
scroll to position [98, 0]
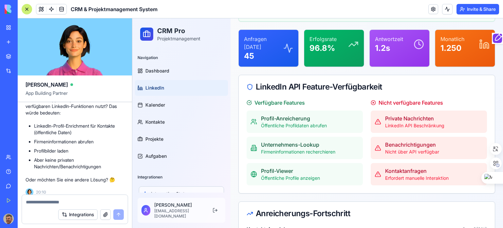
click at [371, 102] on icon at bounding box center [373, 102] width 5 height 5
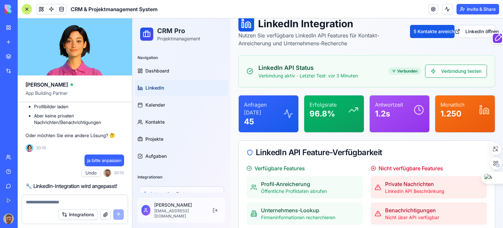
scroll to position [3825, 0]
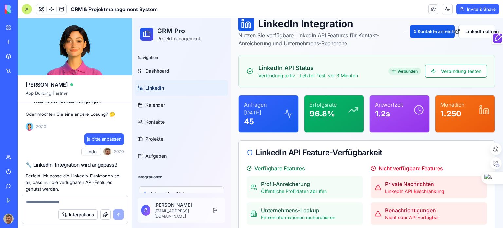
click at [49, 204] on textarea at bounding box center [75, 202] width 98 height 7
type textarea "**********"
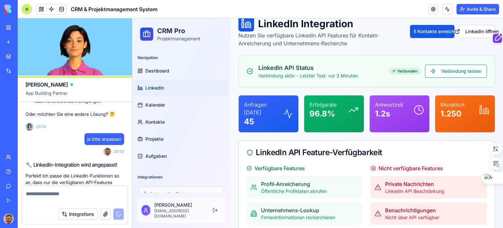
scroll to position [4446, 0]
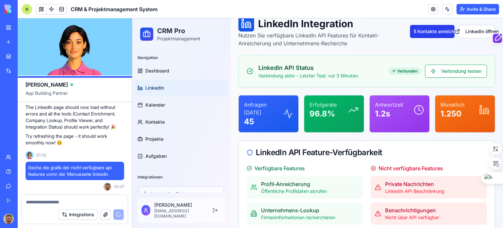
click at [418, 31] on button "5 Kontakte anreichern" at bounding box center [432, 31] width 44 height 13
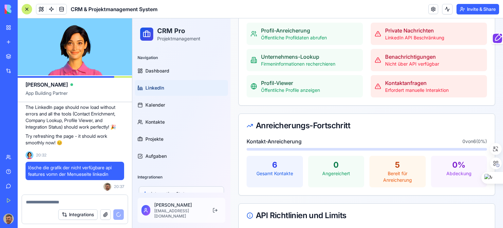
scroll to position [229, 0]
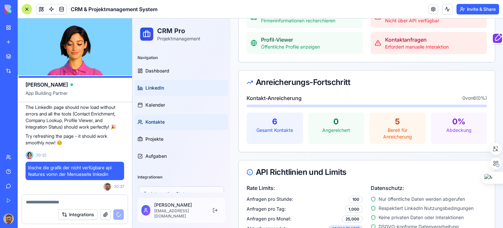
click at [157, 121] on span "Kontakte" at bounding box center [154, 122] width 19 height 7
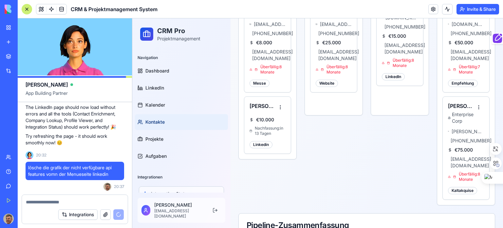
scroll to position [164, 0]
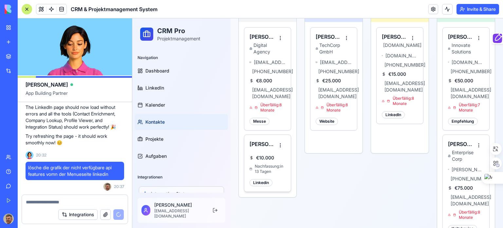
click at [264, 156] on p "€ 10.000" at bounding box center [268, 157] width 36 height 7
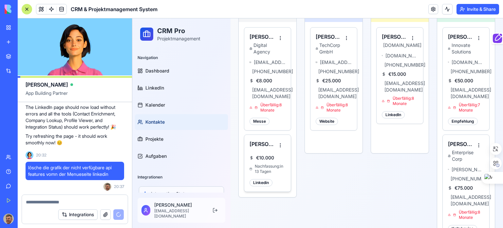
click at [265, 182] on div "Linkedin" at bounding box center [261, 182] width 23 height 7
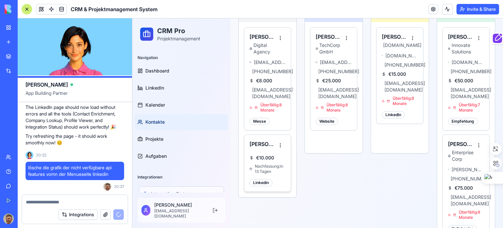
click at [264, 181] on div "Linkedin" at bounding box center [261, 182] width 23 height 7
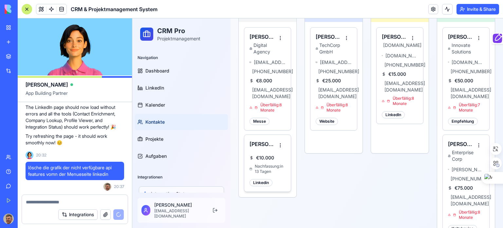
click at [264, 180] on div "Linkedin" at bounding box center [261, 182] width 23 height 7
click at [162, 84] on link "LinkedIn" at bounding box center [181, 88] width 93 height 16
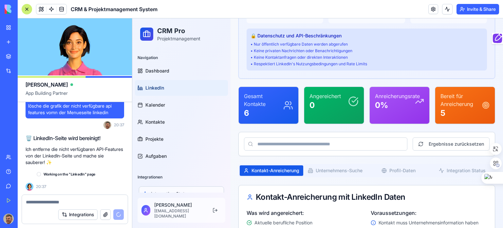
scroll to position [721, 0]
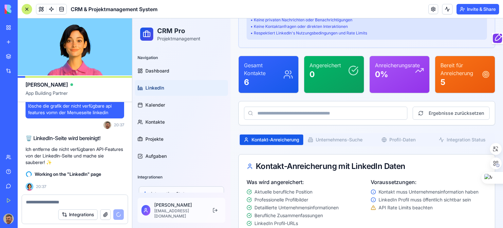
click at [463, 71] on p "Bereit für Anreicherung" at bounding box center [462, 69] width 42 height 16
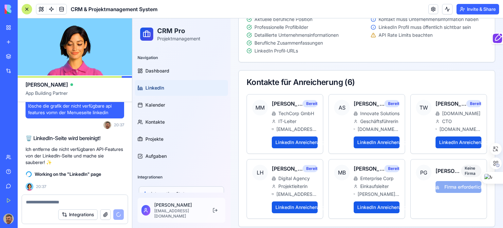
scroll to position [898, 0]
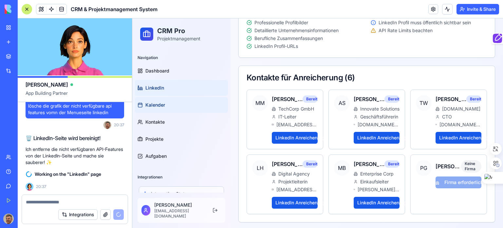
click at [158, 105] on span "Kalender" at bounding box center [155, 105] width 20 height 7
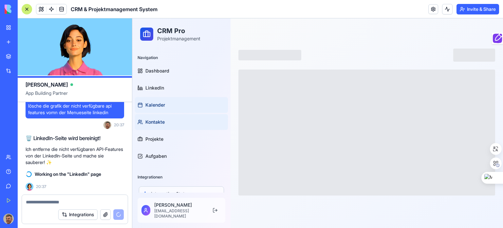
click at [158, 119] on span "Kontakte" at bounding box center [154, 122] width 19 height 7
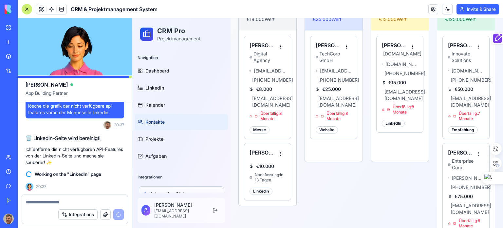
scroll to position [164, 0]
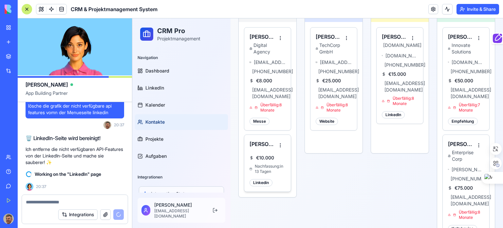
click at [269, 148] on div "[PERSON_NAME]" at bounding box center [268, 145] width 36 height 10
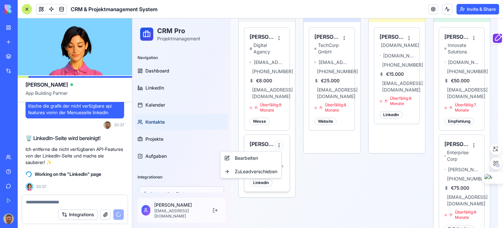
click at [279, 143] on html "CRM Pro Projektmanagement Navigation Dashboard LinkedIn Kalender Kontakte Proje…" at bounding box center [317, 90] width 371 height 470
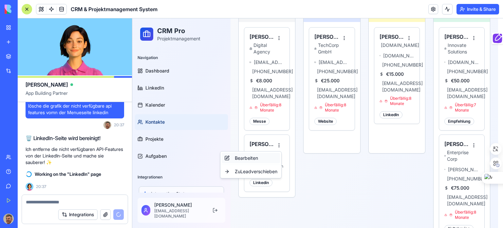
click at [251, 158] on div "Bearbeiten" at bounding box center [251, 158] width 58 height 10
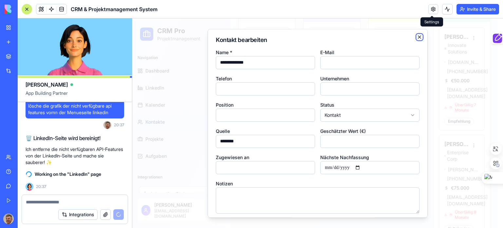
click at [417, 36] on icon "button" at bounding box center [419, 36] width 5 height 5
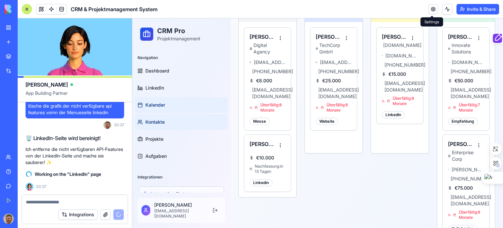
click at [156, 102] on span "Kalender" at bounding box center [155, 105] width 20 height 7
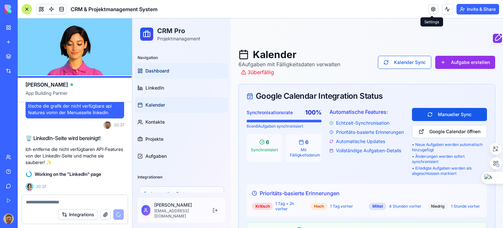
click at [164, 67] on span "Dashboard" at bounding box center [157, 70] width 24 height 7
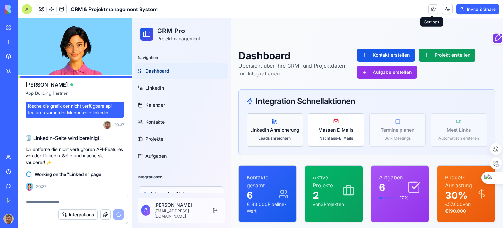
click at [274, 128] on span "LinkedIn Anreicherung" at bounding box center [274, 129] width 49 height 7
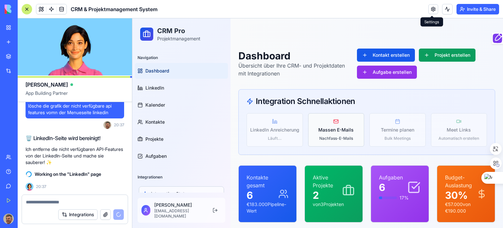
click at [336, 129] on span "Massen E-Mails" at bounding box center [335, 129] width 35 height 7
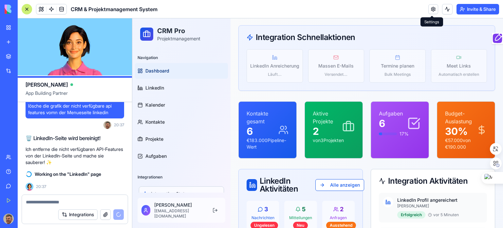
scroll to position [66, 0]
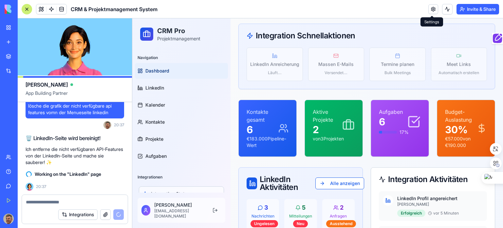
click at [394, 64] on div "LinkedIn Anreicherung Läuft... Massen E-Mails Versendet... Termine planen Bulk …" at bounding box center [367, 64] width 240 height 33
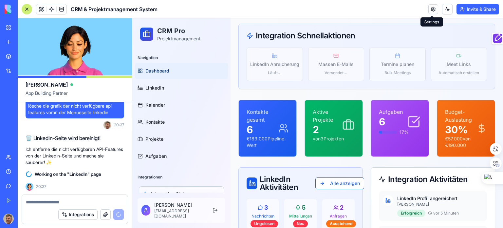
click at [449, 60] on div "LinkedIn Anreicherung Läuft... Massen E-Mails Versendet... Termine planen Bulk …" at bounding box center [367, 64] width 240 height 33
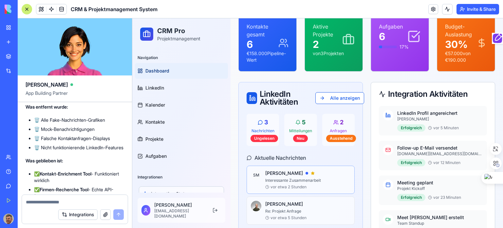
scroll to position [164, 0]
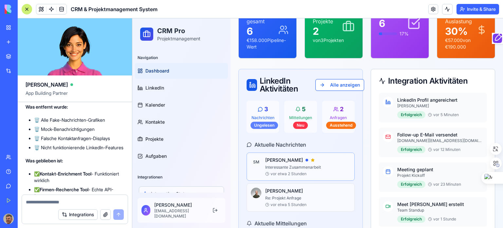
click at [269, 123] on div "Ungelesen" at bounding box center [265, 125] width 28 height 7
click at [259, 109] on icon at bounding box center [260, 108] width 5 height 5
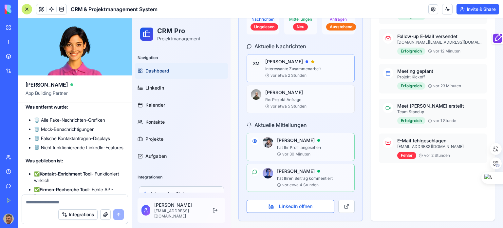
scroll to position [229, 0]
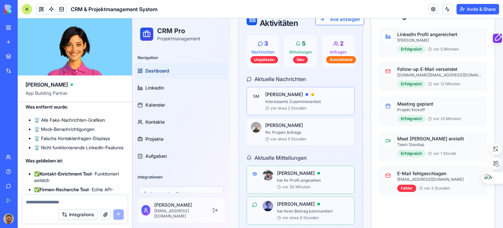
click at [52, 201] on textarea at bounding box center [75, 202] width 98 height 7
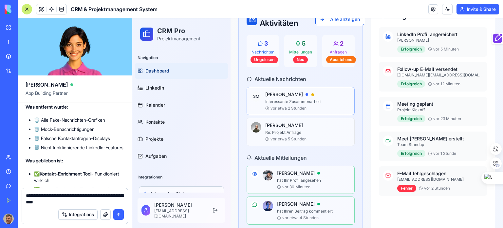
type textarea "**********"
click at [115, 211] on button "submit" at bounding box center [118, 214] width 10 height 10
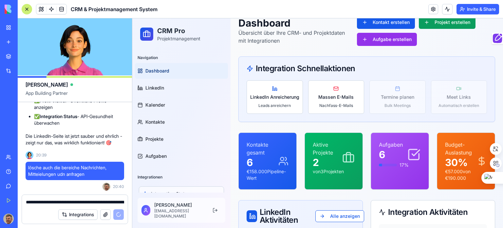
scroll to position [0, 0]
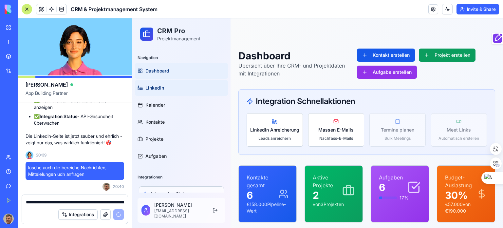
click at [161, 86] on span "LinkedIn" at bounding box center [154, 88] width 19 height 7
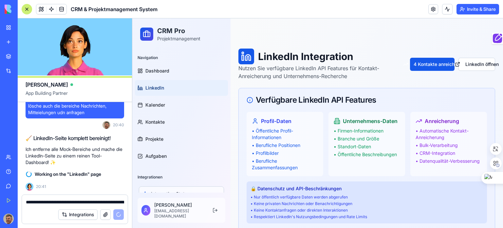
click at [153, 85] on span "LinkedIn" at bounding box center [154, 88] width 19 height 7
click at [162, 69] on span "Dashboard" at bounding box center [157, 70] width 24 height 7
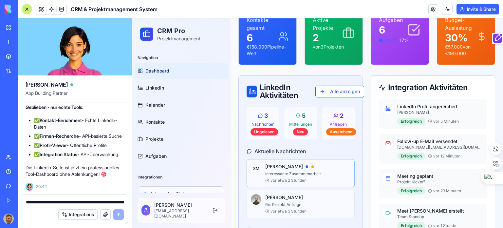
scroll to position [164, 0]
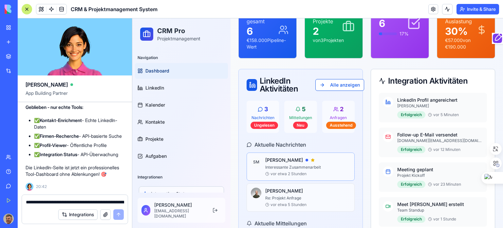
click at [153, 73] on span "Dashboard" at bounding box center [157, 70] width 24 height 7
click at [157, 67] on span "Dashboard" at bounding box center [157, 70] width 24 height 7
click at [153, 86] on span "LinkedIn" at bounding box center [154, 88] width 19 height 7
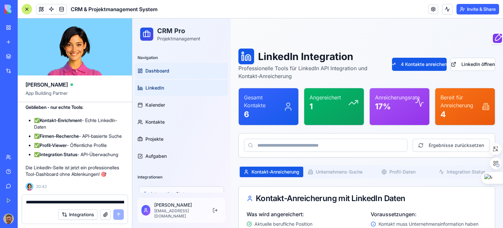
click at [155, 67] on link "Dashboard" at bounding box center [181, 71] width 93 height 16
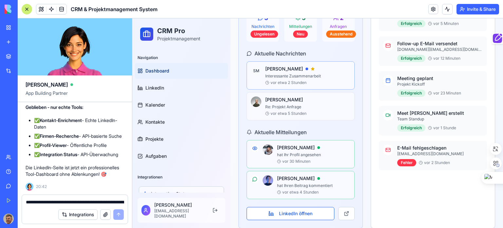
scroll to position [262, 0]
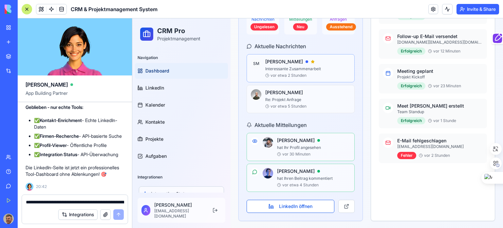
click at [45, 199] on textarea "**********" at bounding box center [75, 202] width 98 height 7
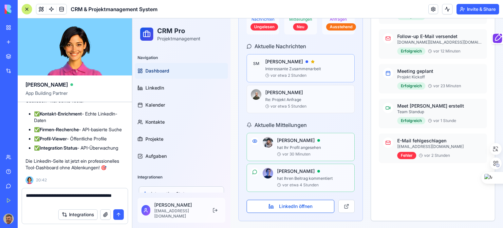
type textarea "**********"
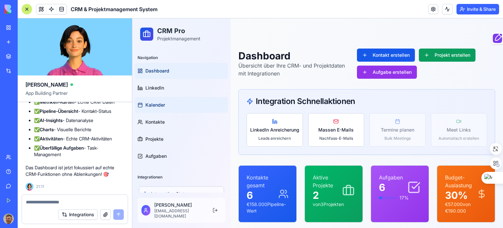
scroll to position [0, 0]
click at [159, 87] on span "LinkedIn" at bounding box center [154, 88] width 19 height 7
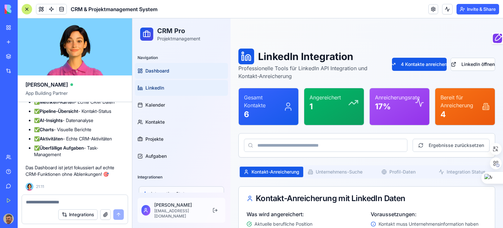
click at [162, 69] on span "Dashboard" at bounding box center [157, 70] width 24 height 7
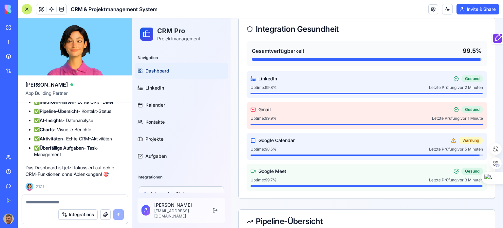
scroll to position [459, 0]
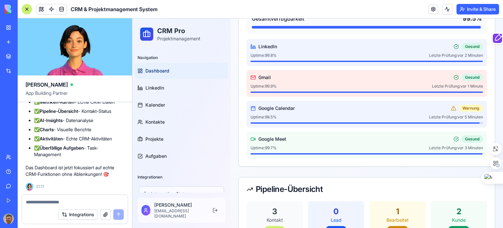
click at [285, 106] on span "Google Calendar" at bounding box center [276, 108] width 36 height 7
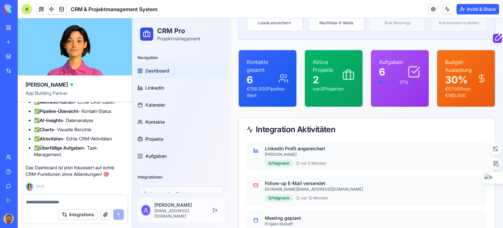
scroll to position [0, 0]
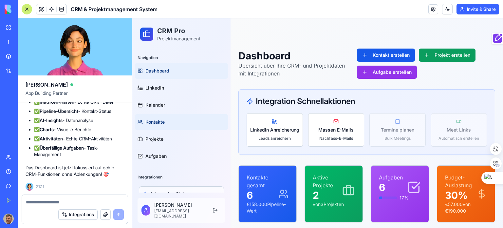
click at [148, 118] on link "Kontakte" at bounding box center [181, 122] width 93 height 16
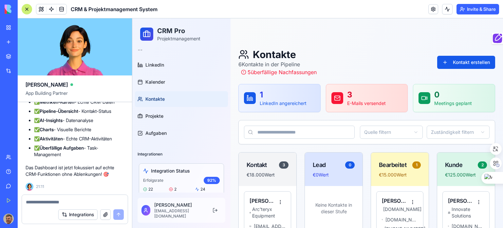
scroll to position [98, 0]
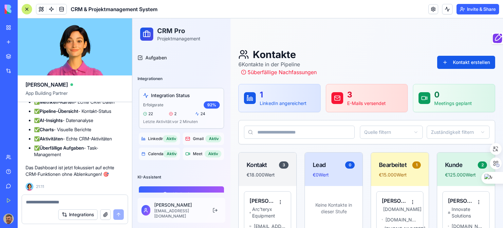
click at [76, 213] on button "Integrations" at bounding box center [77, 214] width 39 height 10
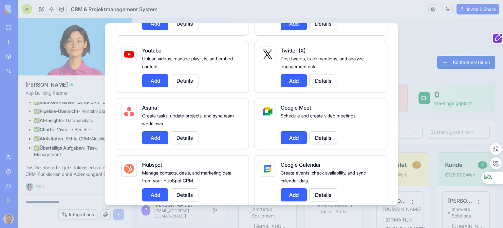
scroll to position [164, 0]
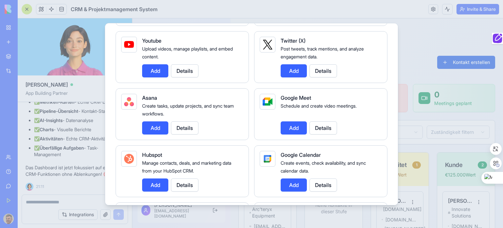
click at [155, 182] on button "Add" at bounding box center [155, 184] width 26 height 13
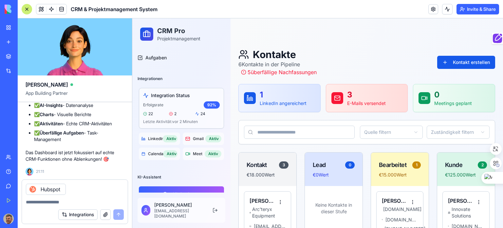
scroll to position [5233, 0]
click at [84, 212] on button "Integrations" at bounding box center [77, 214] width 39 height 10
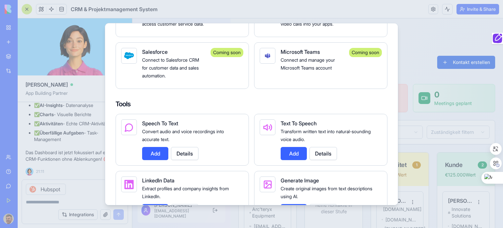
scroll to position [655, 0]
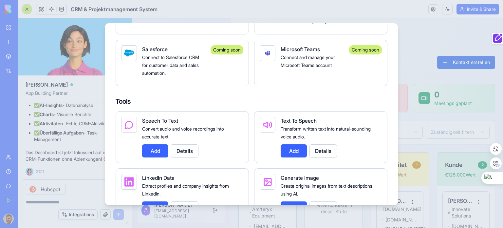
click at [152, 156] on button "Add" at bounding box center [155, 150] width 26 height 13
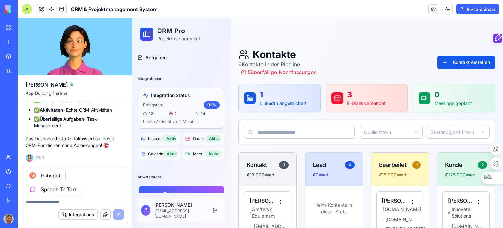
click at [77, 215] on button "Integrations" at bounding box center [77, 214] width 39 height 10
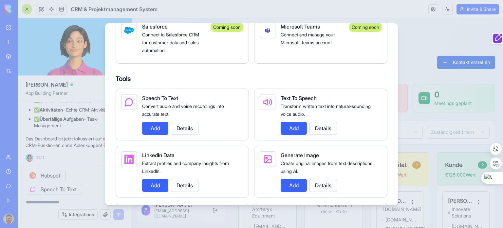
scroll to position [688, 0]
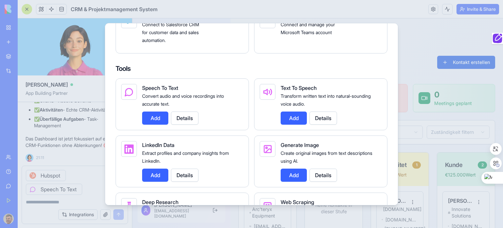
click at [151, 181] on button "Add" at bounding box center [155, 174] width 26 height 13
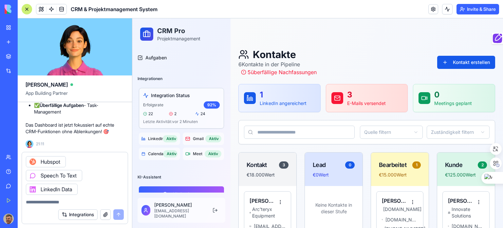
click at [83, 213] on button "Integrations" at bounding box center [77, 214] width 39 height 10
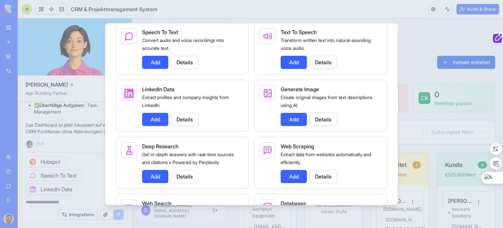
scroll to position [753, 0]
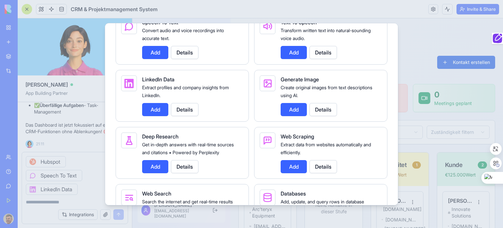
click at [294, 173] on button "Add" at bounding box center [294, 166] width 26 height 13
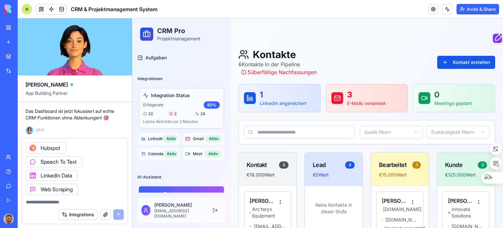
click at [82, 214] on button "Integrations" at bounding box center [77, 214] width 39 height 10
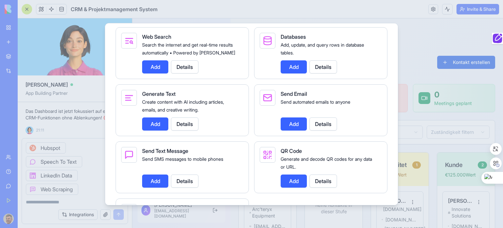
scroll to position [917, 0]
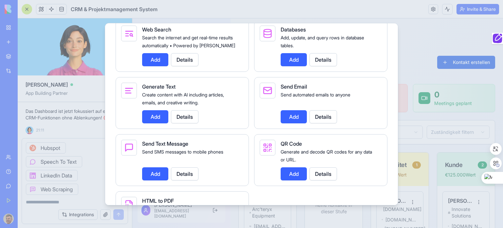
click at [295, 123] on button "Add" at bounding box center [294, 116] width 26 height 13
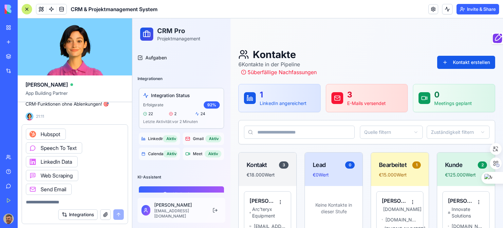
click at [37, 205] on textarea at bounding box center [75, 202] width 98 height 7
type textarea "**********"
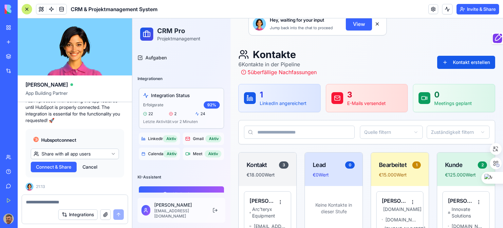
scroll to position [5406, 0]
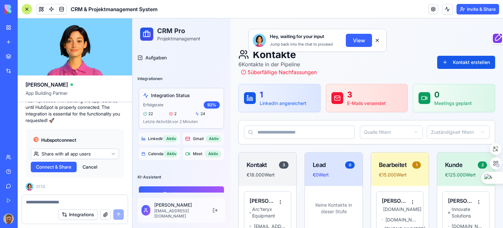
click at [65, 143] on span "Hubspot connect" at bounding box center [58, 140] width 35 height 7
click at [63, 166] on span "Connect & Share" at bounding box center [53, 166] width 35 height 7
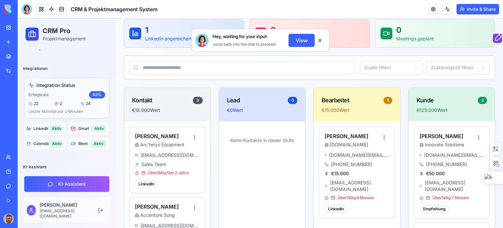
scroll to position [66, 0]
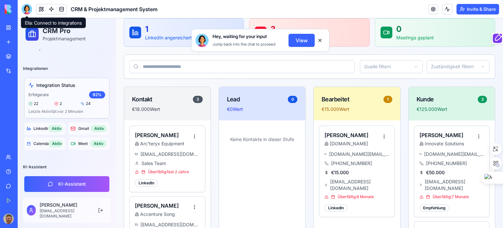
drag, startPoint x: 28, startPoint y: 9, endPoint x: 41, endPoint y: 7, distance: 12.8
click at [28, 9] on div at bounding box center [27, 9] width 10 height 10
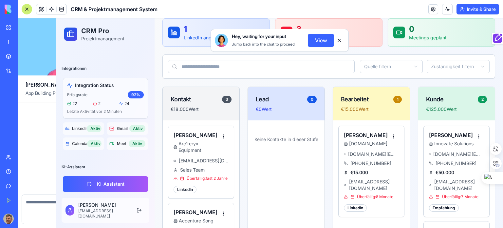
click at [41, 7] on button at bounding box center [41, 9] width 10 height 10
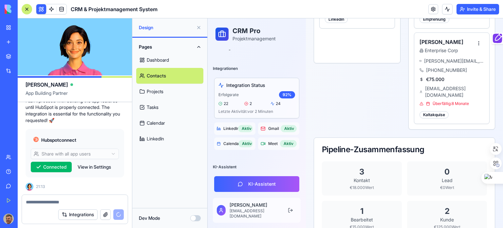
scroll to position [568, 0]
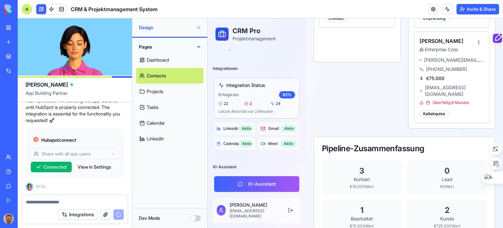
click at [160, 60] on link "Dashboard" at bounding box center [169, 60] width 67 height 16
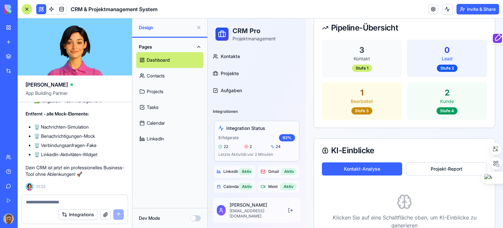
scroll to position [5719, 0]
click at [153, 76] on link "Contacts" at bounding box center [169, 76] width 67 height 16
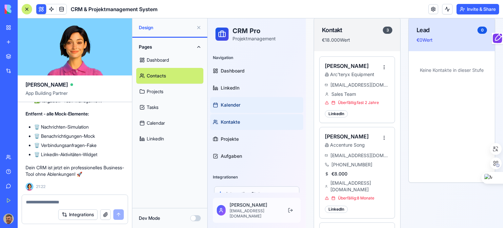
scroll to position [143, 0]
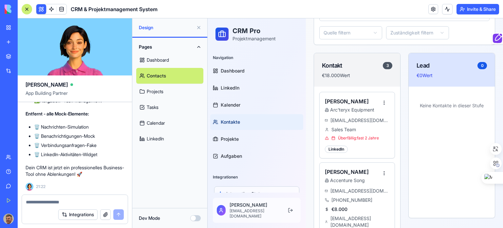
click at [155, 93] on link "Projects" at bounding box center [169, 92] width 67 height 16
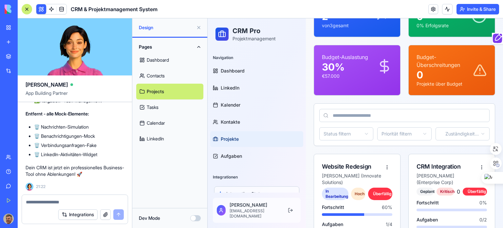
click at [154, 105] on link "Tasks" at bounding box center [169, 107] width 67 height 16
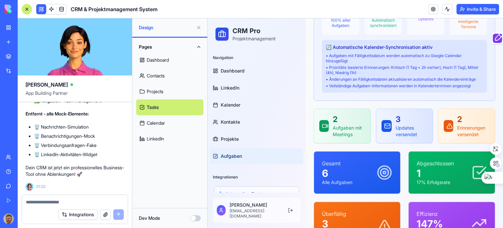
scroll to position [11, 0]
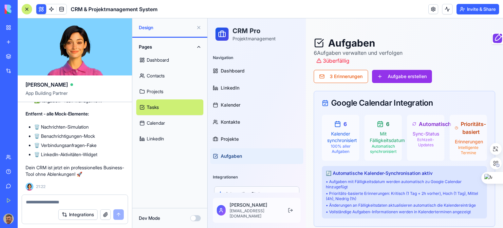
click at [161, 136] on link "LinkedIn" at bounding box center [169, 139] width 67 height 16
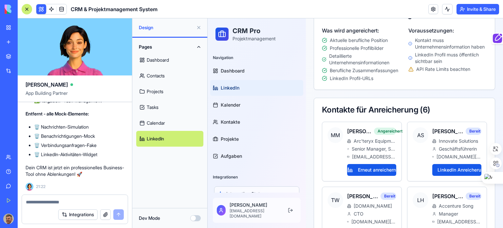
scroll to position [306, 0]
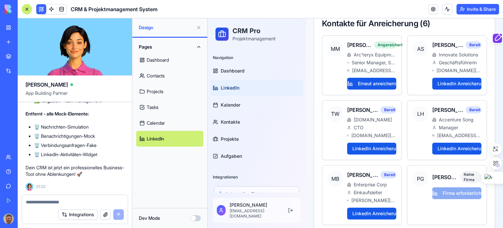
click at [70, 211] on button "Integrations" at bounding box center [77, 214] width 39 height 10
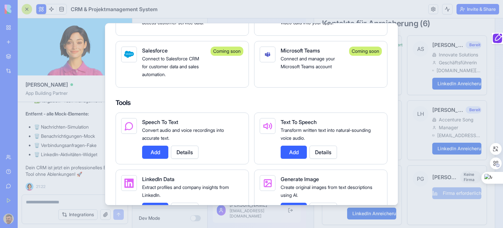
scroll to position [655, 0]
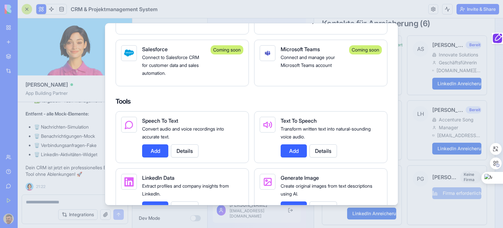
click at [153, 157] on button "Add" at bounding box center [155, 150] width 26 height 13
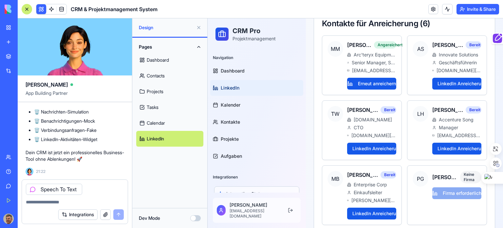
click at [56, 201] on textarea at bounding box center [75, 202] width 98 height 7
type textarea "*********"
click at [120, 213] on button "submit" at bounding box center [118, 214] width 10 height 10
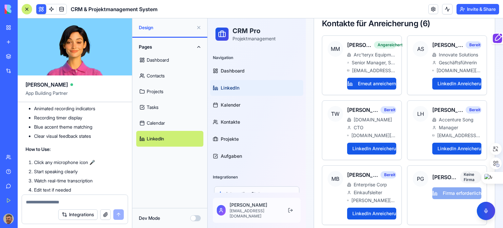
scroll to position [6087, 0]
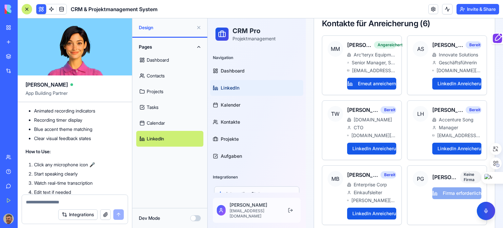
click at [159, 164] on div "Pages Dashboard Contacts Projects Tasks Calendar LinkedIn" at bounding box center [169, 123] width 75 height 170
click at [161, 60] on link "Dashboard" at bounding box center [169, 60] width 67 height 16
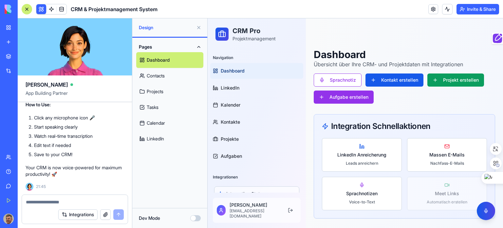
scroll to position [6251, 0]
click at [86, 213] on button "Integrations" at bounding box center [77, 214] width 39 height 10
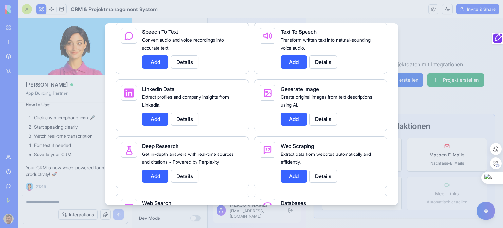
scroll to position [753, 0]
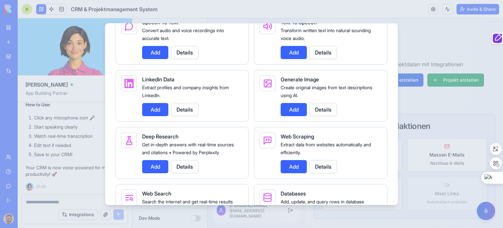
click at [155, 114] on button "Add" at bounding box center [155, 109] width 26 height 13
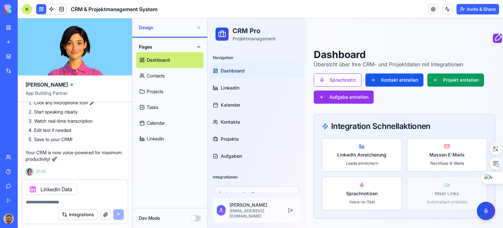
scroll to position [6266, 0]
click at [55, 203] on textarea at bounding box center [75, 202] width 98 height 7
type textarea "*********"
click at [117, 212] on button "submit" at bounding box center [118, 214] width 10 height 10
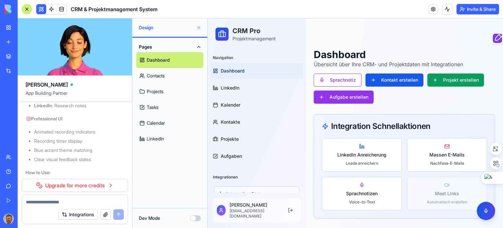
scroll to position [6028, 0]
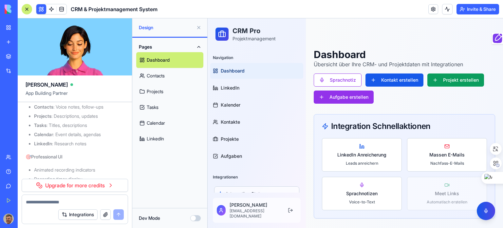
click at [35, 216] on button "Upgrade" at bounding box center [32, 218] width 25 height 10
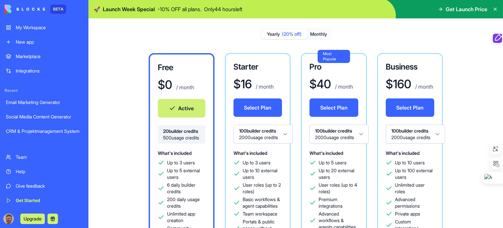
scroll to position [66, 0]
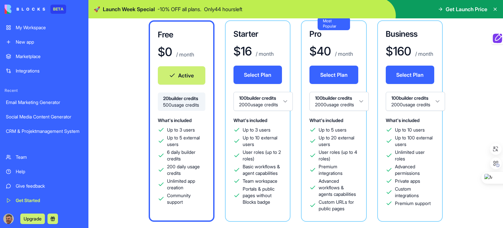
click at [486, 95] on div "Free $ 0 / month Active 20 builder credits 500 usage credits What's included Up…" at bounding box center [296, 169] width 394 height 299
click at [29, 29] on div "My Workspace" at bounding box center [49, 27] width 67 height 7
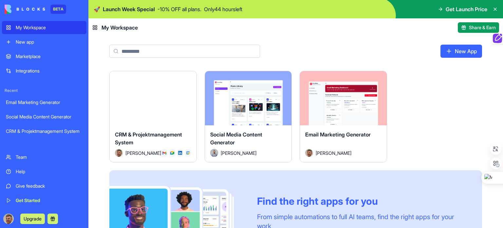
click at [157, 86] on div "Launch" at bounding box center [153, 98] width 87 height 54
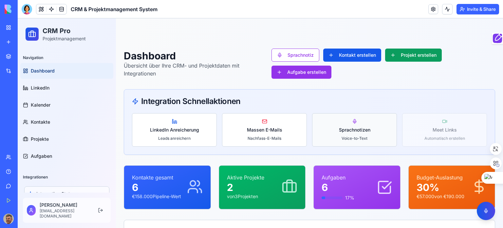
click at [357, 129] on span "Sprachnotizen" at bounding box center [354, 129] width 31 height 7
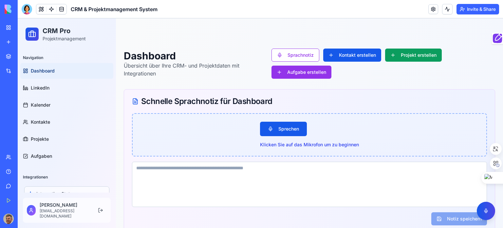
click at [38, 71] on span "Dashboard" at bounding box center [43, 70] width 24 height 7
click at [46, 68] on span "Dashboard" at bounding box center [43, 70] width 24 height 7
click at [43, 86] on span "LinkedIn" at bounding box center [40, 88] width 19 height 7
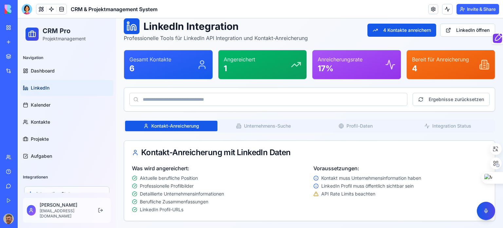
scroll to position [33, 0]
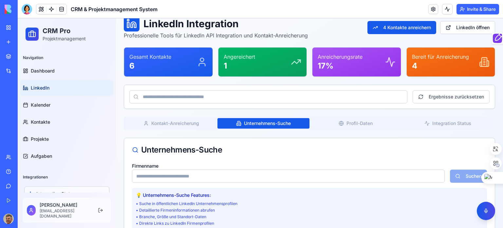
click at [270, 124] on button "Unternehmens-Suche" at bounding box center [264, 123] width 92 height 10
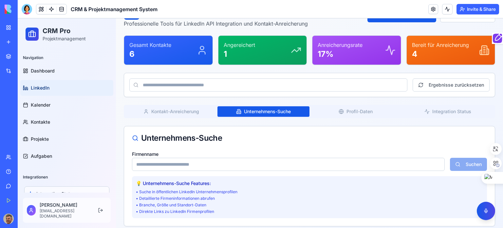
scroll to position [50, 0]
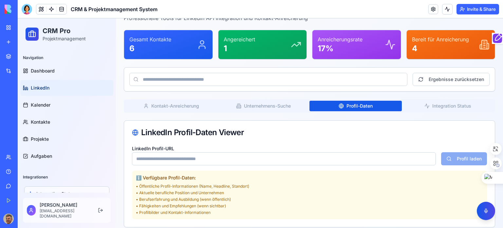
click at [358, 104] on button "Profil-Daten" at bounding box center [356, 106] width 92 height 10
paste input "**********"
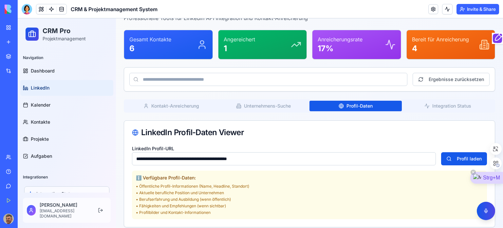
click at [467, 154] on button "Profil laden" at bounding box center [464, 158] width 46 height 13
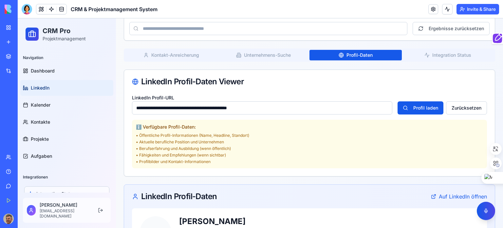
scroll to position [85, 0]
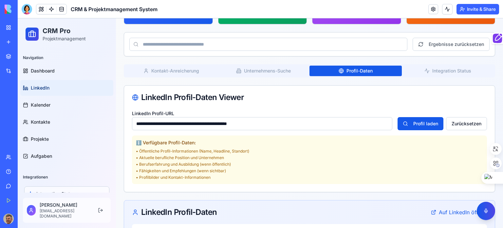
click at [261, 127] on input "**********" at bounding box center [262, 123] width 260 height 13
drag, startPoint x: 238, startPoint y: 122, endPoint x: 302, endPoint y: 123, distance: 63.9
click at [302, 123] on input "**********" at bounding box center [262, 123] width 260 height 13
click at [433, 124] on button "Profil laden" at bounding box center [421, 123] width 46 height 13
drag, startPoint x: 253, startPoint y: 122, endPoint x: 152, endPoint y: 121, distance: 100.9
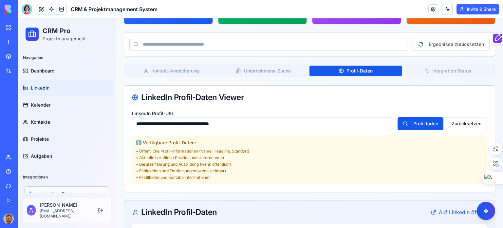
paste input
type input "**********"
click at [426, 123] on button "Profil laden" at bounding box center [421, 123] width 46 height 13
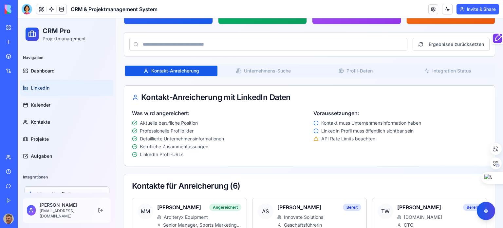
click at [183, 72] on button "Kontakt-Anreicherung" at bounding box center [171, 71] width 92 height 10
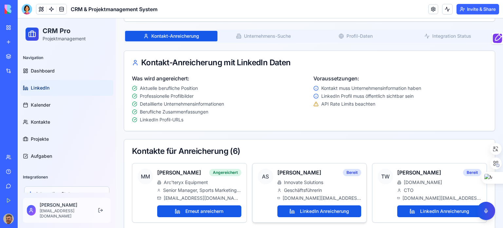
scroll to position [52, 0]
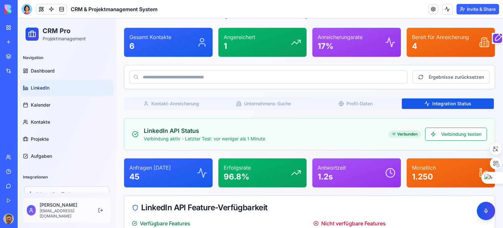
click at [455, 102] on button "Integration Status" at bounding box center [448, 103] width 92 height 10
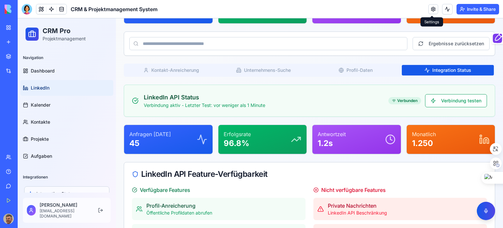
scroll to position [85, 0]
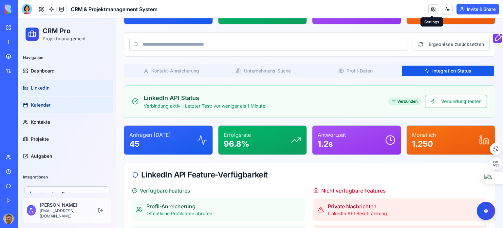
click at [43, 106] on span "Kalender" at bounding box center [41, 105] width 20 height 7
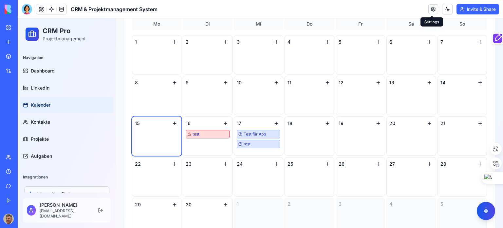
scroll to position [282, 0]
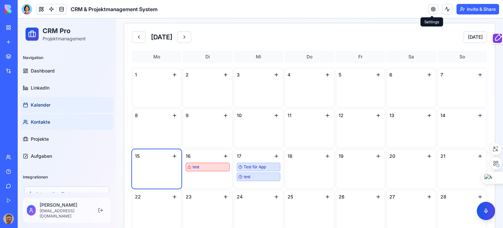
click at [42, 121] on span "Kontakte" at bounding box center [40, 122] width 19 height 7
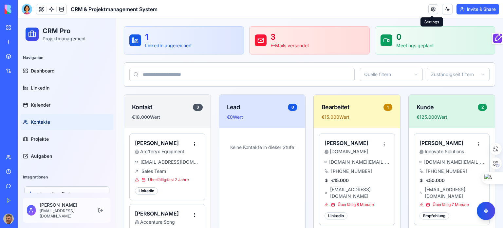
scroll to position [97, 0]
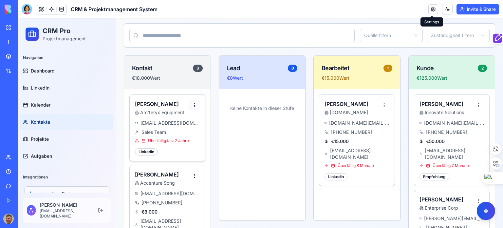
click at [194, 101] on html "CRM Pro Projektmanagement Navigation Dashboard LinkedIn Kalender Kontakte Proje…" at bounding box center [260, 161] width 485 height 478
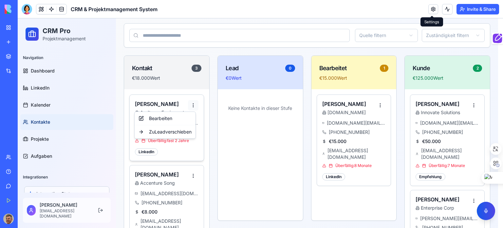
click at [194, 101] on html "CRM Pro Projektmanagement Navigation Dashboard LinkedIn Kalender Kontakte Proje…" at bounding box center [260, 161] width 485 height 478
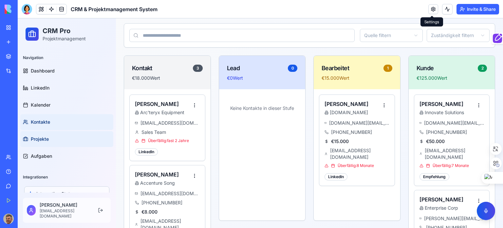
click at [42, 137] on span "Projekte" at bounding box center [40, 139] width 18 height 7
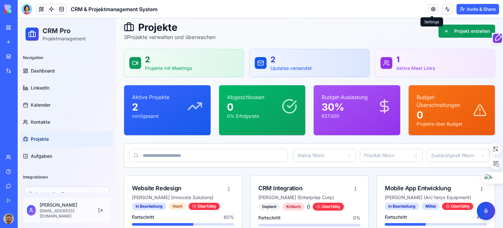
scroll to position [66, 0]
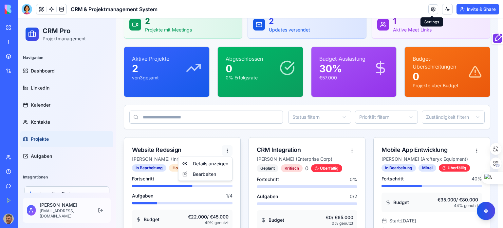
click at [226, 149] on html "CRM Pro Projektmanagement Navigation Dashboard LinkedIn Kalender Kontakte Proje…" at bounding box center [260, 125] width 485 height 345
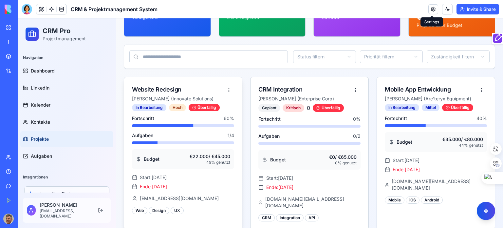
scroll to position [128, 0]
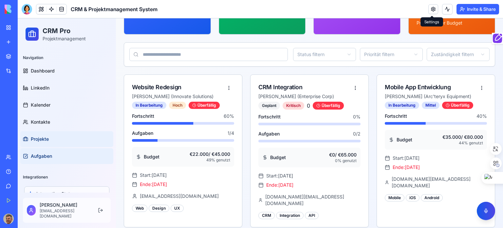
click at [52, 154] on link "Aufgaben" at bounding box center [66, 156] width 93 height 16
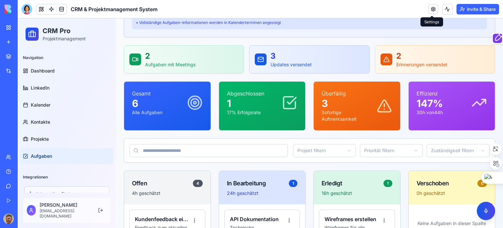
scroll to position [194, 0]
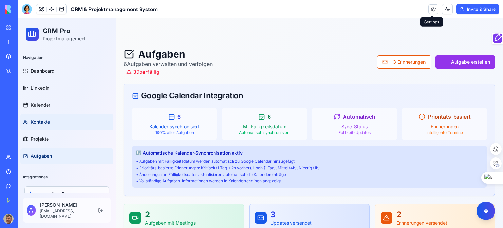
scroll to position [0, 0]
